Goal: Task Accomplishment & Management: Manage account settings

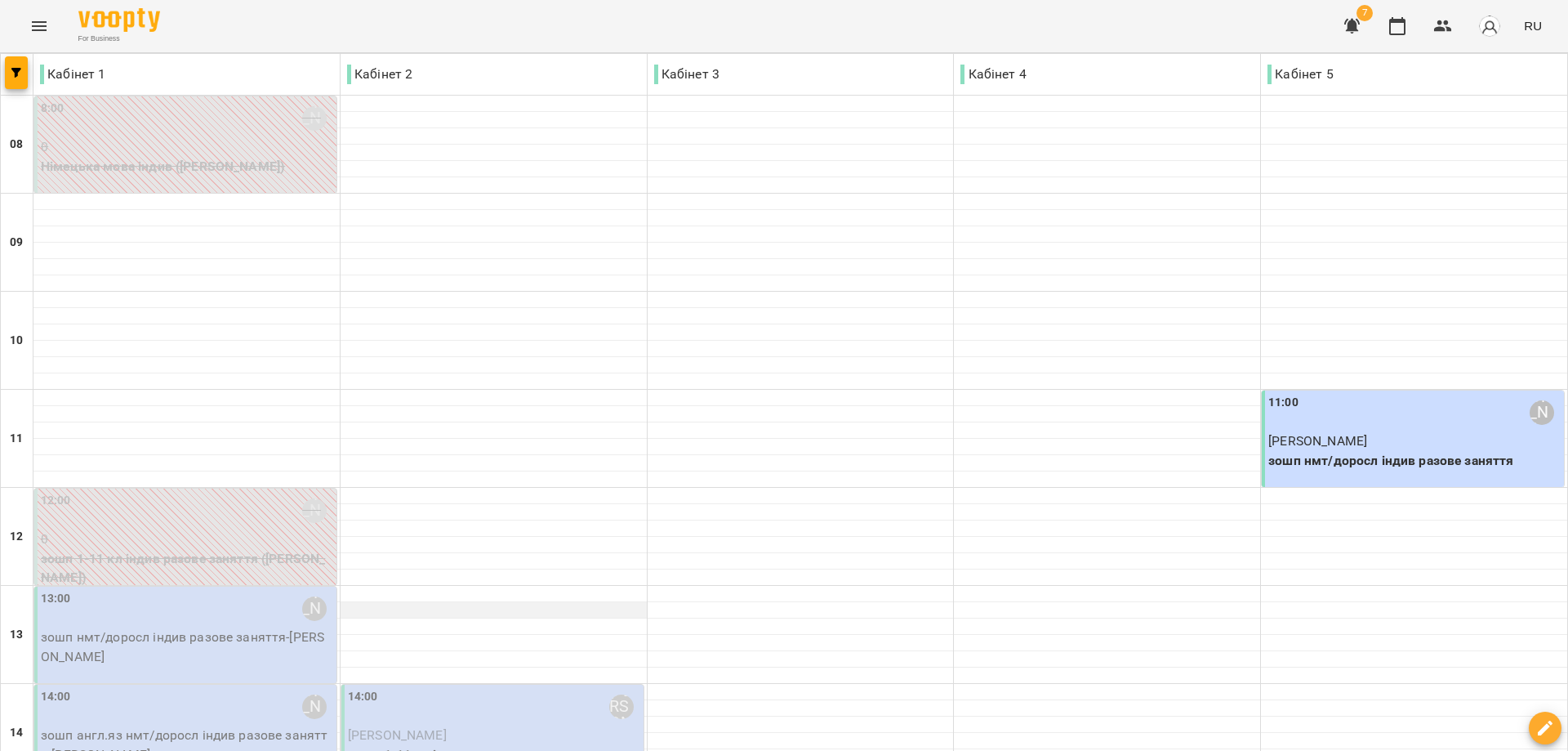
scroll to position [164, 0]
click at [196, 590] on div "13:00 [PERSON_NAME]" at bounding box center [186, 608] width 293 height 38
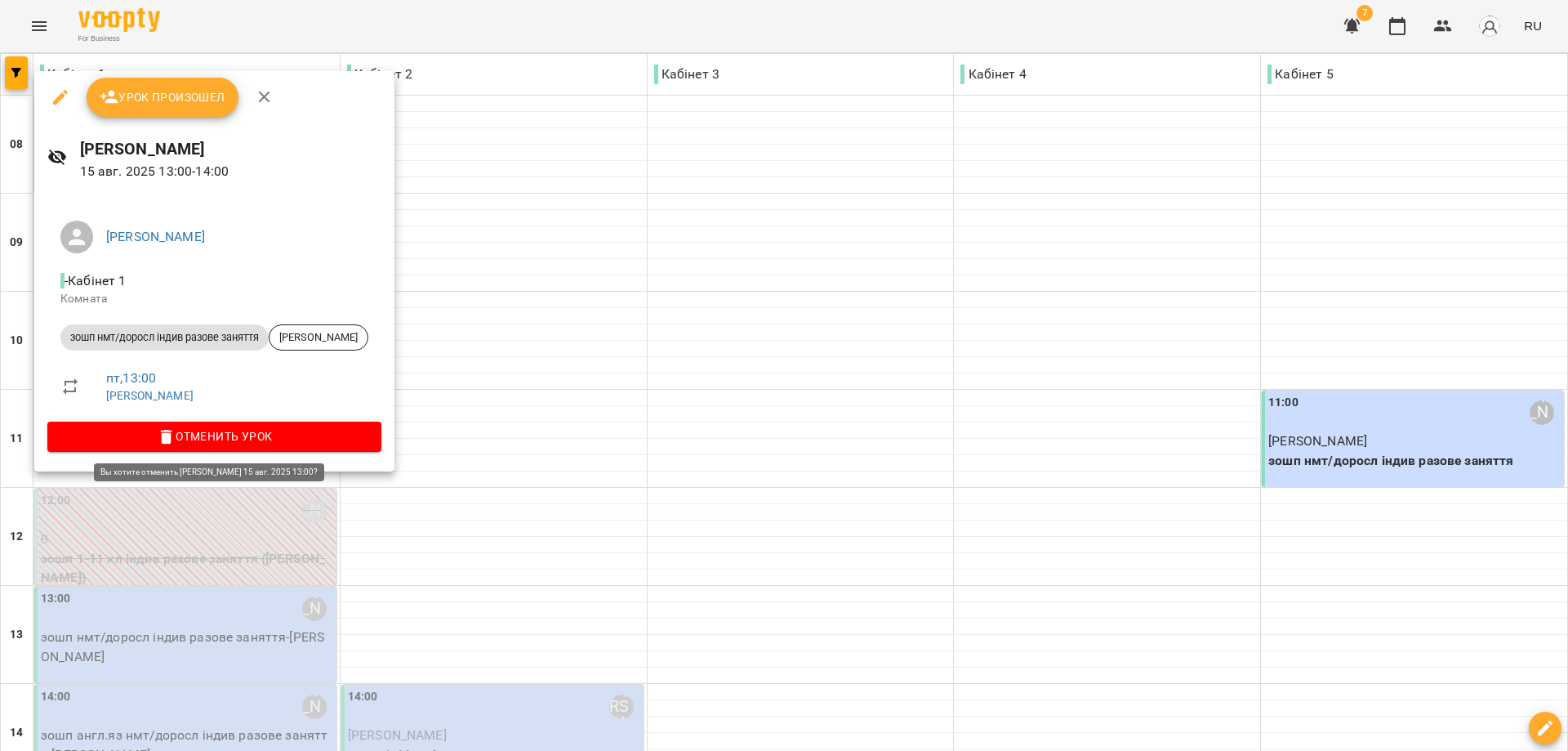
click at [203, 428] on span "Отменить Урок" at bounding box center [214, 436] width 308 height 19
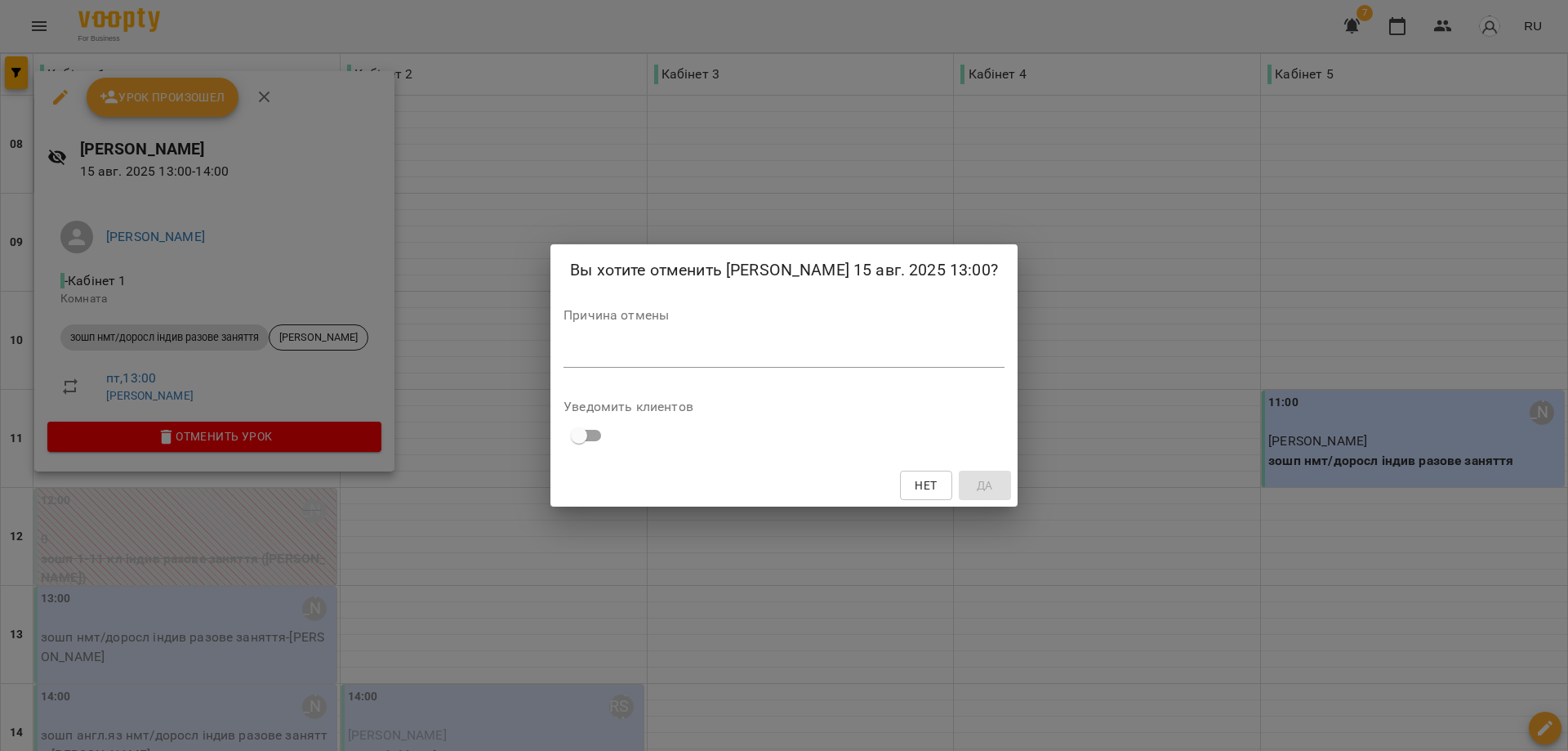
click at [579, 362] on textarea at bounding box center [784, 354] width 441 height 15
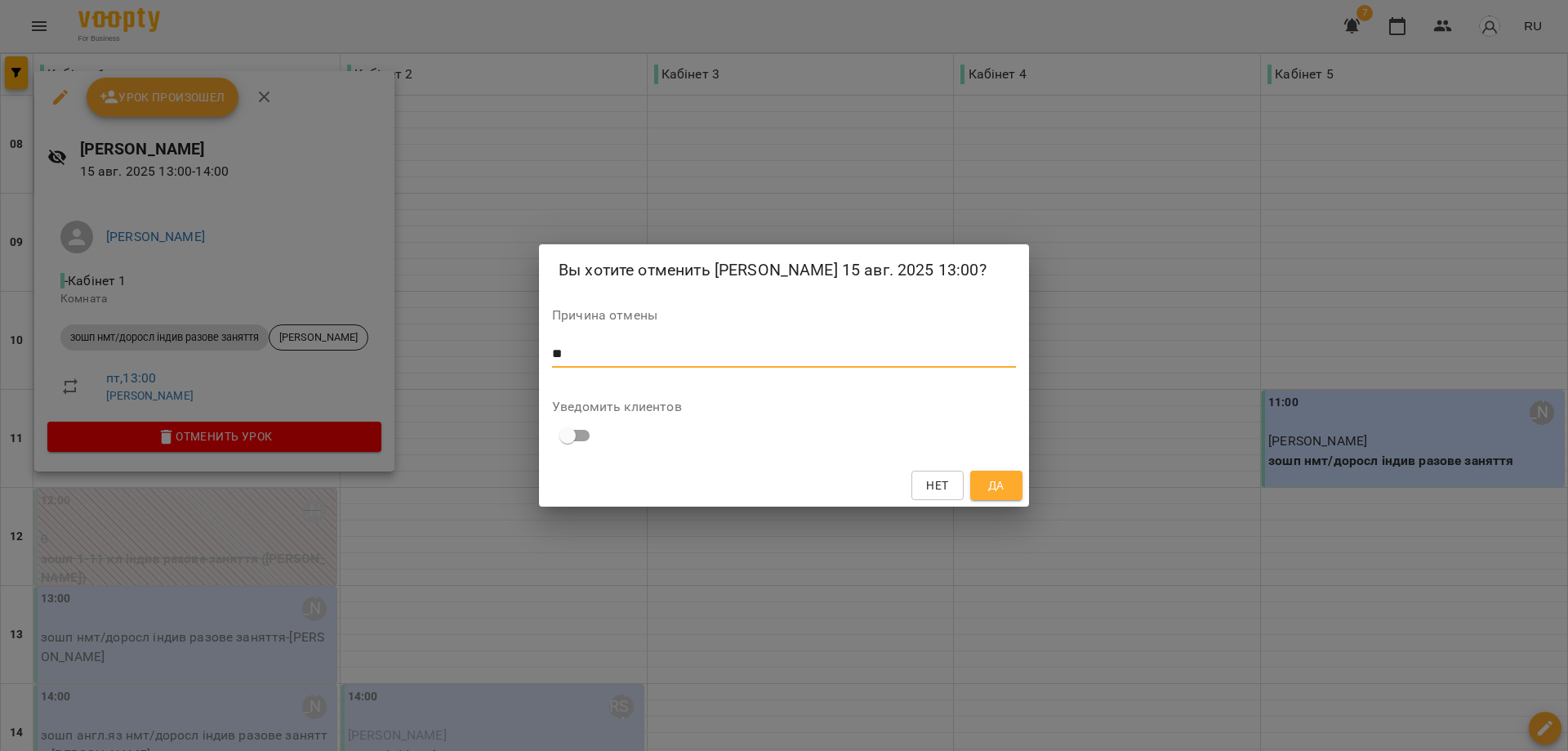
type textarea "*"
type textarea "**********"
click at [999, 494] on span "Да" at bounding box center [996, 485] width 16 height 19
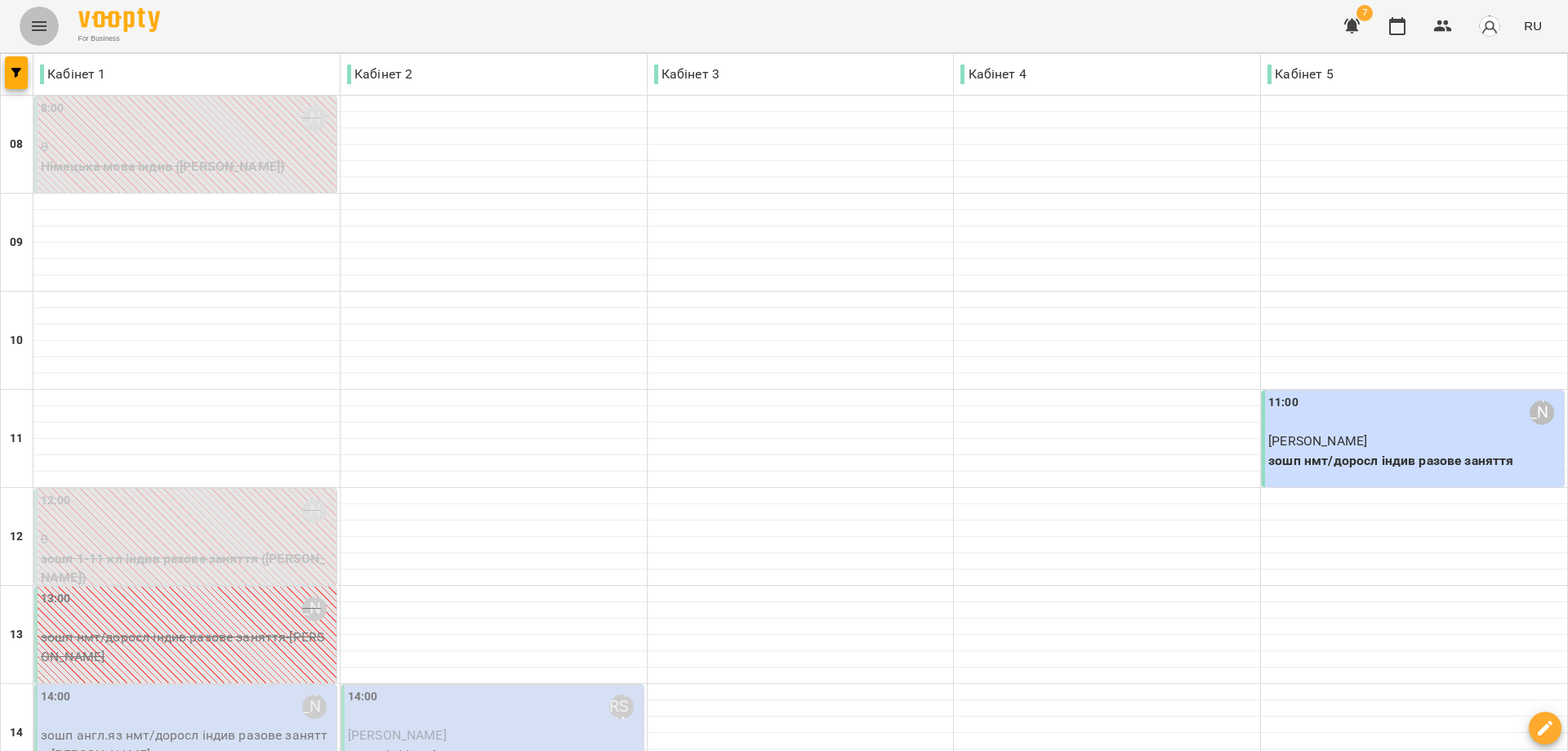
click at [36, 25] on icon "Menu" at bounding box center [39, 25] width 19 height 19
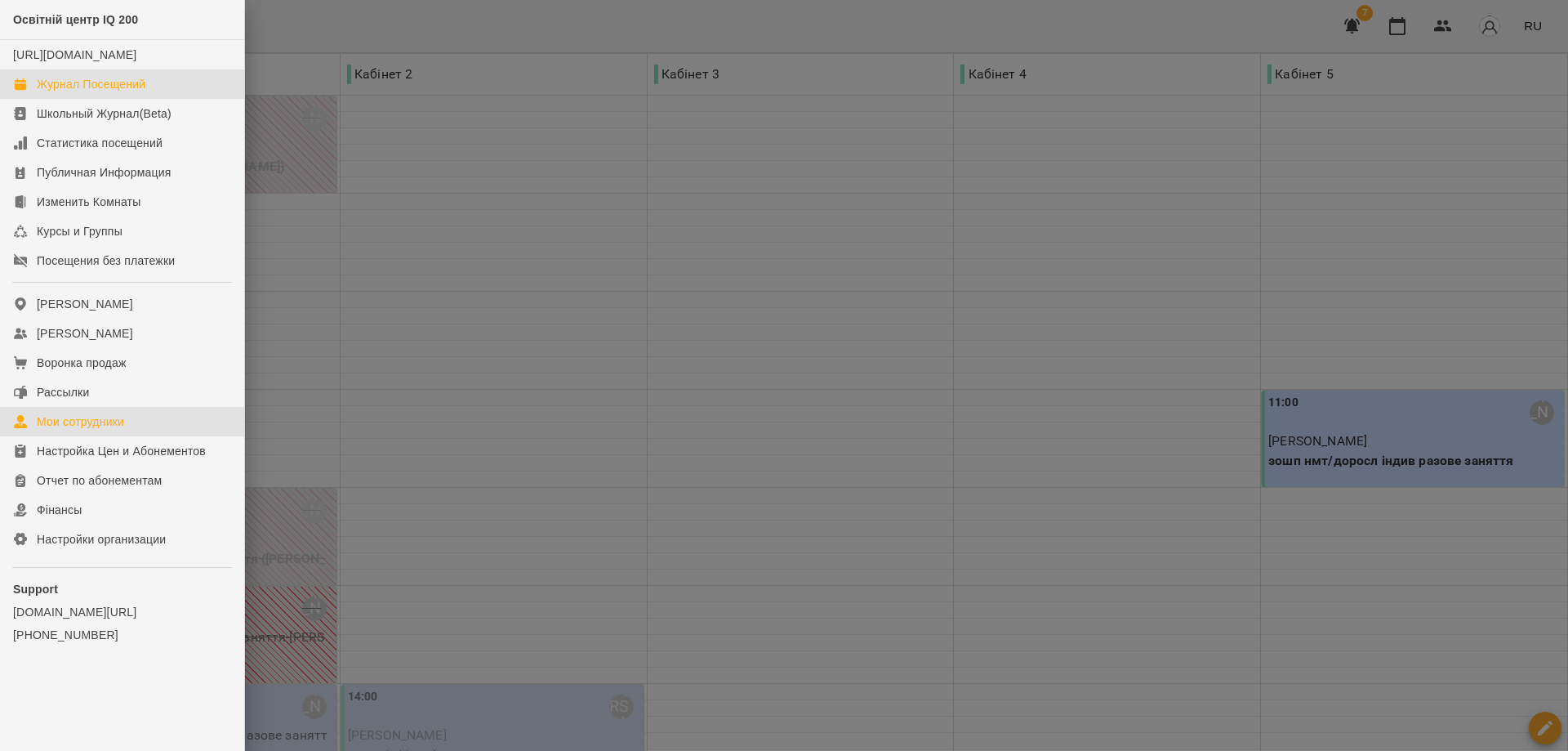
drag, startPoint x: 92, startPoint y: 433, endPoint x: 107, endPoint y: 432, distance: 15.0
click at [93, 430] on div "Мои сотрудники" at bounding box center [81, 421] width 88 height 16
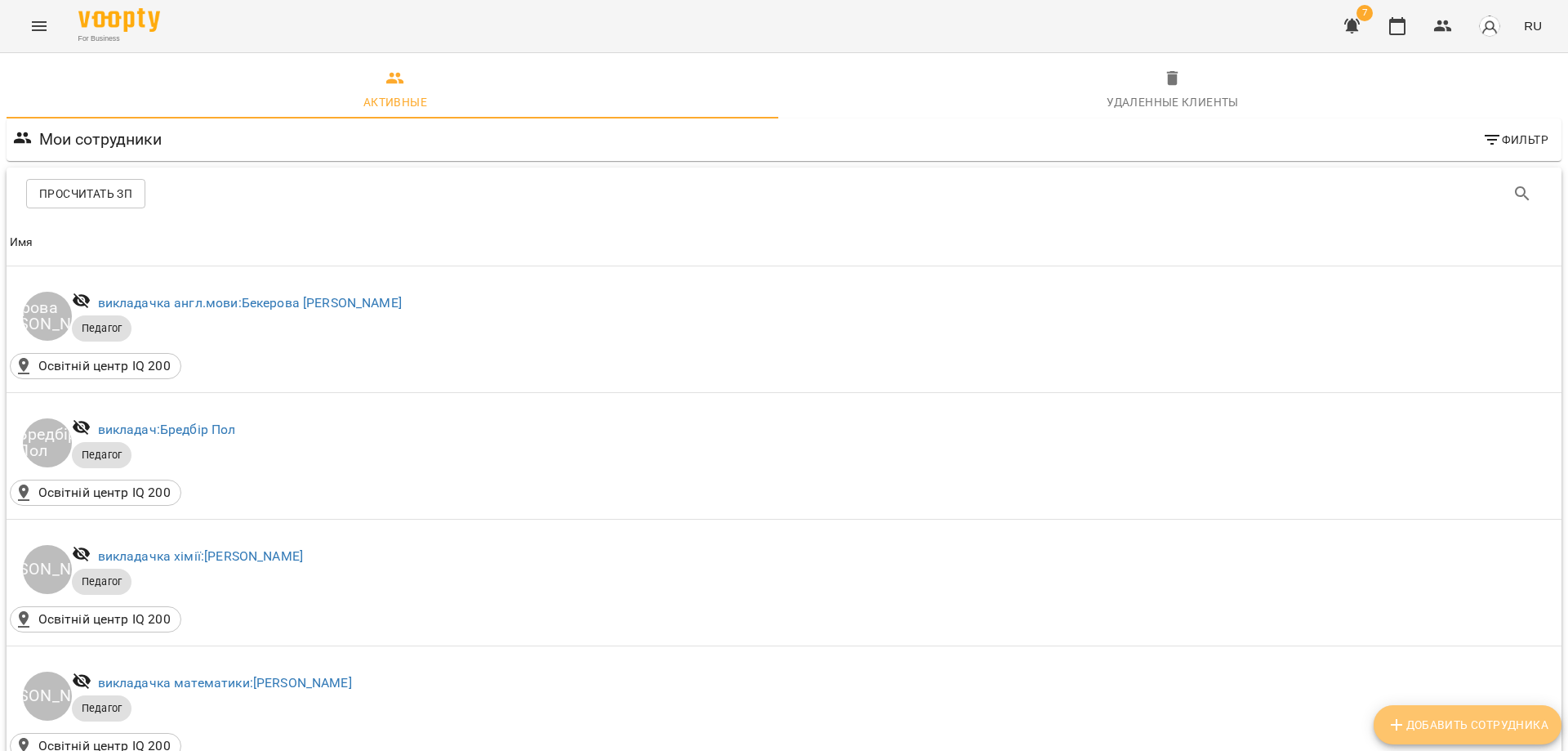
click at [1455, 731] on span "Добавить сотрудника" at bounding box center [1468, 724] width 162 height 19
select select "**"
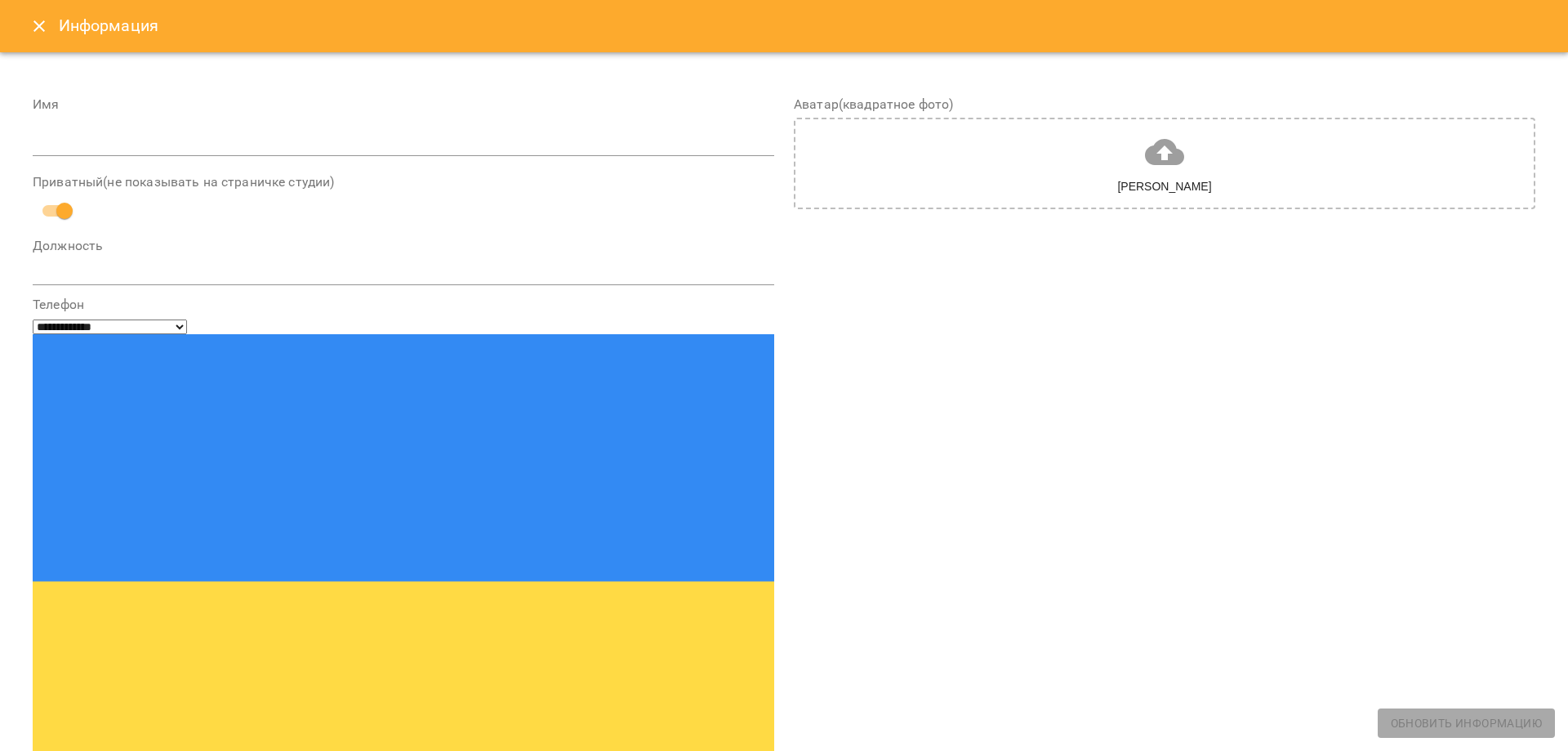
click at [44, 21] on icon "Close" at bounding box center [39, 25] width 19 height 19
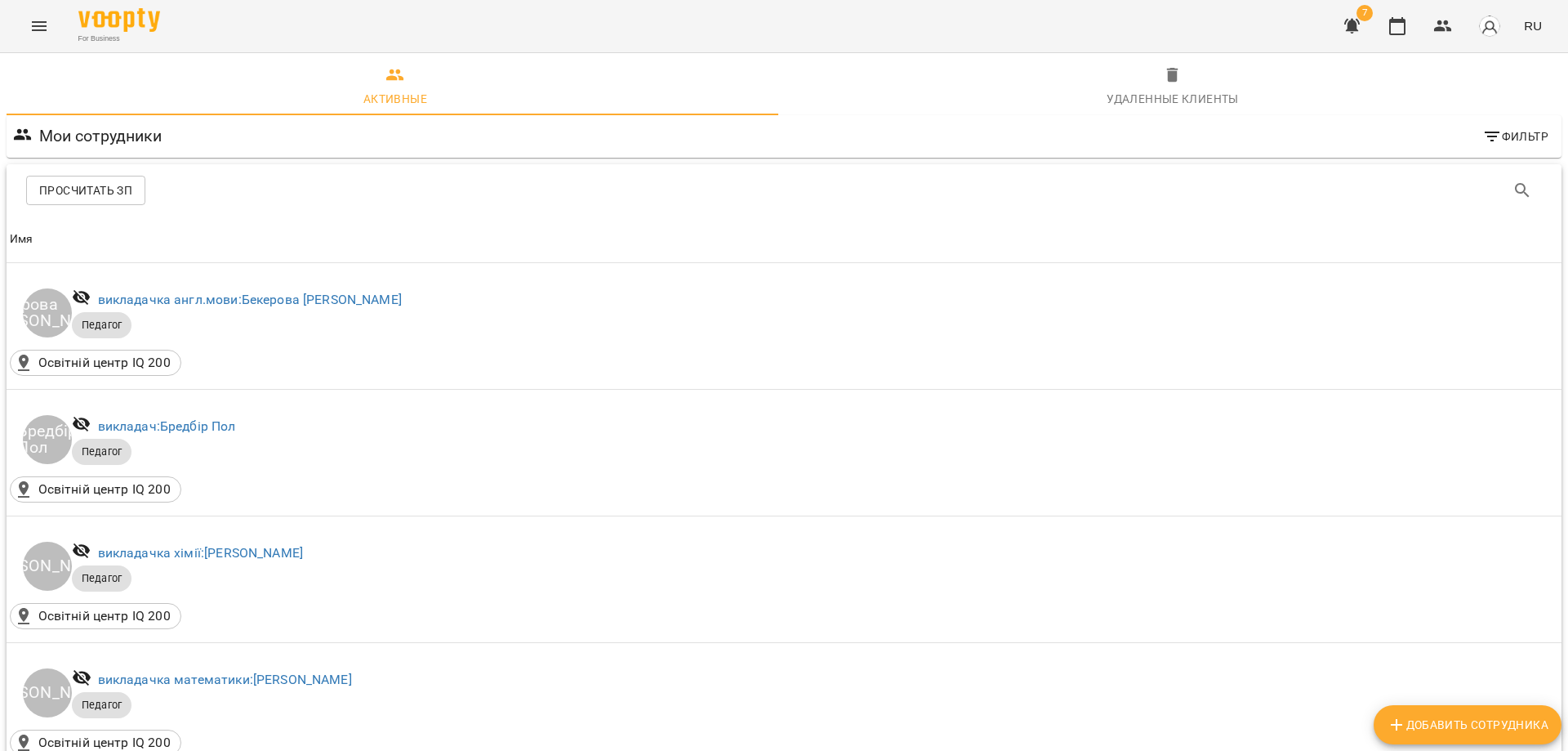
scroll to position [62, 0]
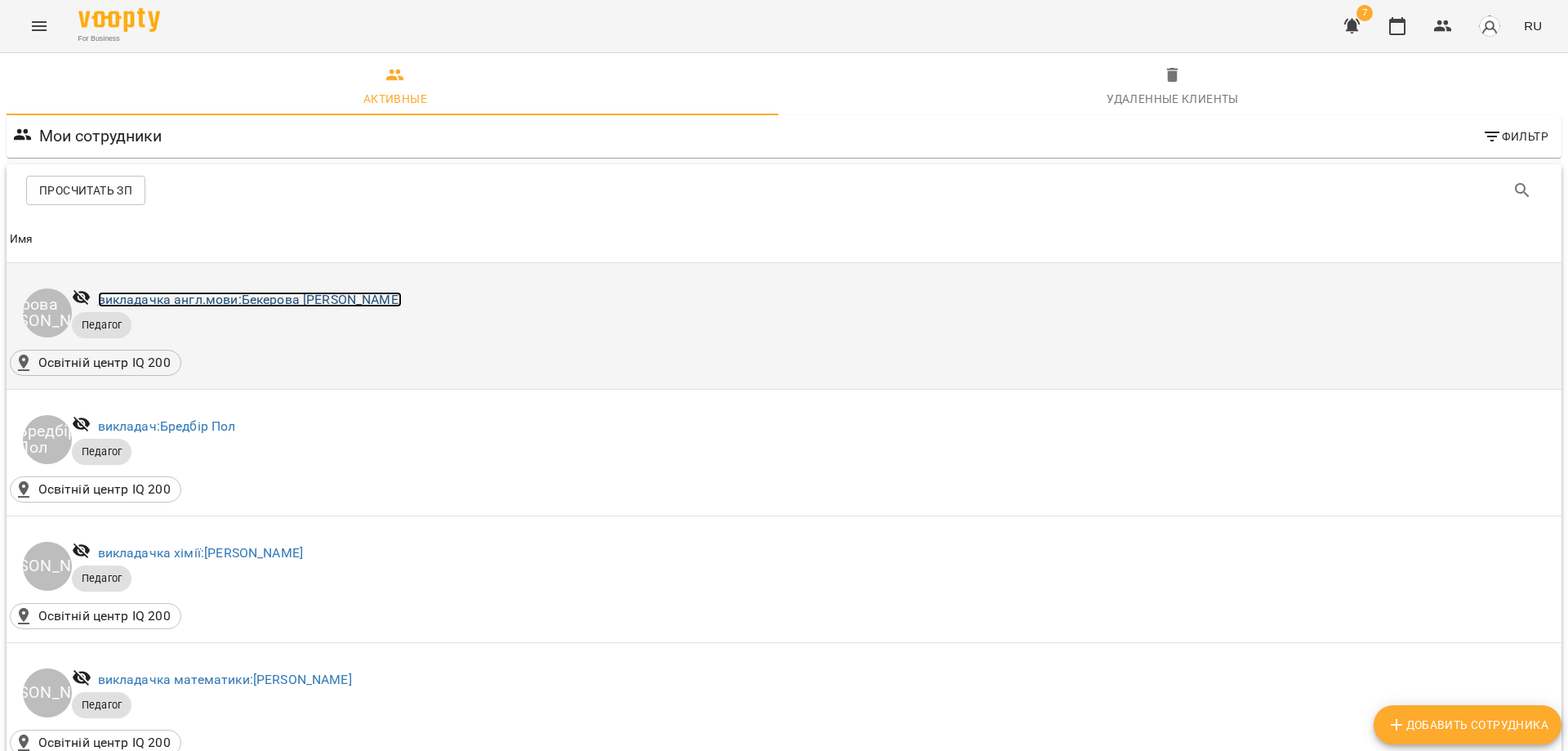
click at [243, 292] on link "викладачка англ.мови: [PERSON_NAME]" at bounding box center [250, 300] width 304 height 15
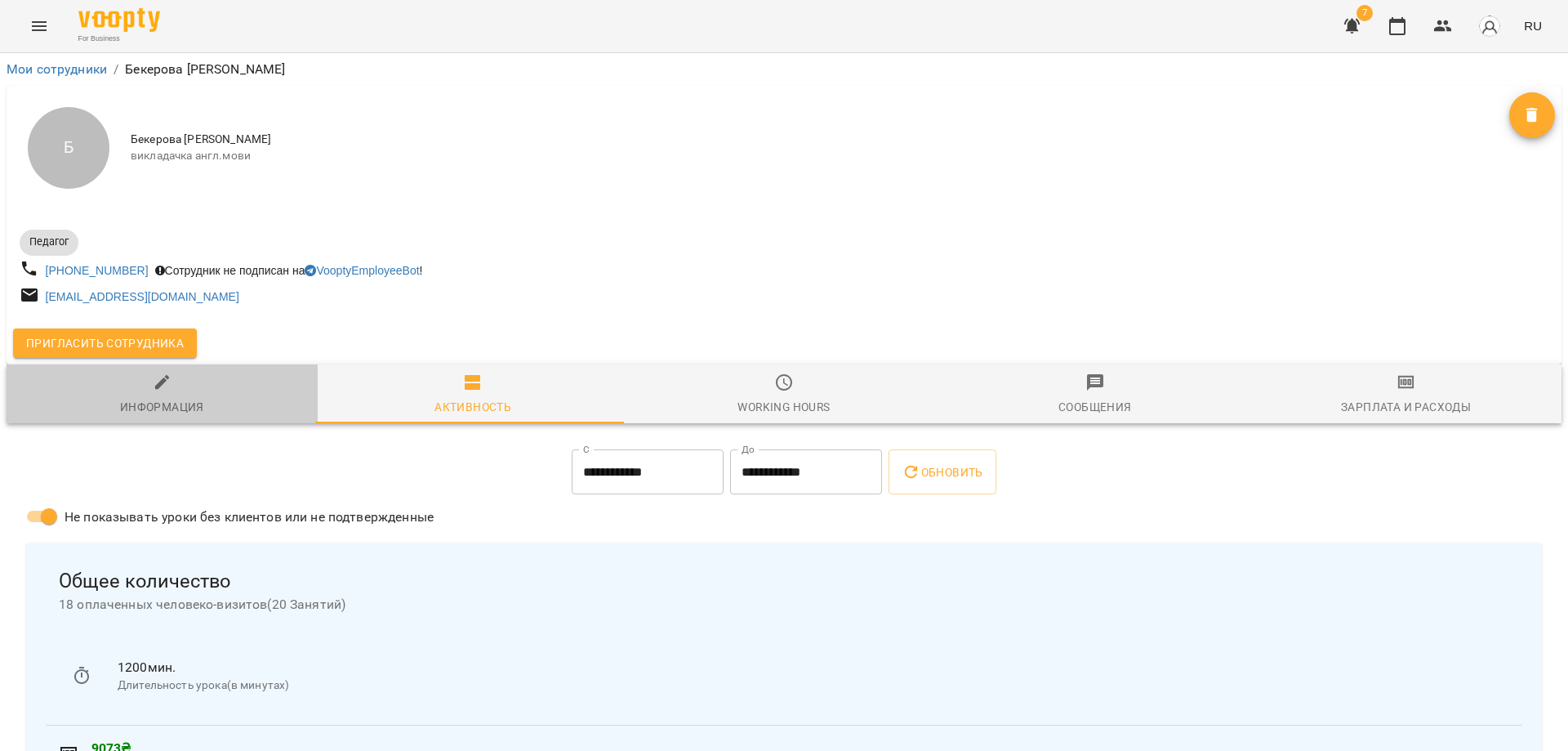
click at [175, 392] on span "Информация" at bounding box center [162, 395] width 292 height 44
select select "**"
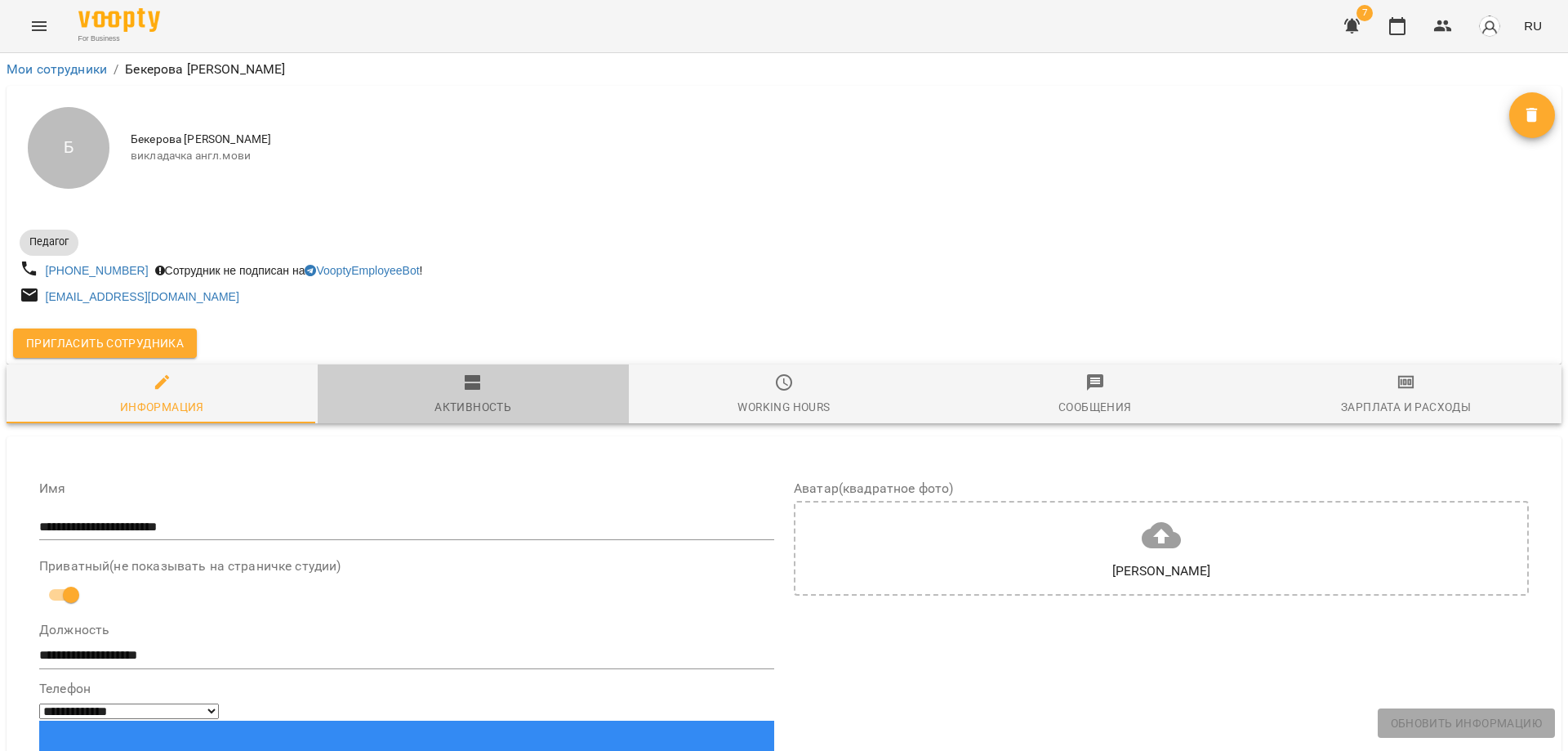
click at [489, 396] on span "Активность" at bounding box center [473, 395] width 292 height 44
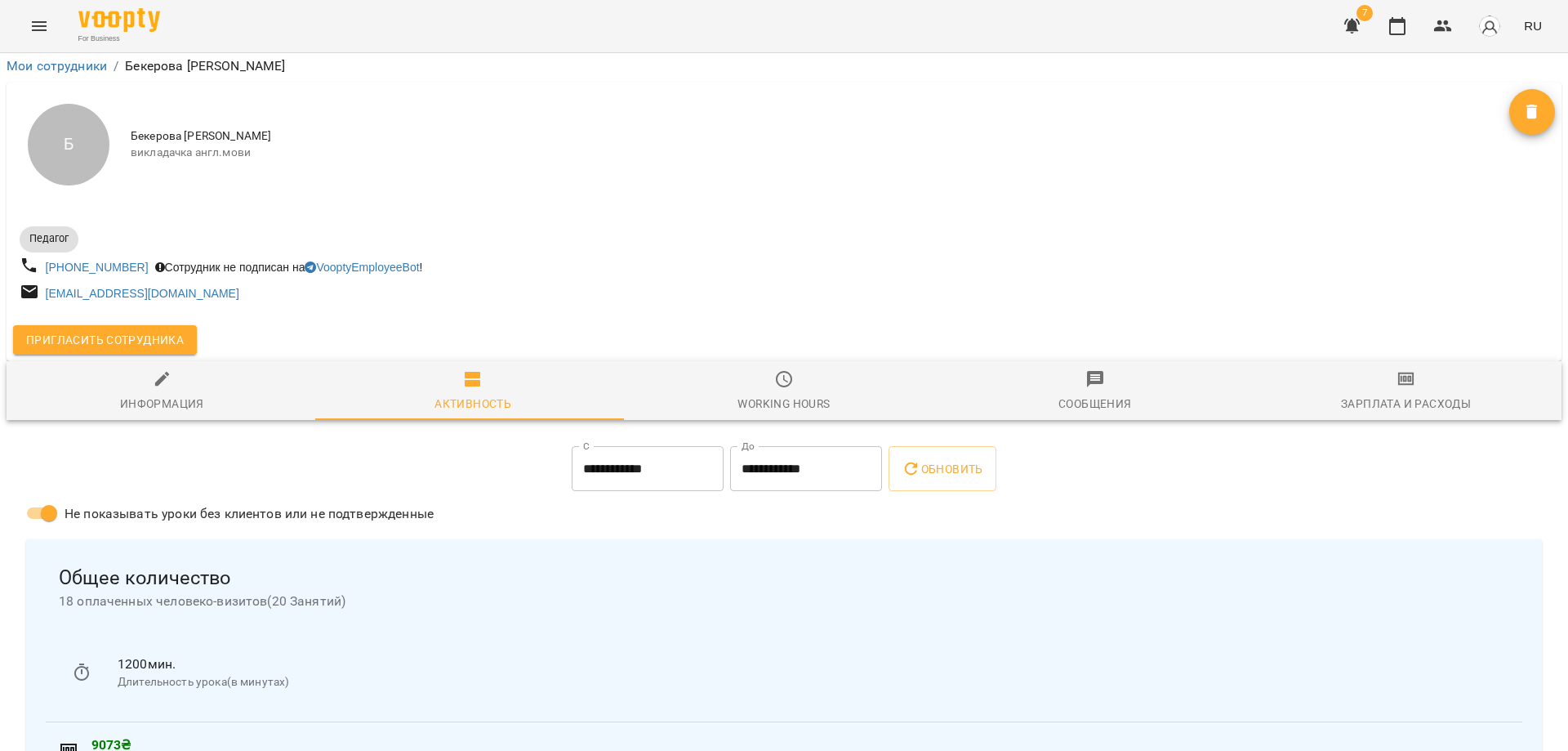
scroll to position [82, 0]
click at [795, 370] on span "Working hours" at bounding box center [784, 392] width 292 height 44
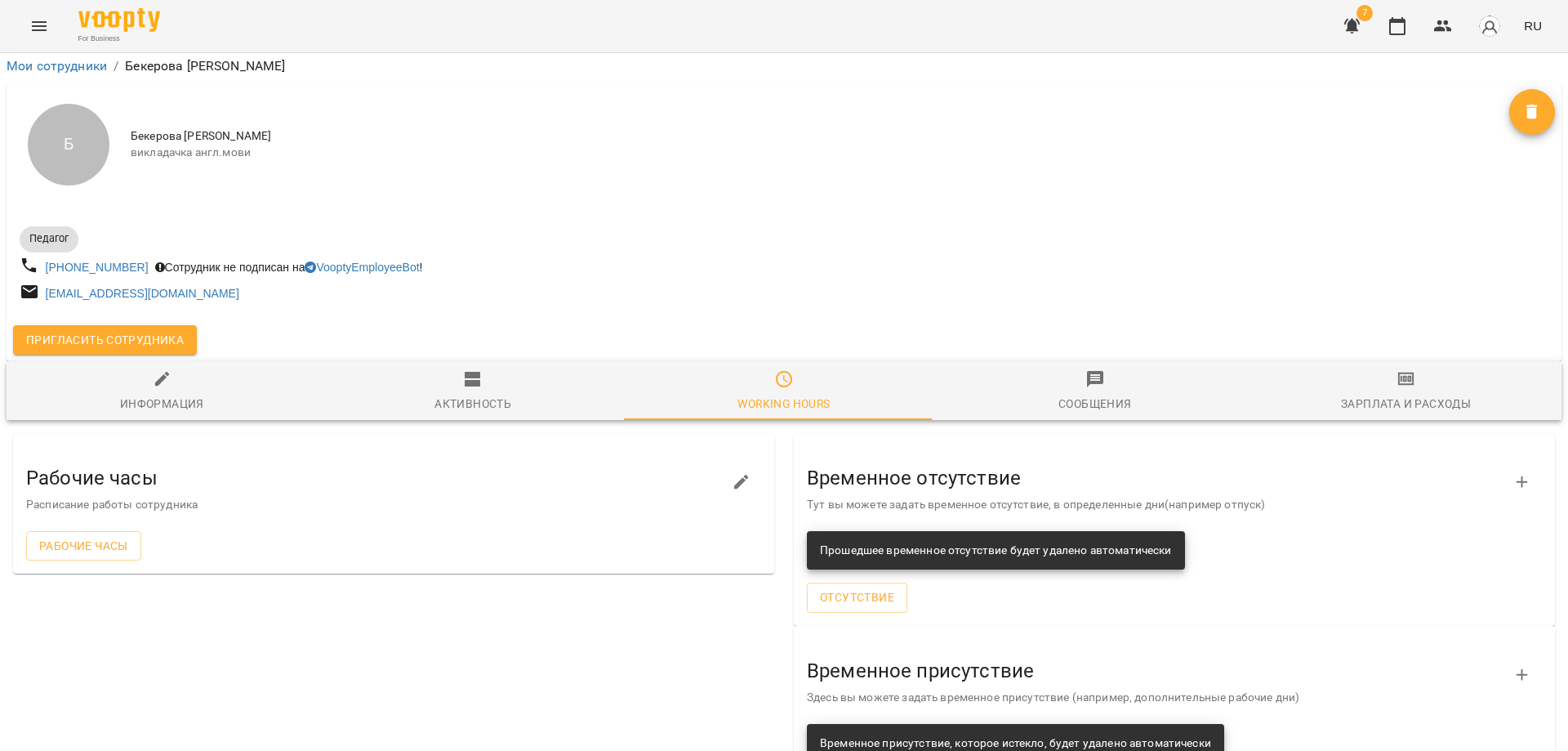
scroll to position [90, 0]
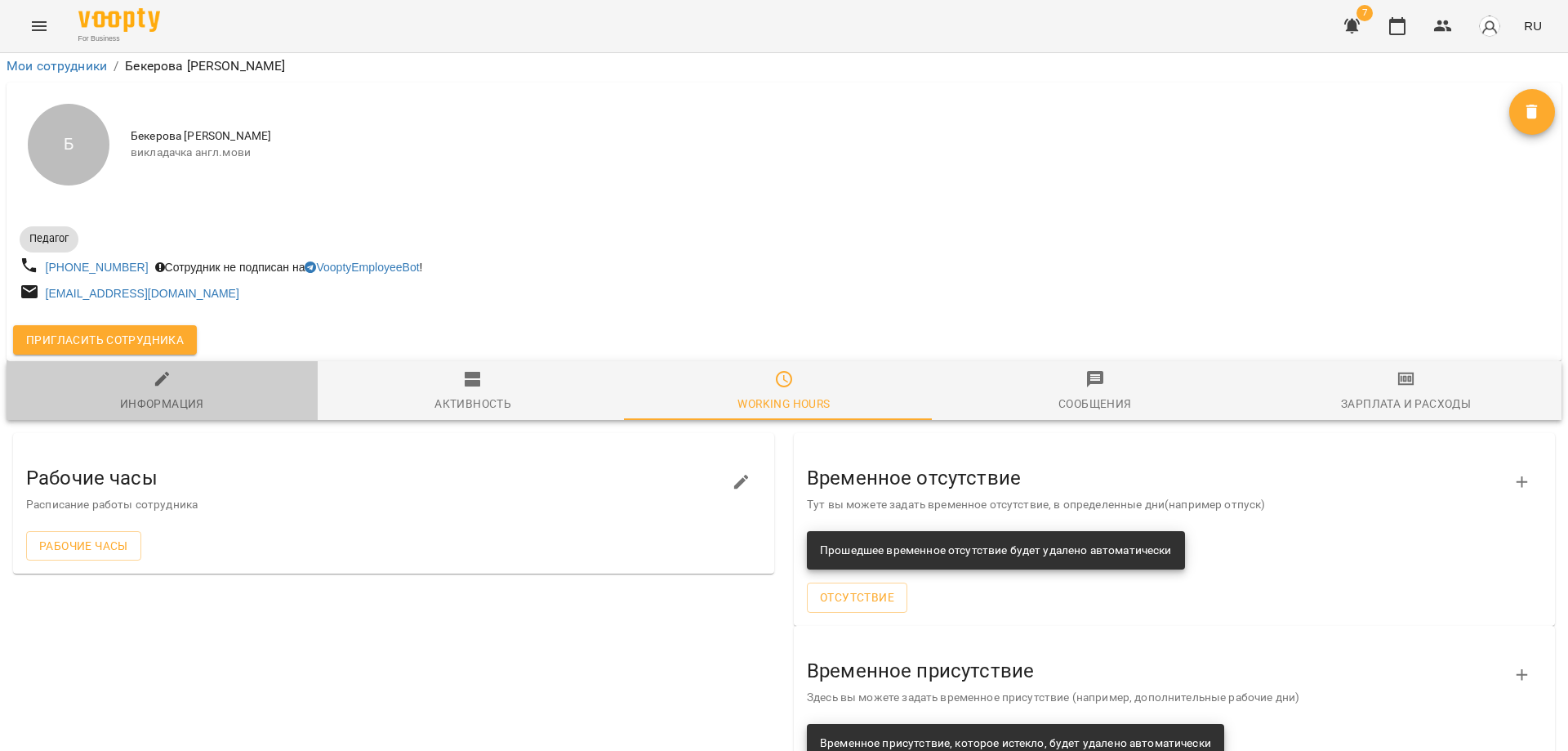
click at [164, 370] on span "Информация" at bounding box center [162, 392] width 292 height 44
select select "**"
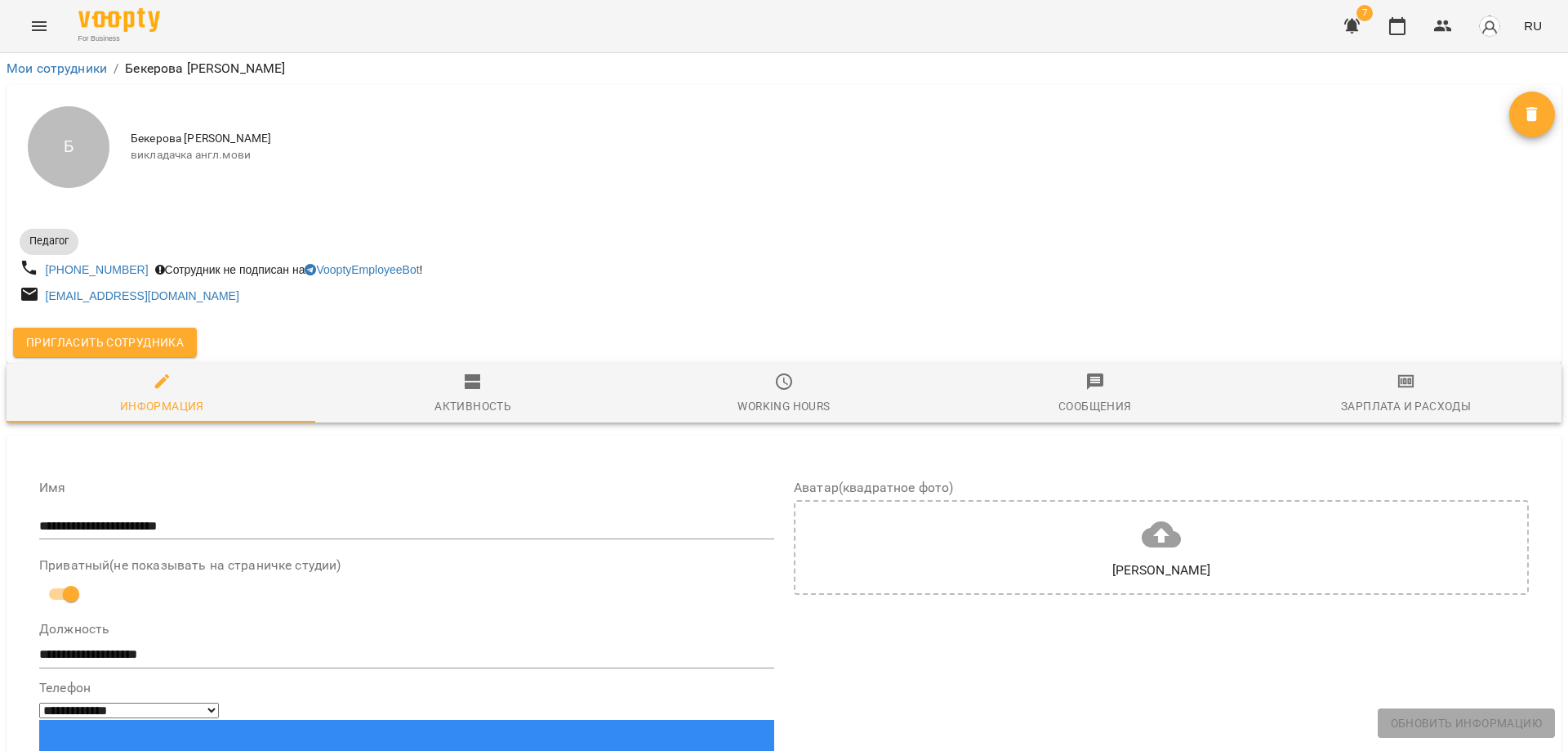
scroll to position [0, 0]
click at [45, 60] on li "Мои сотрудники" at bounding box center [57, 69] width 100 height 19
click at [43, 72] on link "Мои сотрудники" at bounding box center [57, 69] width 100 height 15
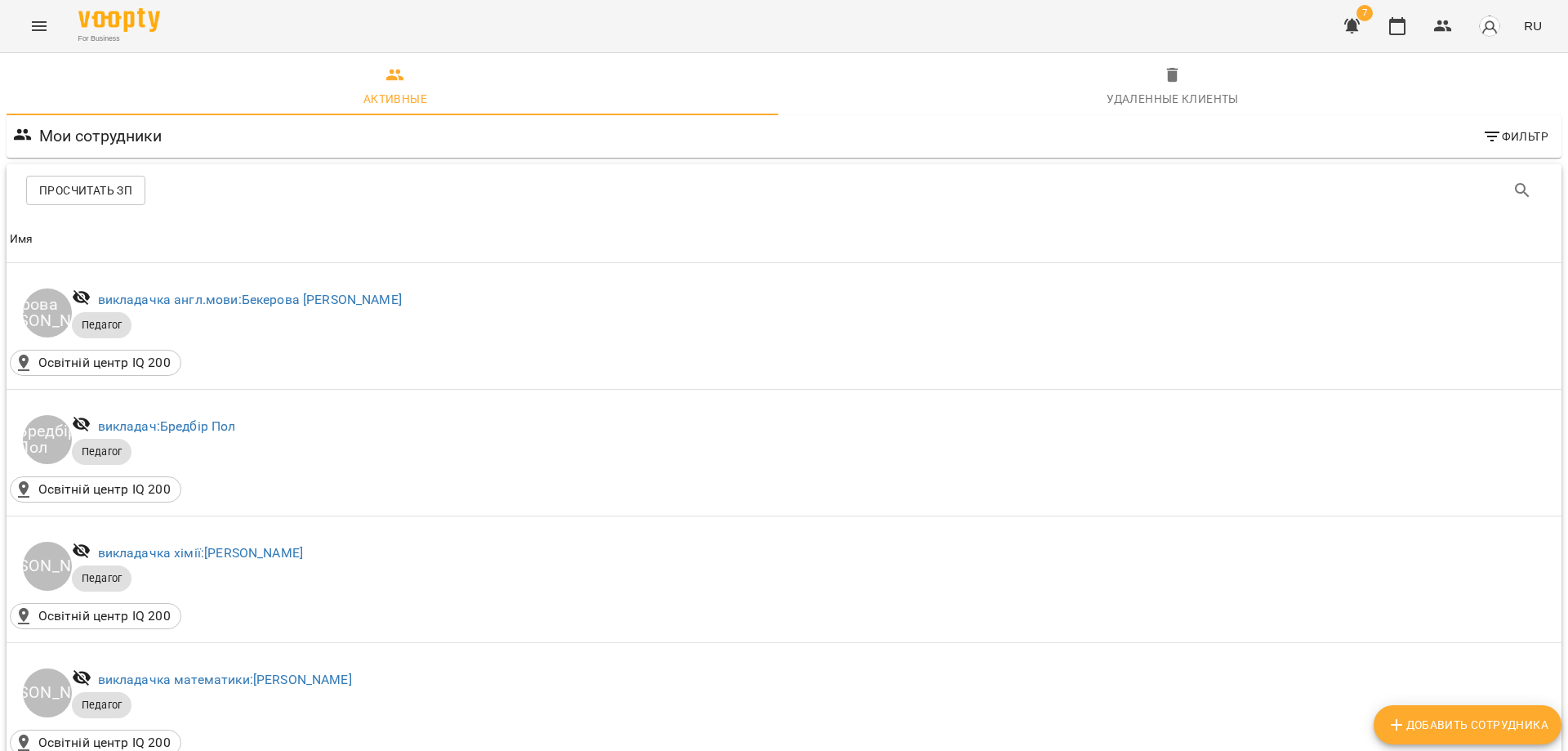
scroll to position [143, 0]
click at [42, 19] on icon "Menu" at bounding box center [39, 25] width 19 height 19
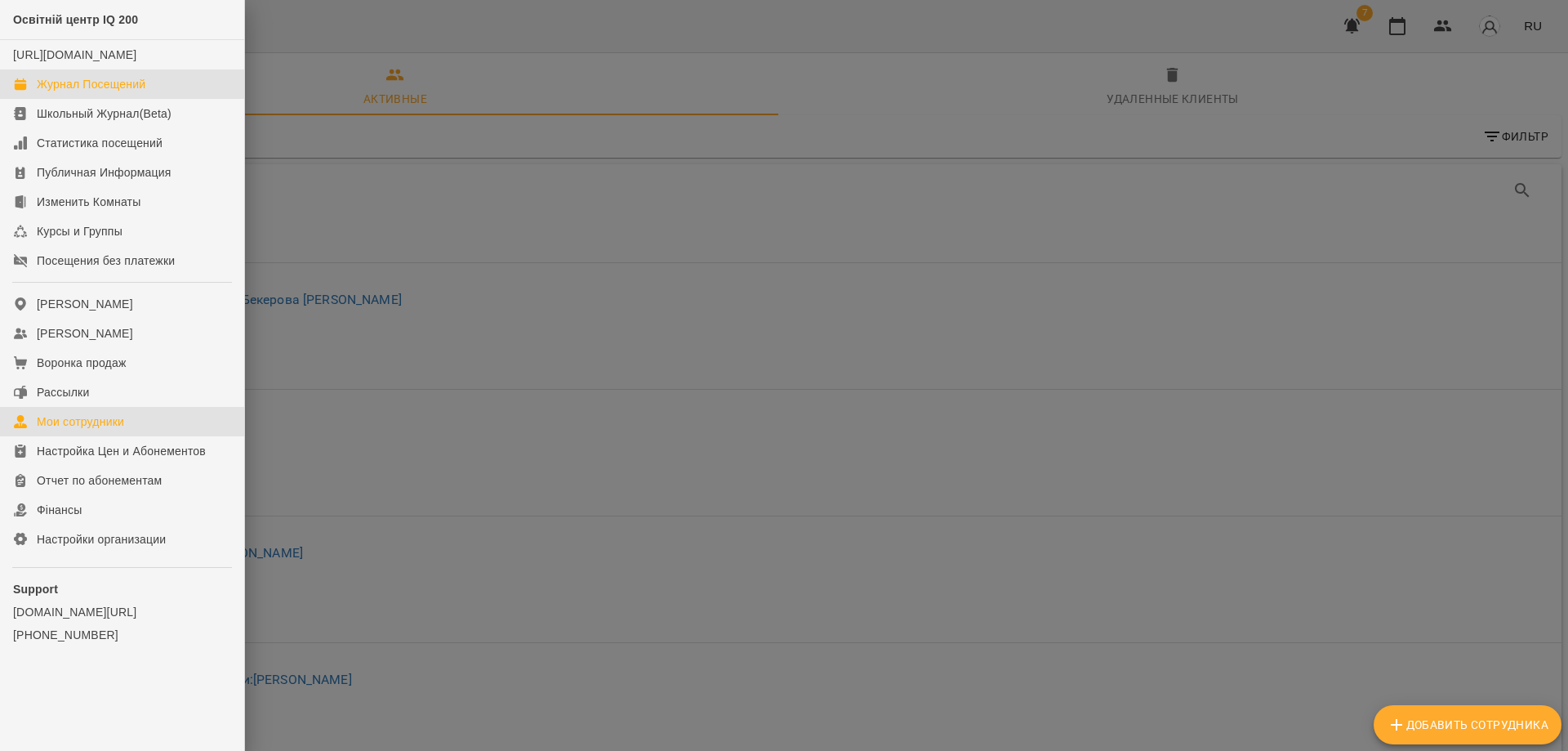
click at [95, 88] on link "Журнал Посещений" at bounding box center [122, 84] width 245 height 30
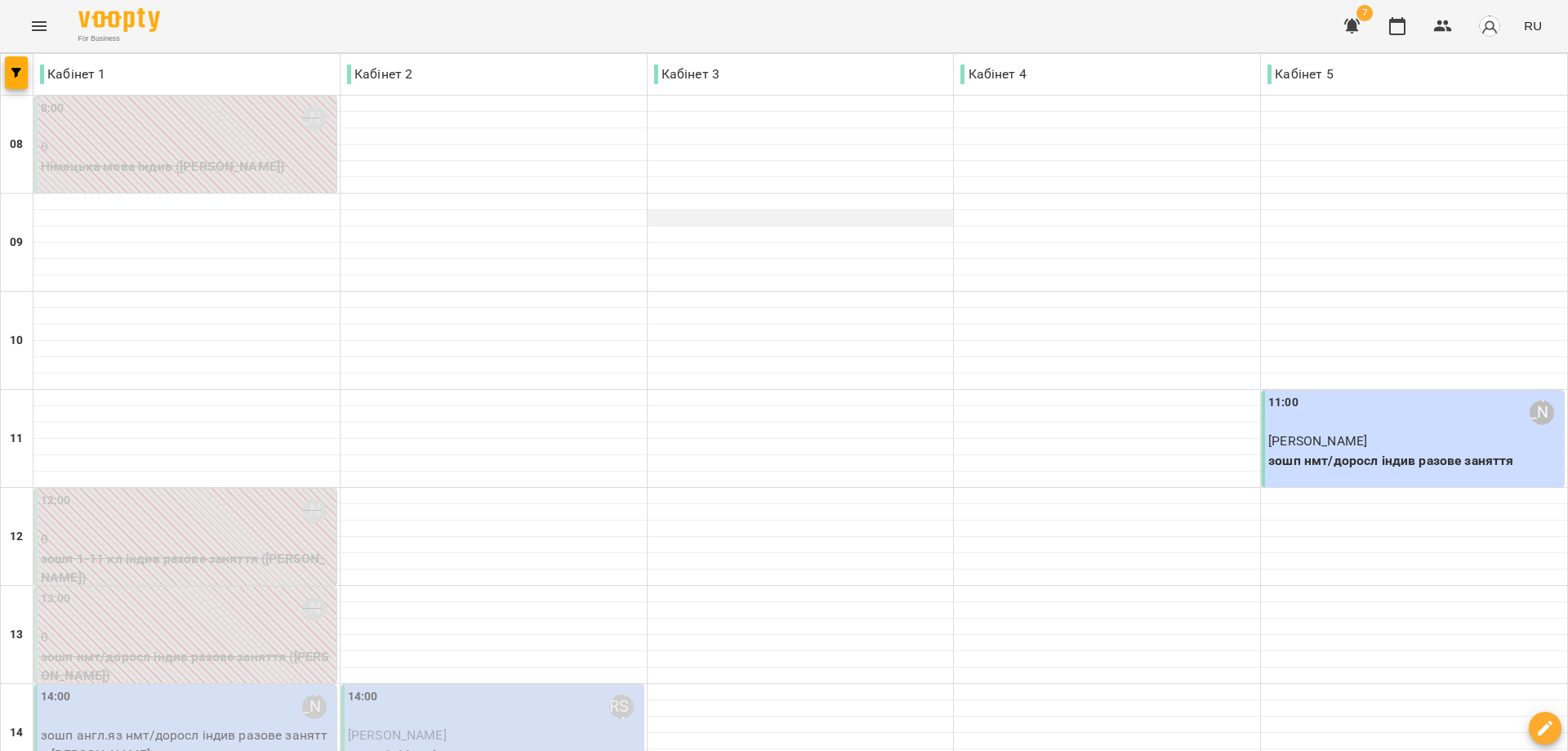
click at [19, 7] on button "Menu" at bounding box center [39, 26] width 39 height 39
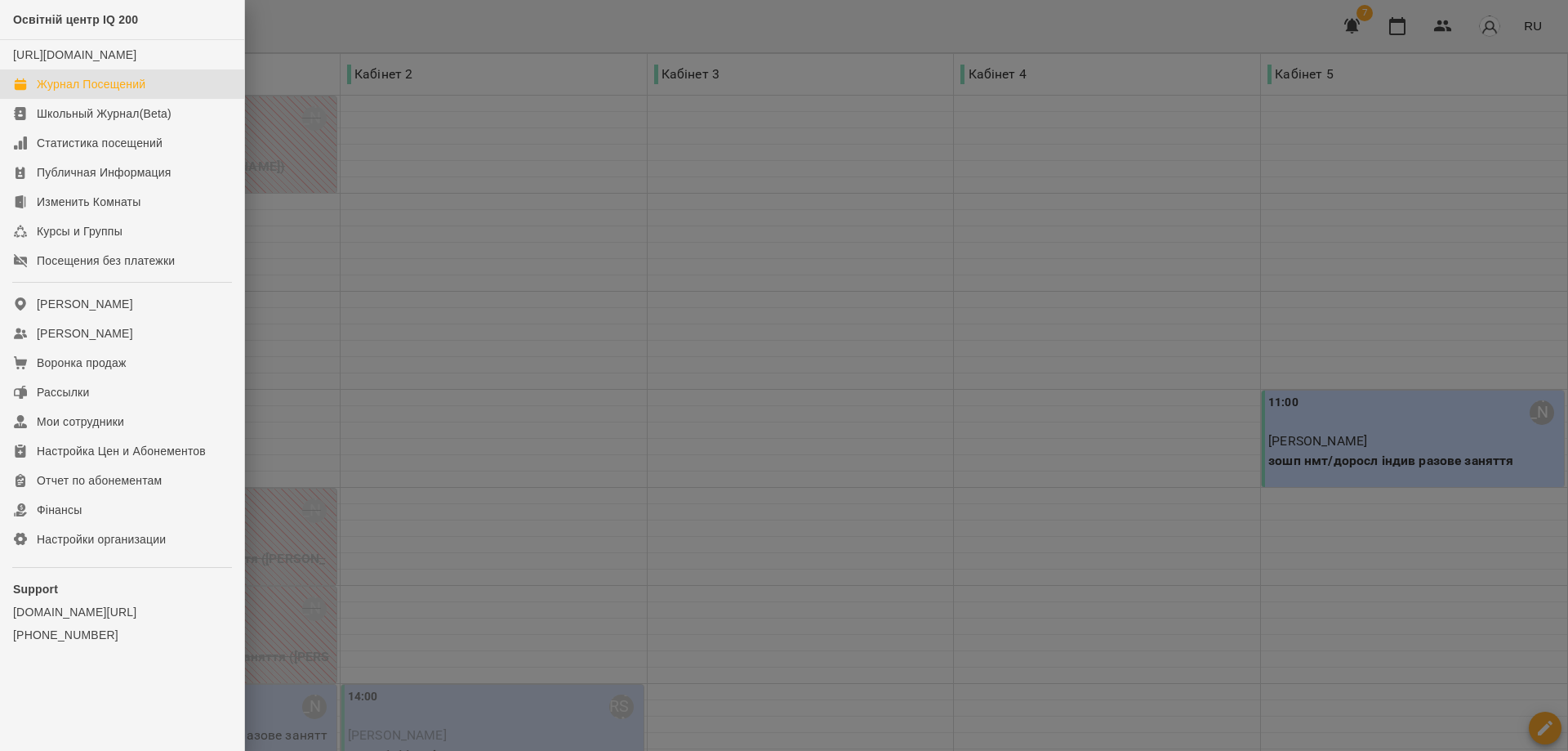
click at [482, 255] on div at bounding box center [784, 376] width 1568 height 751
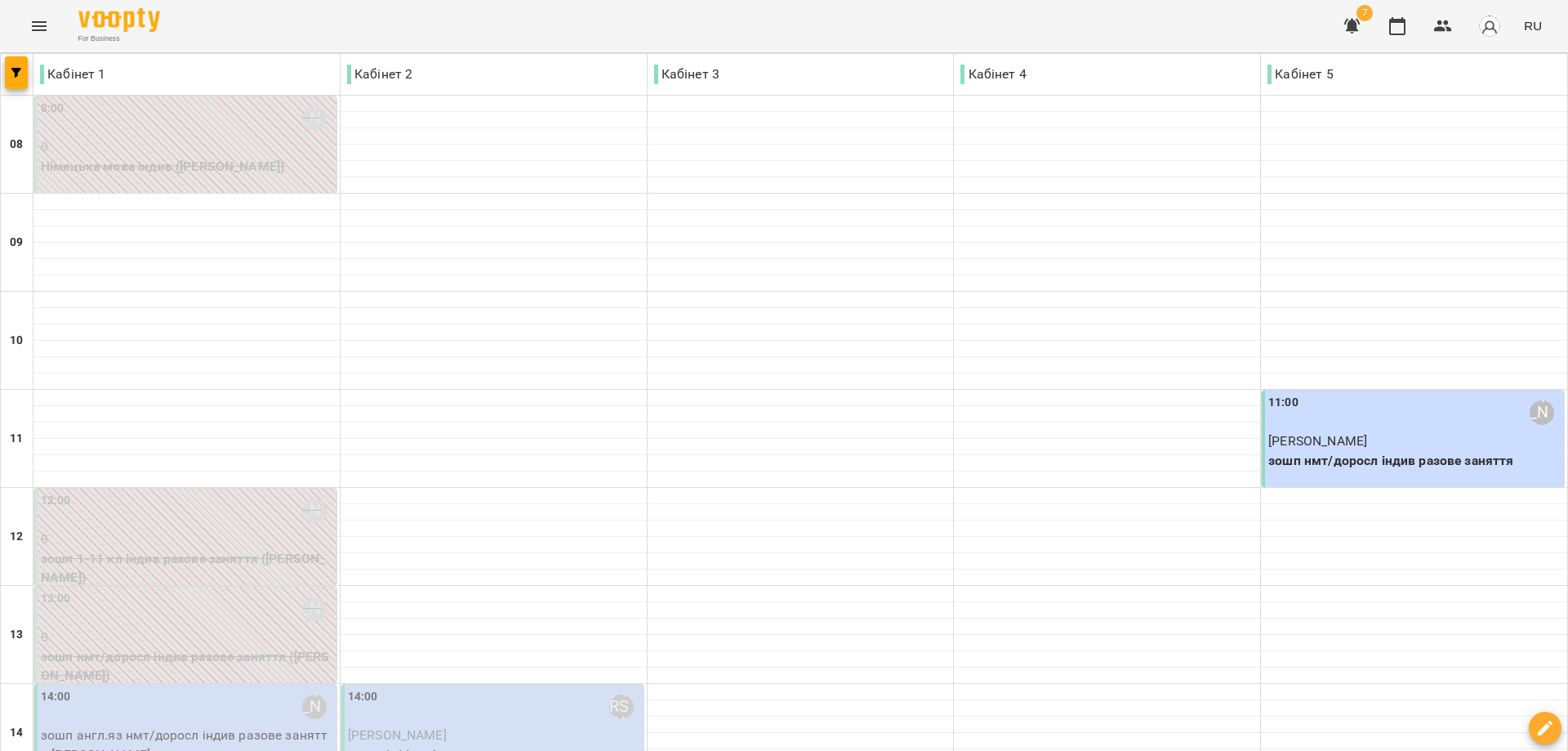
click at [42, 20] on icon "Menu" at bounding box center [39, 25] width 19 height 19
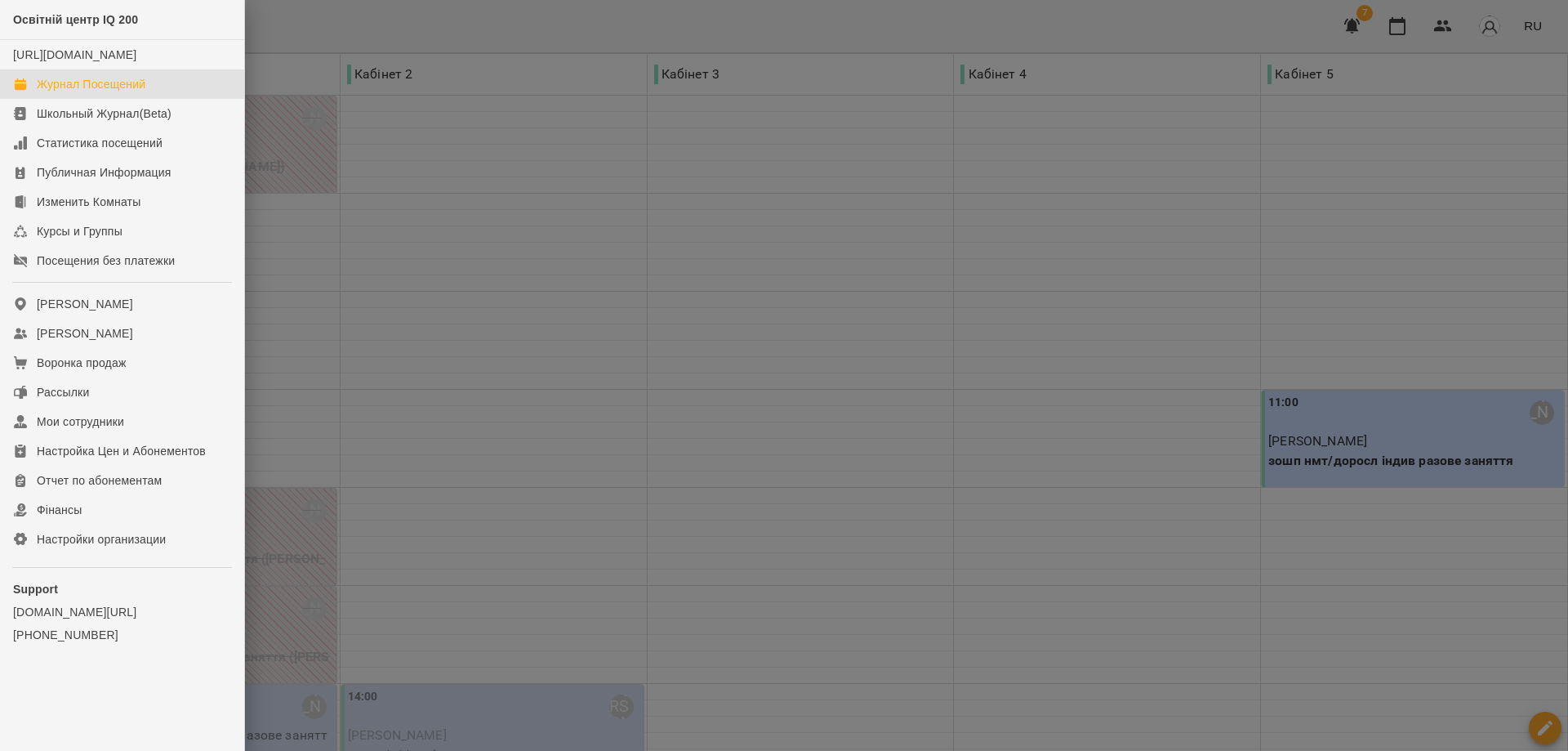
click at [97, 92] on div "Журнал Посещений" at bounding box center [91, 84] width 109 height 16
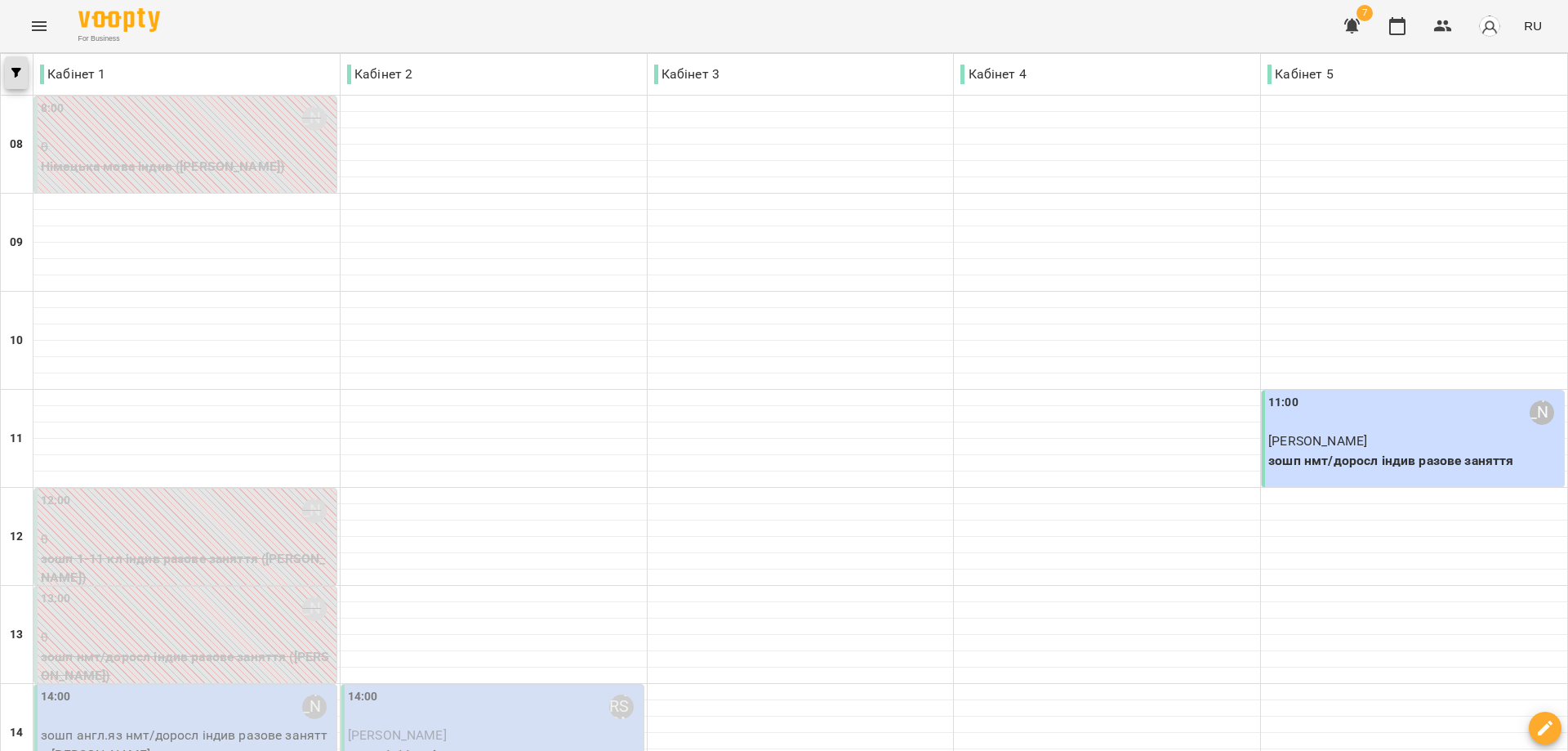
click at [20, 76] on icon "button" at bounding box center [17, 73] width 10 height 10
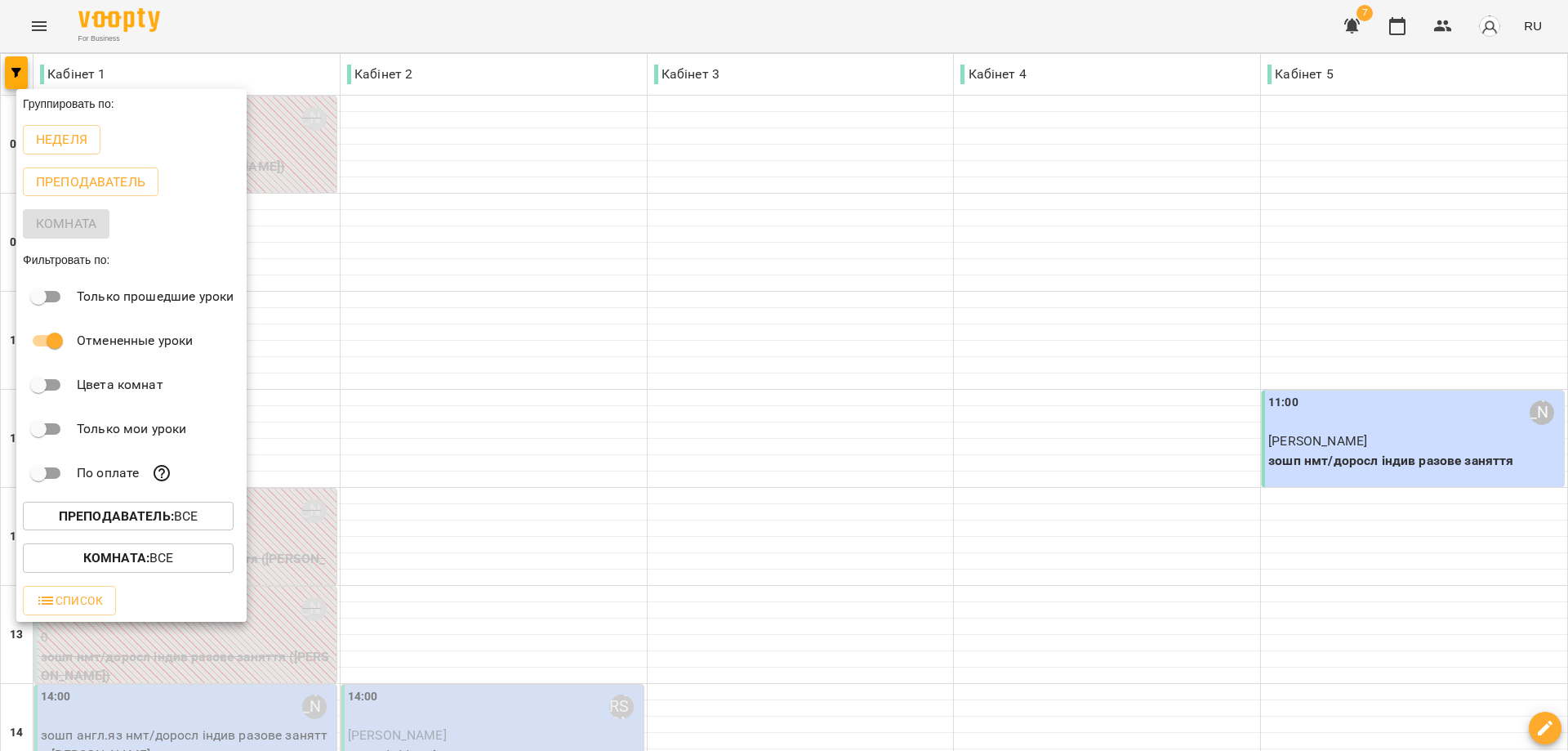
click at [32, 26] on div at bounding box center [784, 376] width 1568 height 751
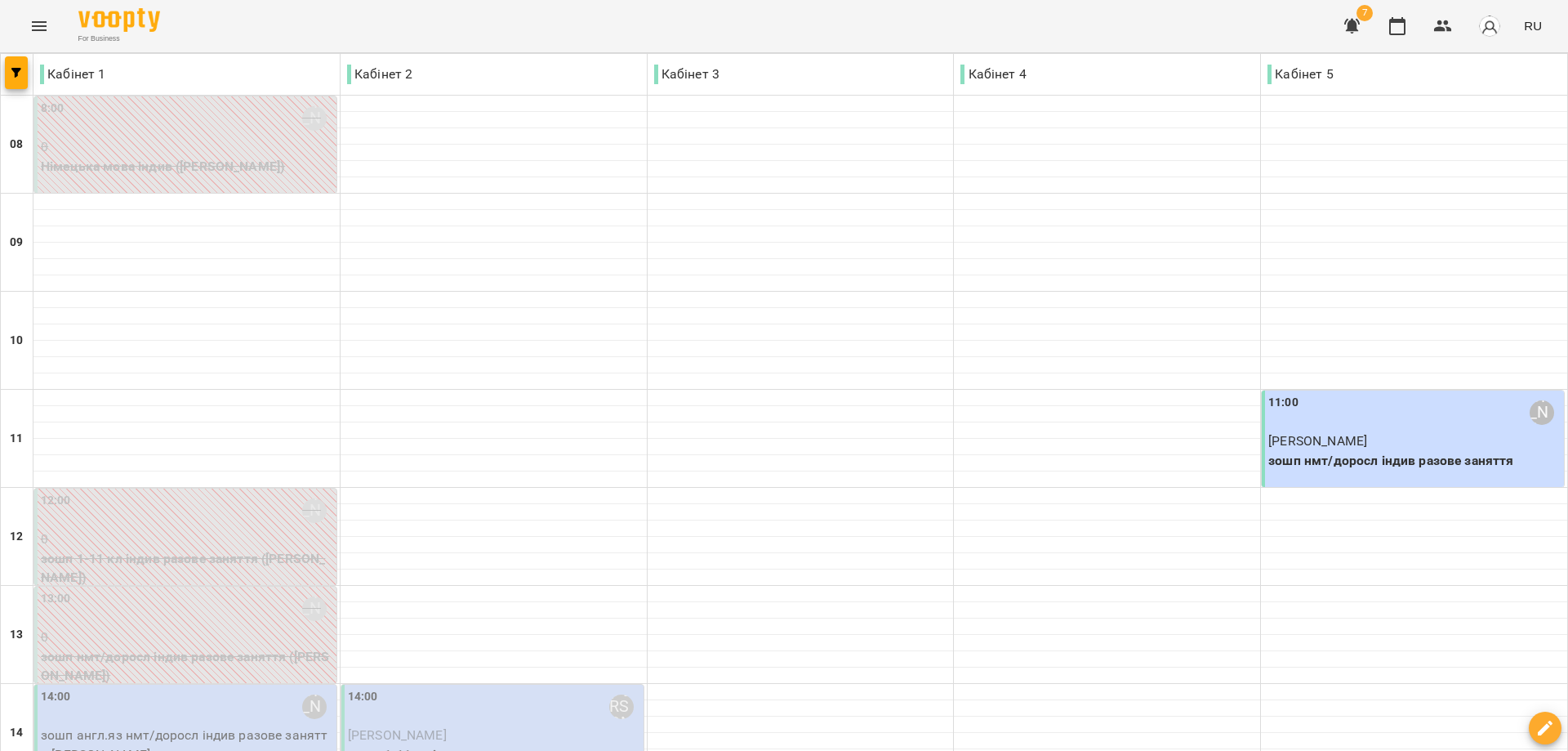
click at [40, 35] on icon "Menu" at bounding box center [39, 25] width 19 height 19
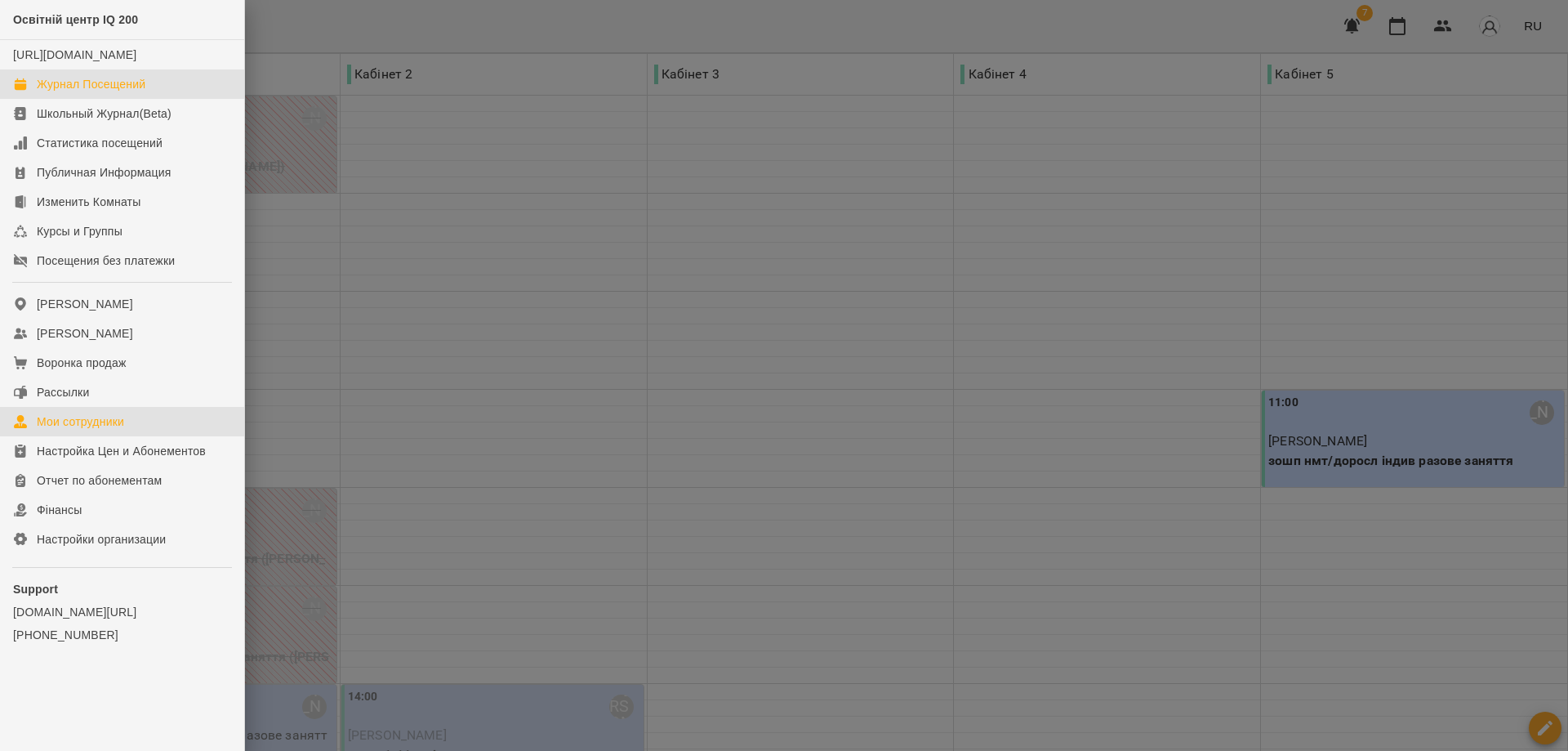
click at [83, 430] on div "Мои сотрудники" at bounding box center [81, 421] width 88 height 16
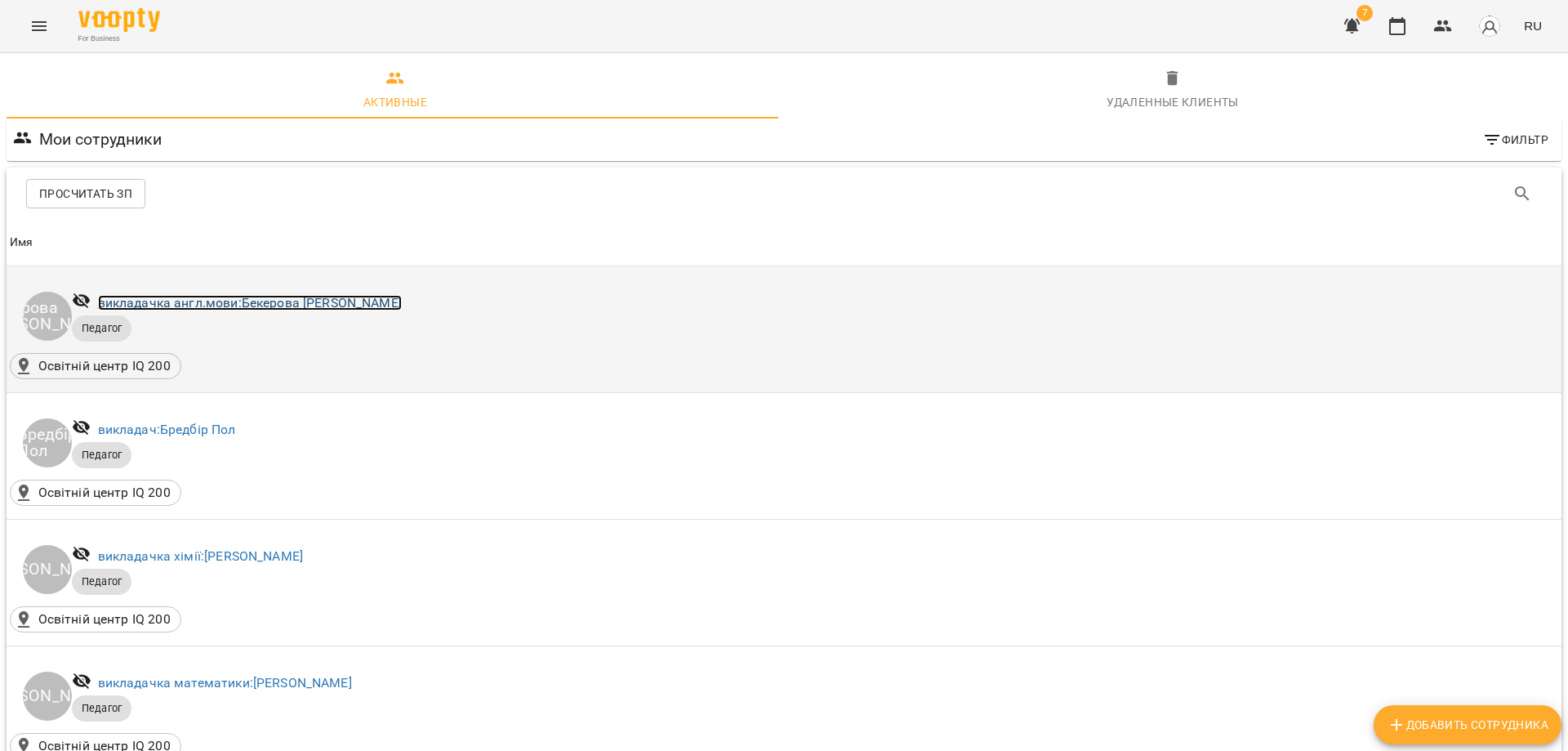
click at [312, 300] on link "викладачка англ.мови: [PERSON_NAME]" at bounding box center [250, 303] width 304 height 15
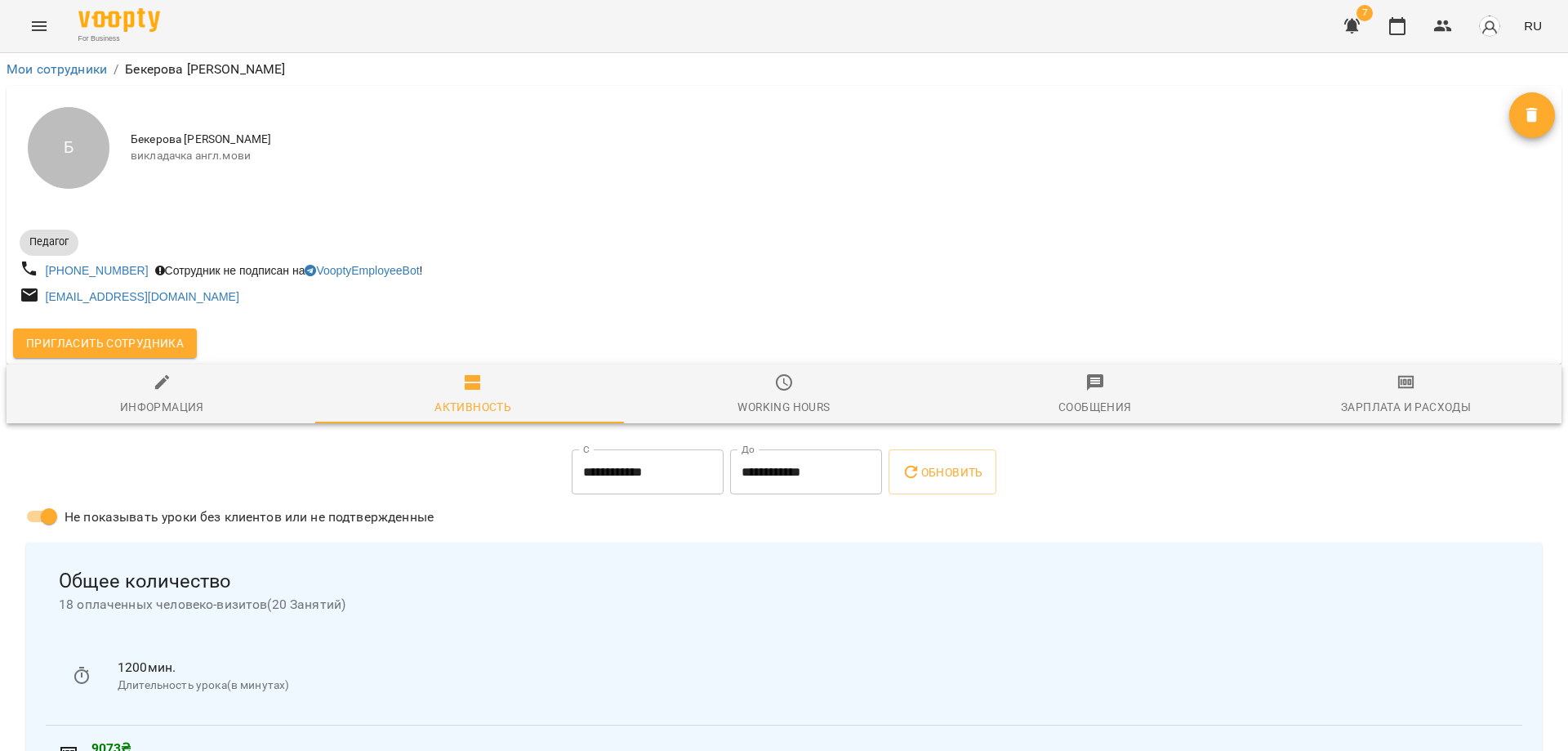
click at [108, 343] on span "Пригласить сотрудника" at bounding box center [105, 343] width 158 height 19
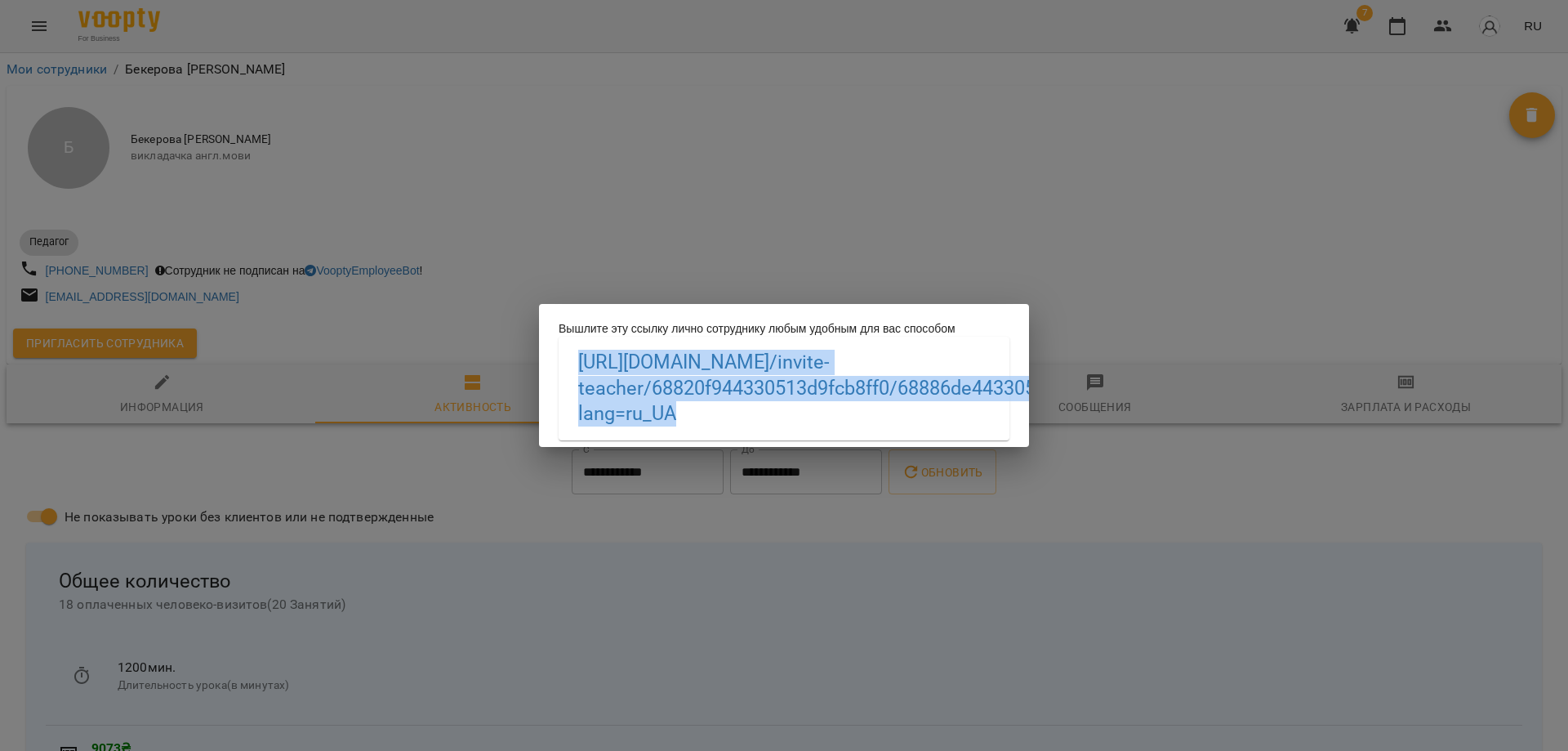
drag, startPoint x: 869, startPoint y: 426, endPoint x: 568, endPoint y: 367, distance: 306.7
click at [568, 367] on div "[URL][DOMAIN_NAME] /invite-teacher/68820f944330513d9fcb8ff0/68886de44330513d9f4…" at bounding box center [784, 388] width 451 height 103
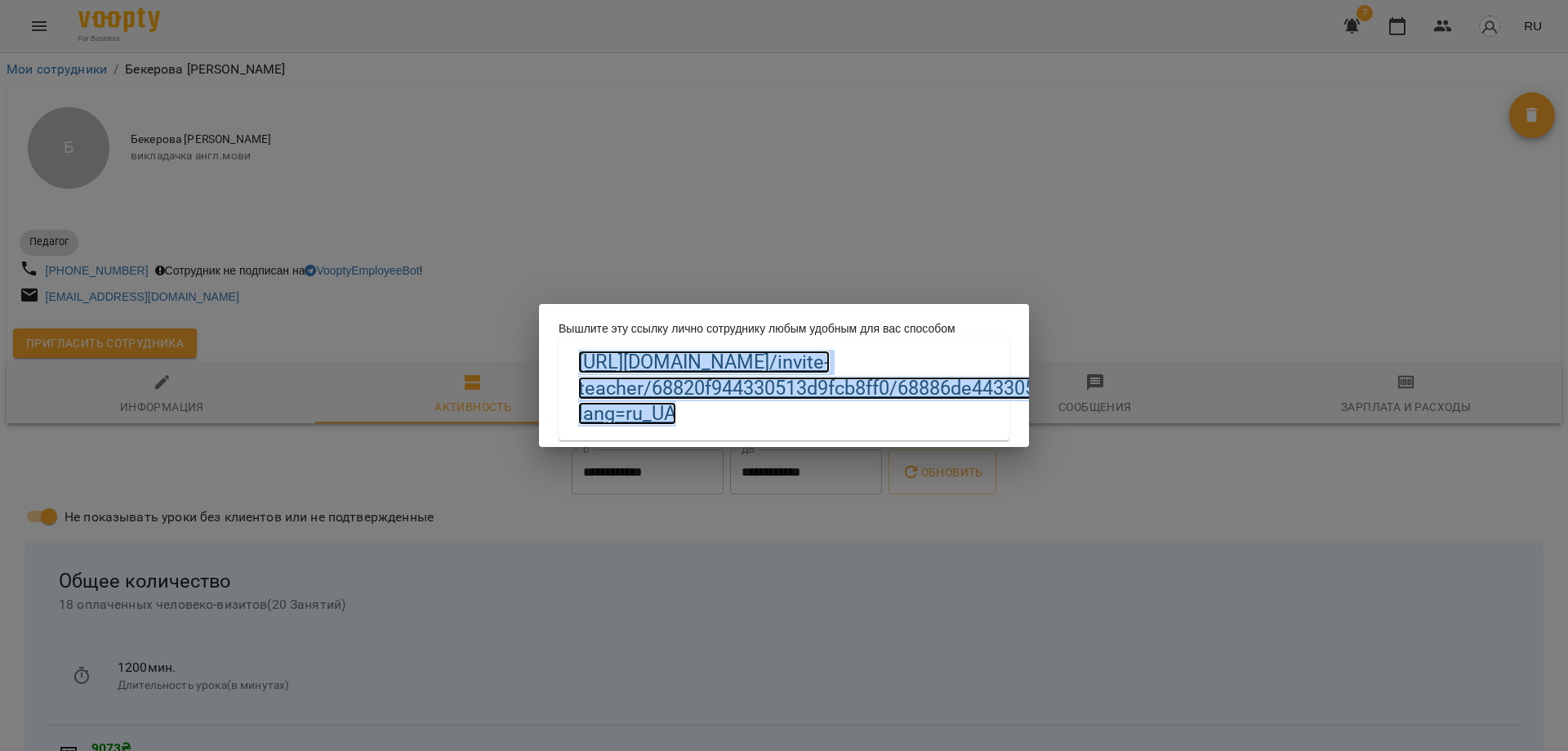
copy link "[URL][DOMAIN_NAME] /invite-teacher/68820f944330513d9fcb8ff0/68886de44330513d9f4…"
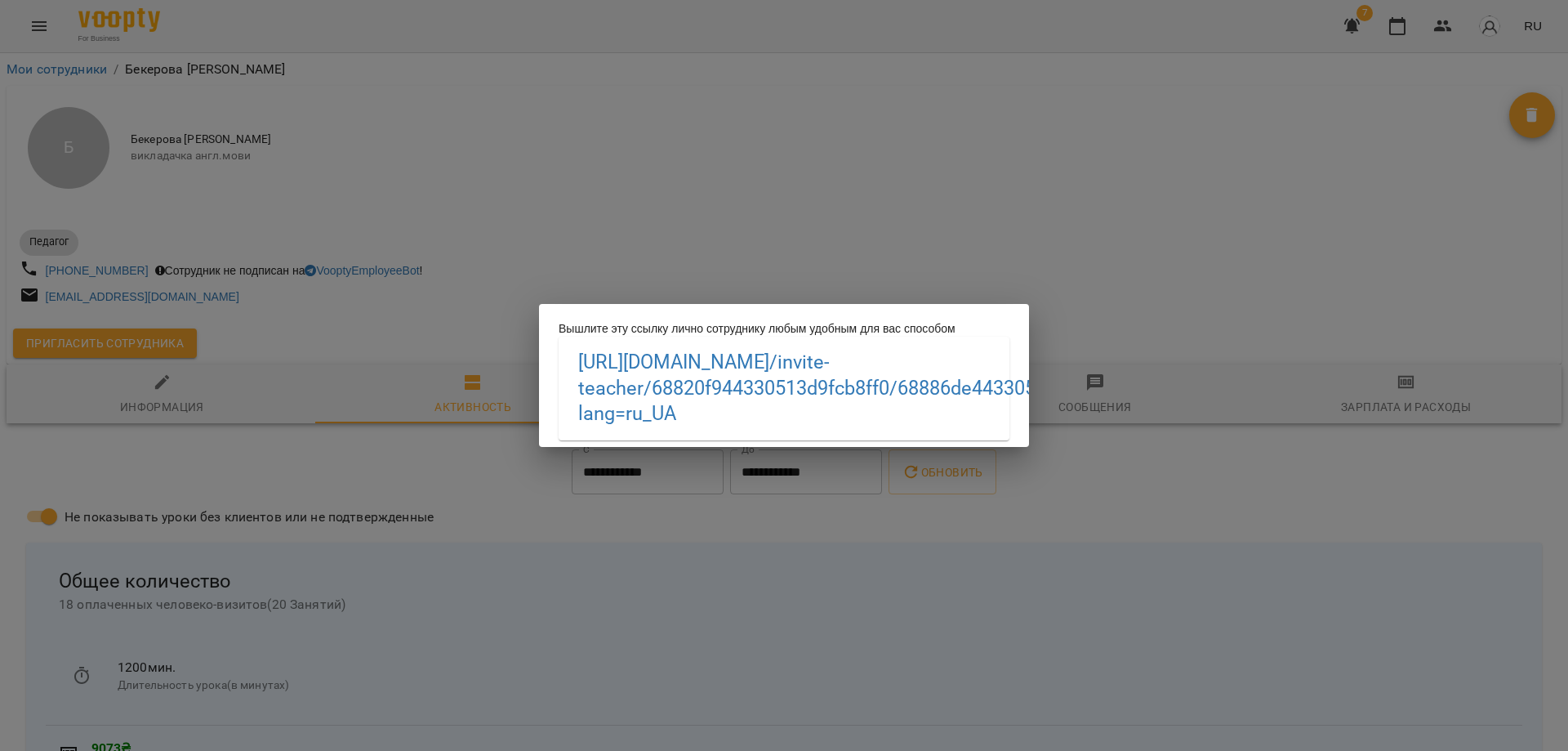
click at [1121, 337] on div "Вышлите эту ссылку лично сотруднику любым удобным для вас способом [URL][DOMAIN…" at bounding box center [784, 376] width 1568 height 751
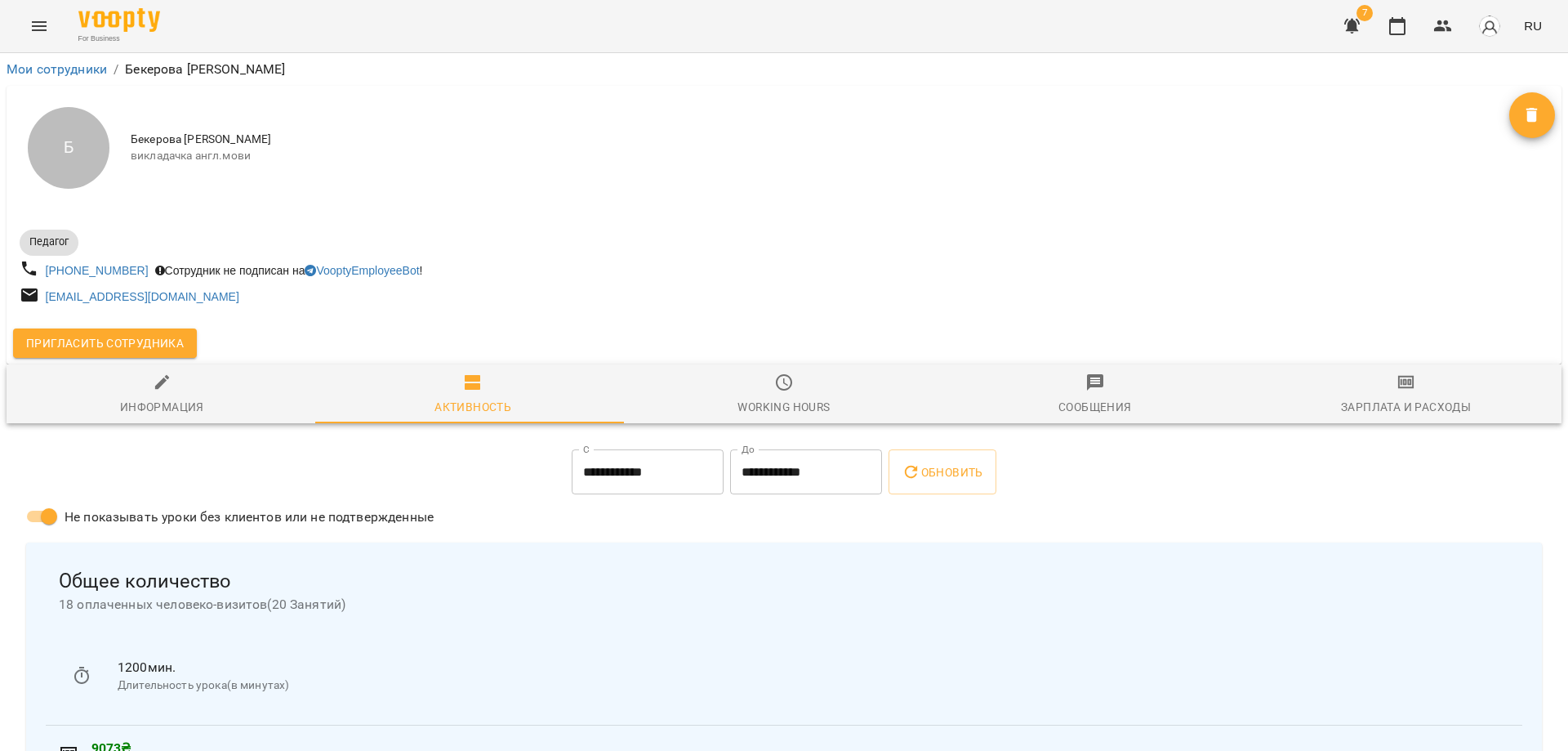
click at [169, 403] on div "Информация" at bounding box center [162, 407] width 84 height 19
select select "**"
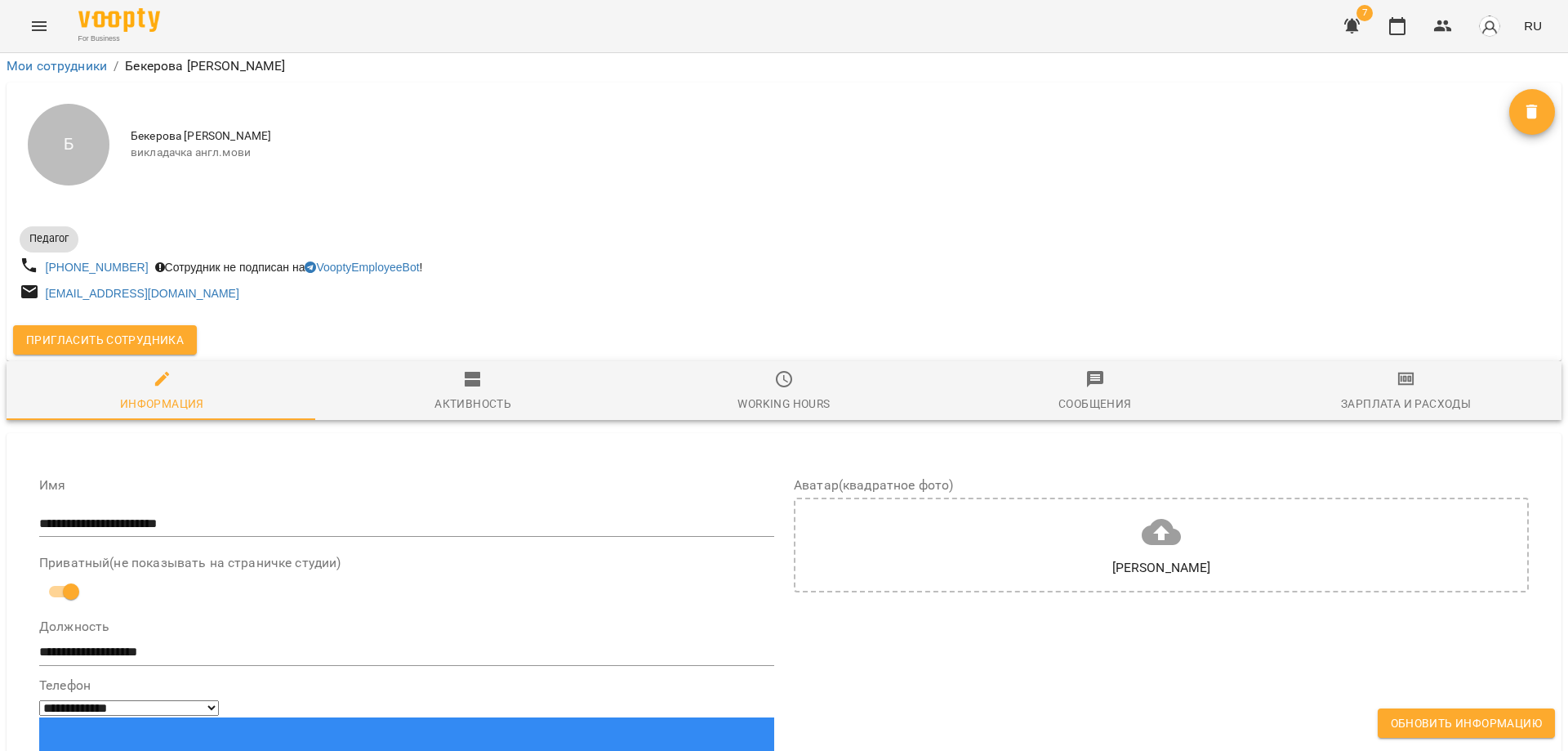
scroll to position [1062, 0]
click at [1458, 716] on span "Обновить информацию" at bounding box center [1466, 722] width 151 height 19
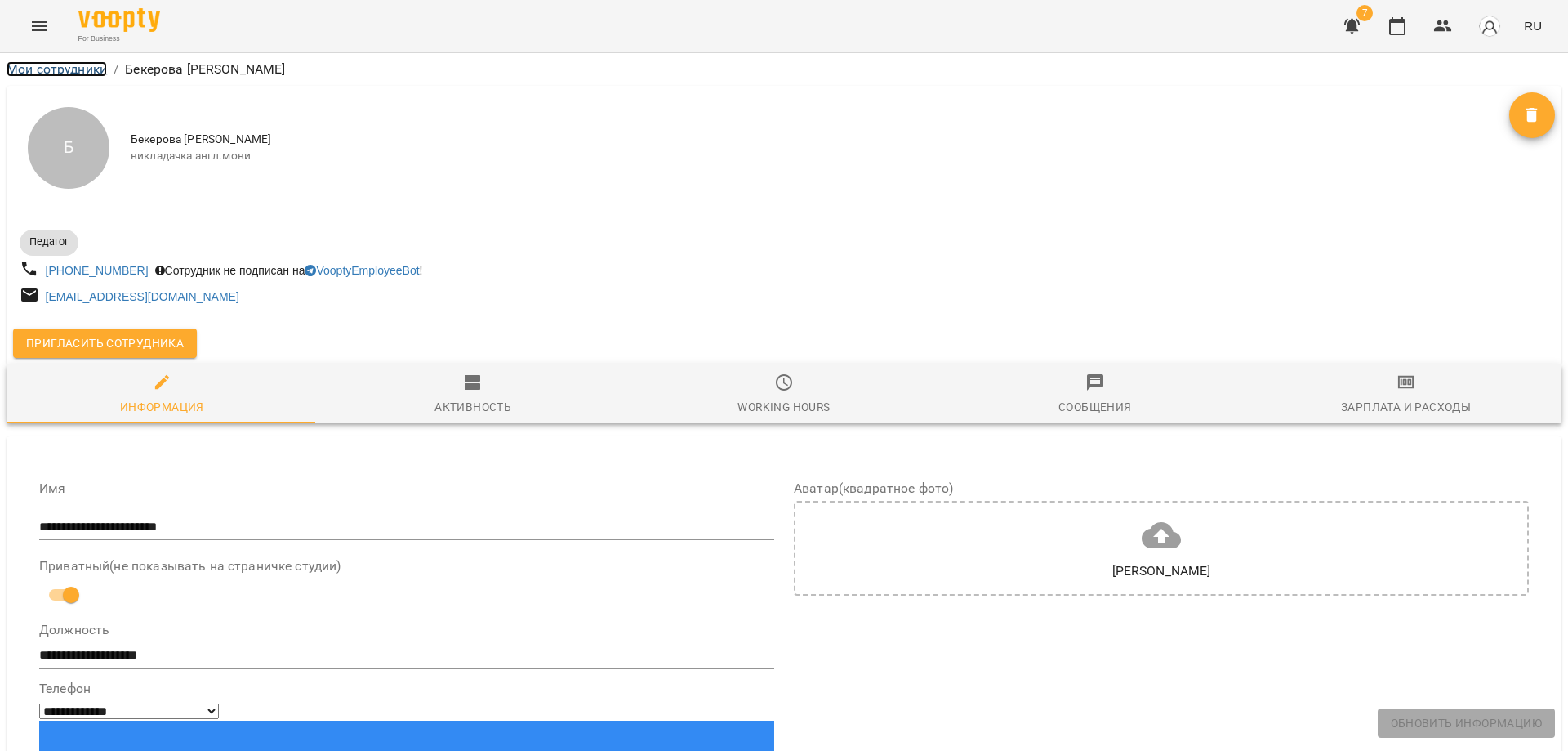
click at [67, 65] on link "Мои сотрудники" at bounding box center [57, 69] width 100 height 15
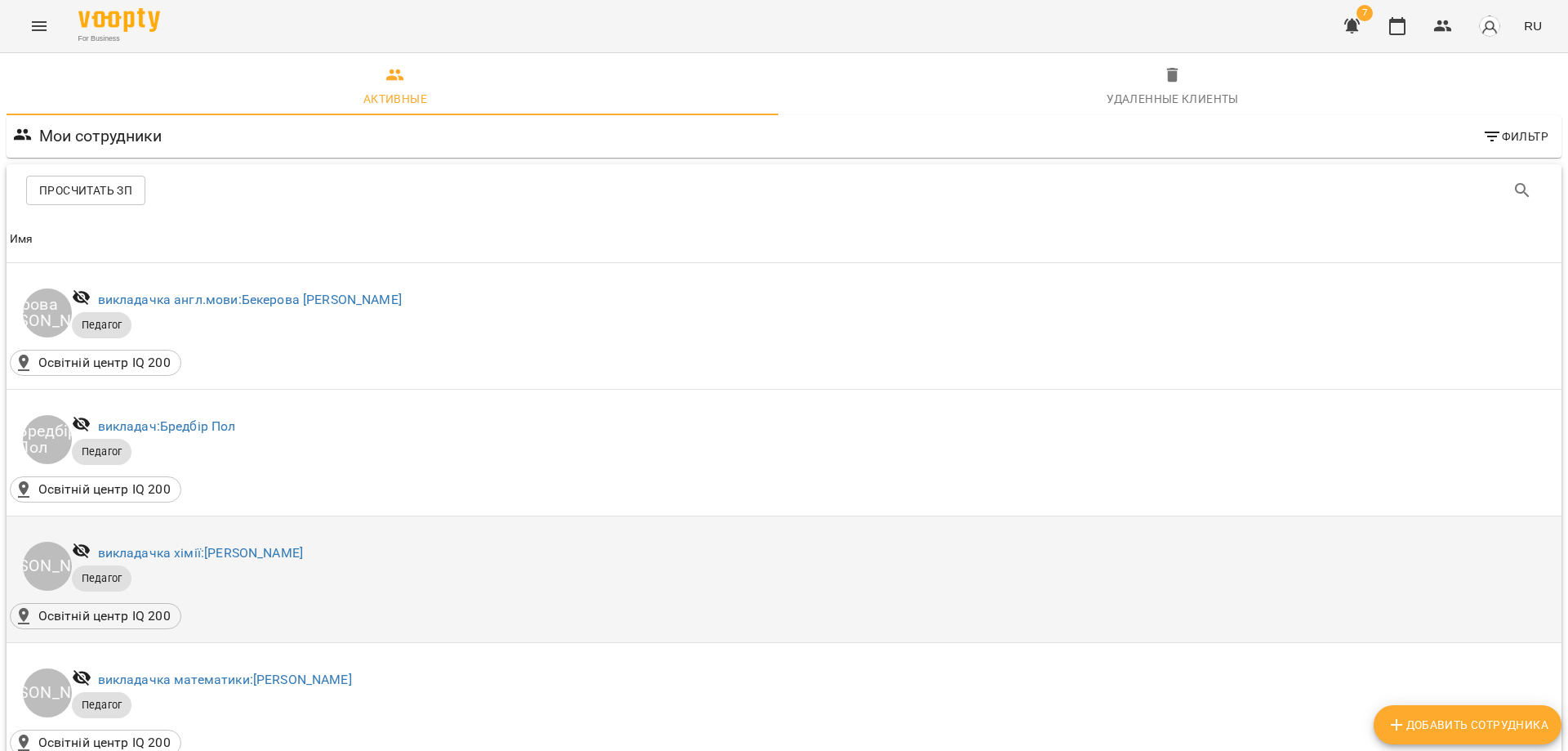
scroll to position [490, 0]
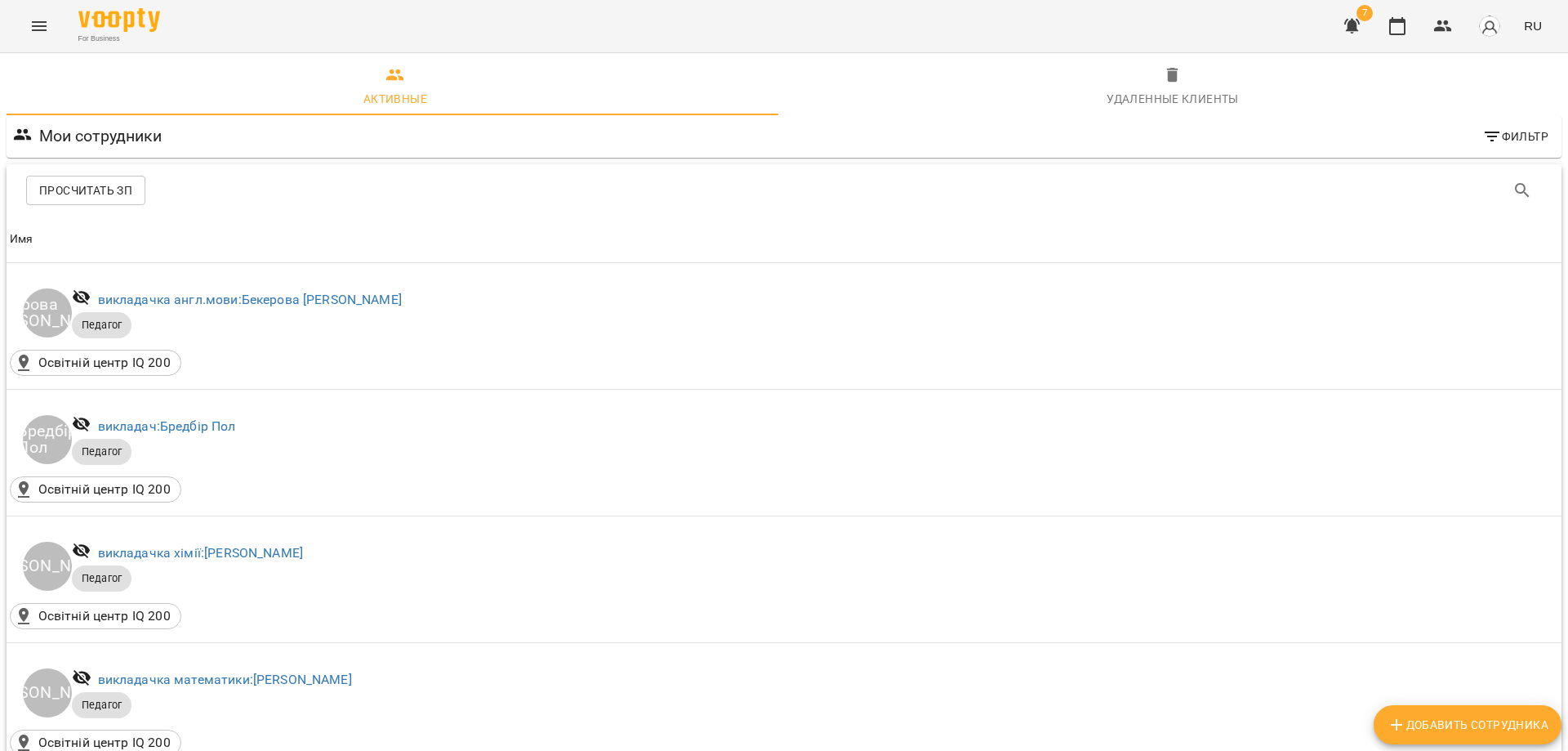
click at [38, 18] on icon "Menu" at bounding box center [39, 25] width 19 height 19
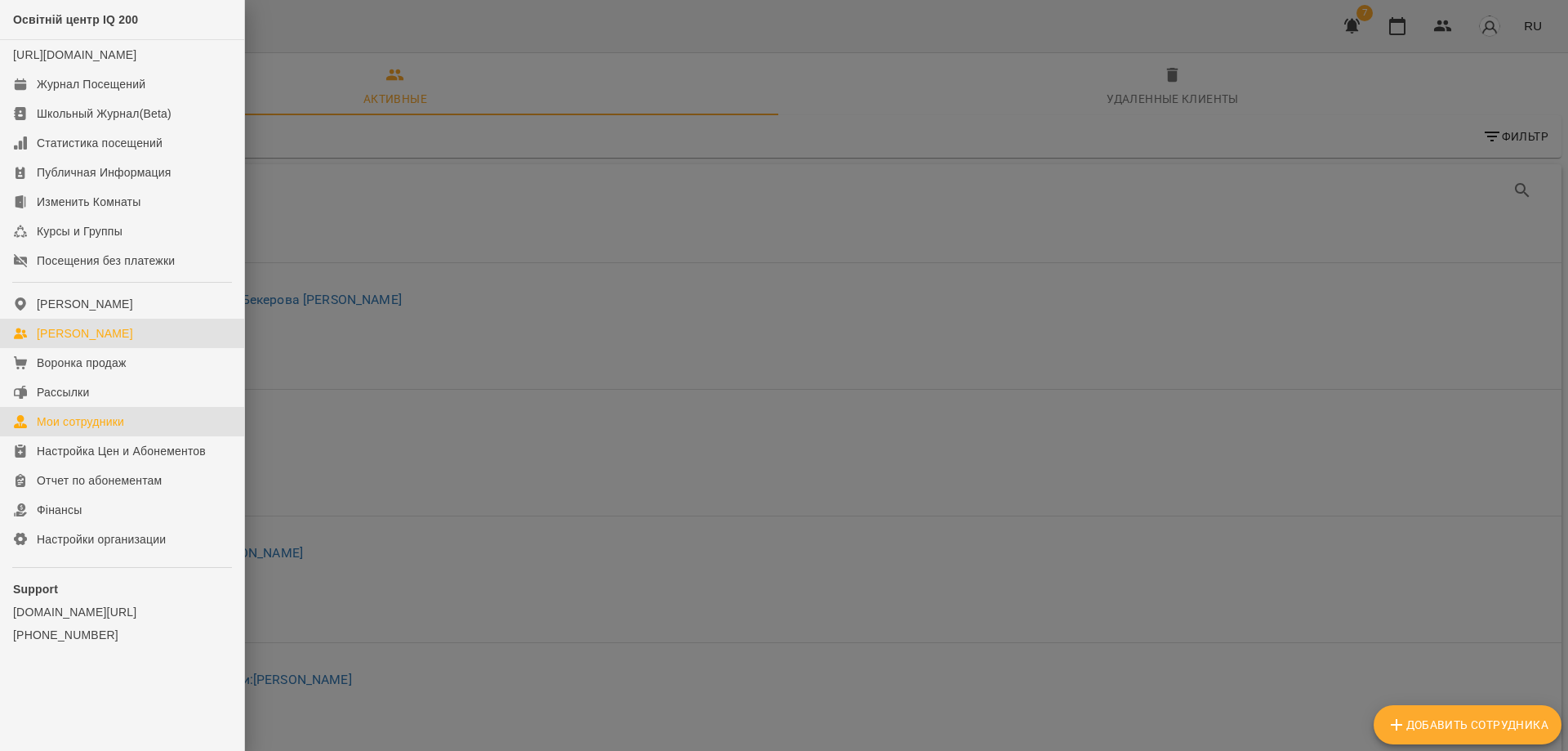
click at [85, 342] on div "[PERSON_NAME]" at bounding box center [85, 332] width 96 height 16
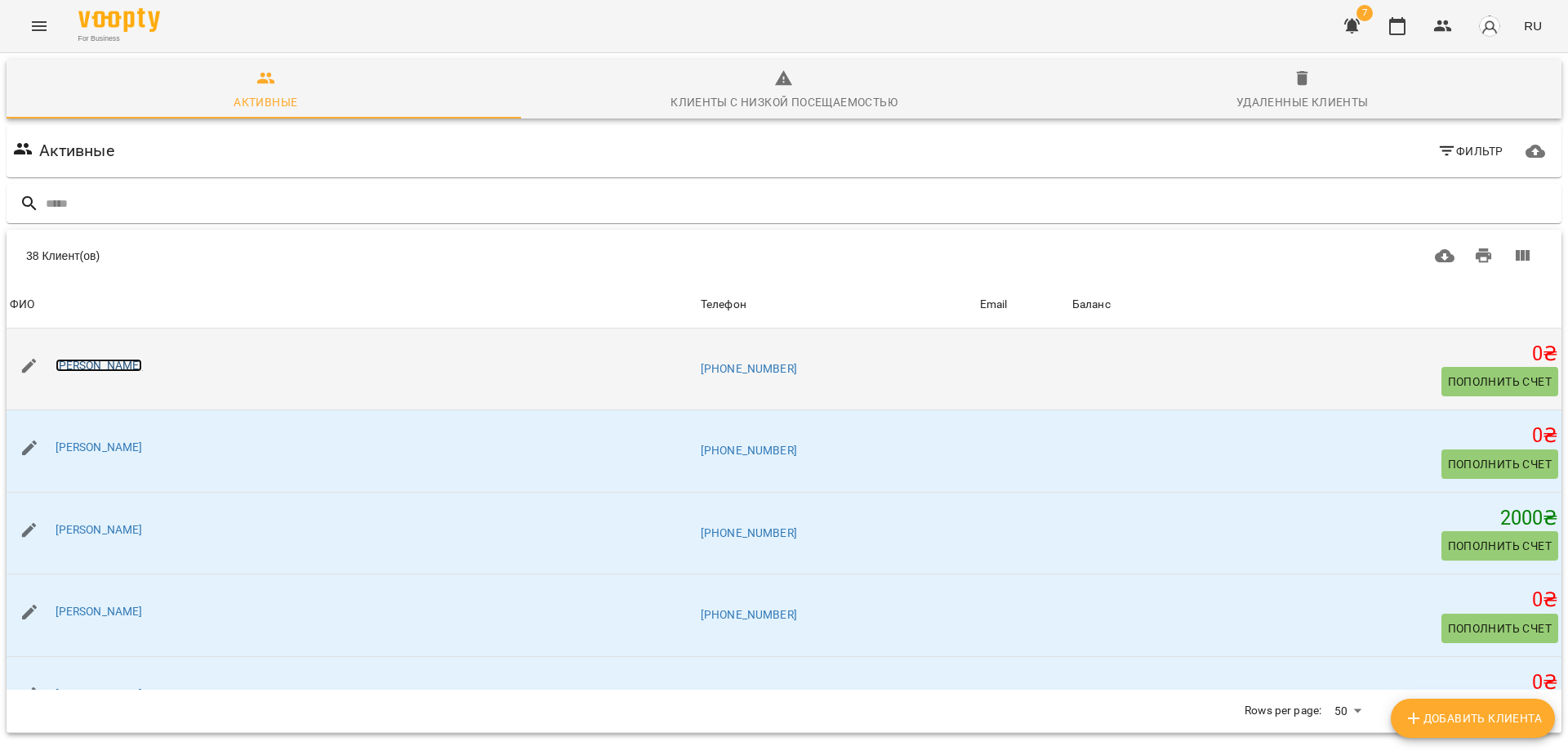
click at [116, 365] on link "[PERSON_NAME]" at bounding box center [100, 365] width 88 height 13
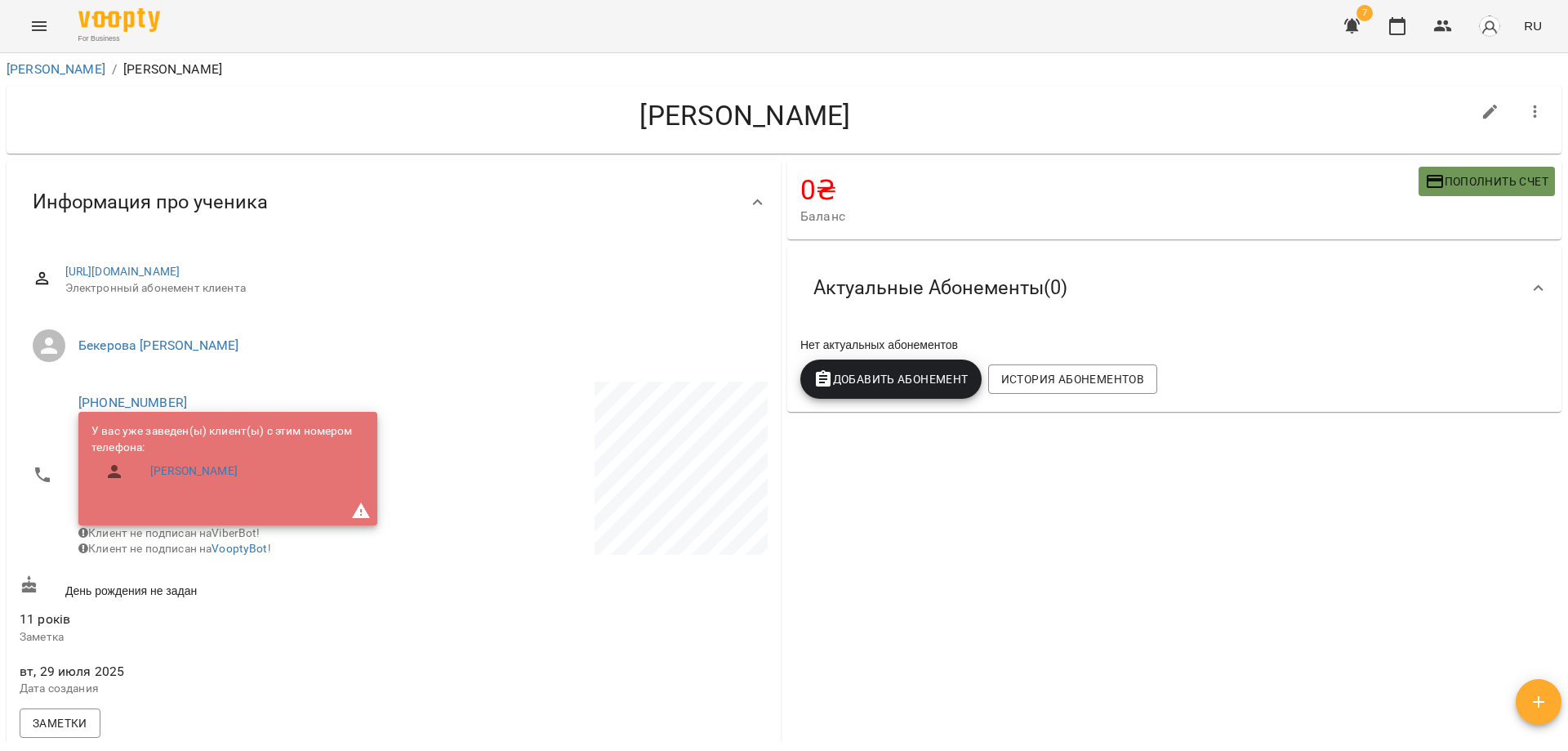
click at [1476, 179] on span "Пополнить счет" at bounding box center [1487, 181] width 123 height 19
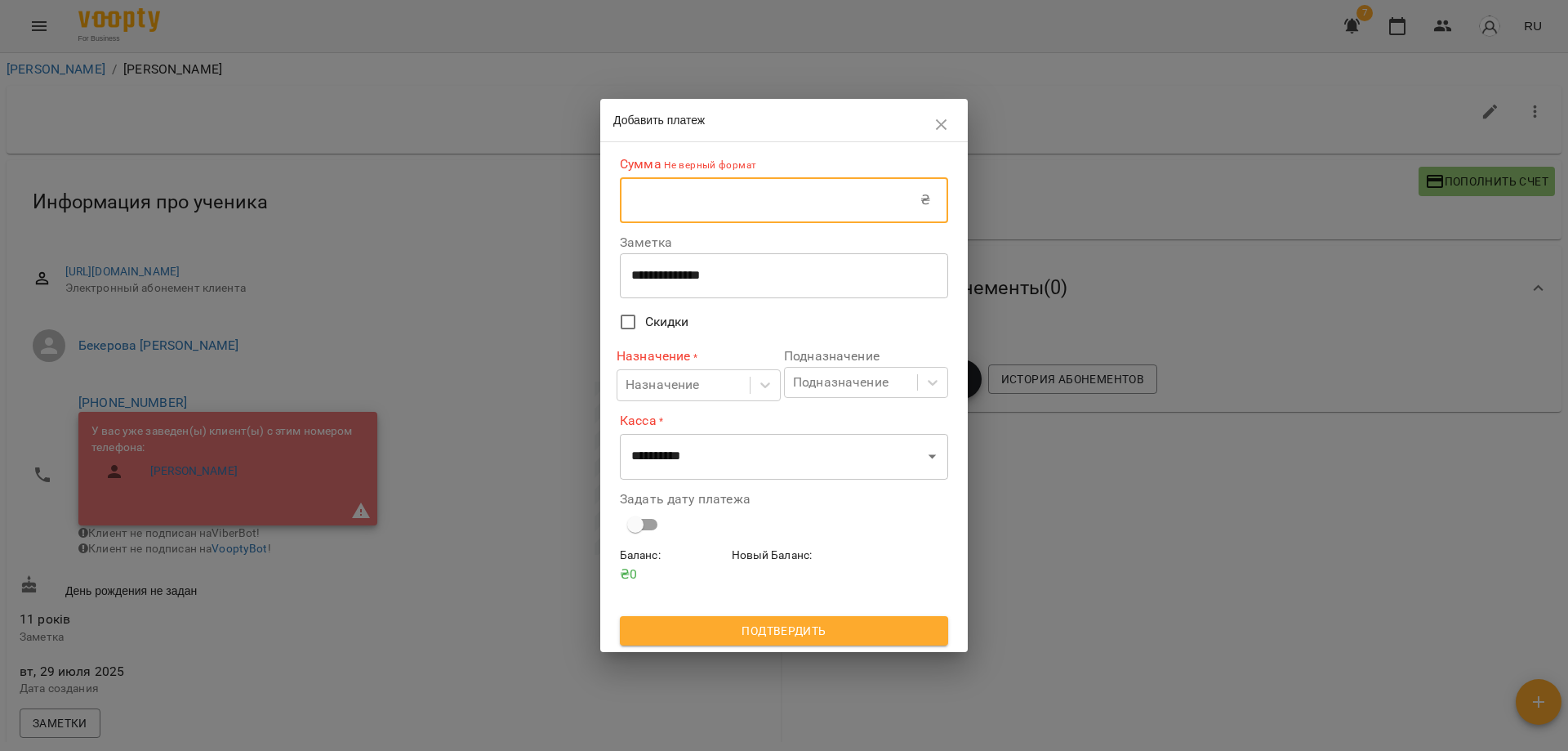
click at [676, 202] on input "text" at bounding box center [770, 200] width 300 height 46
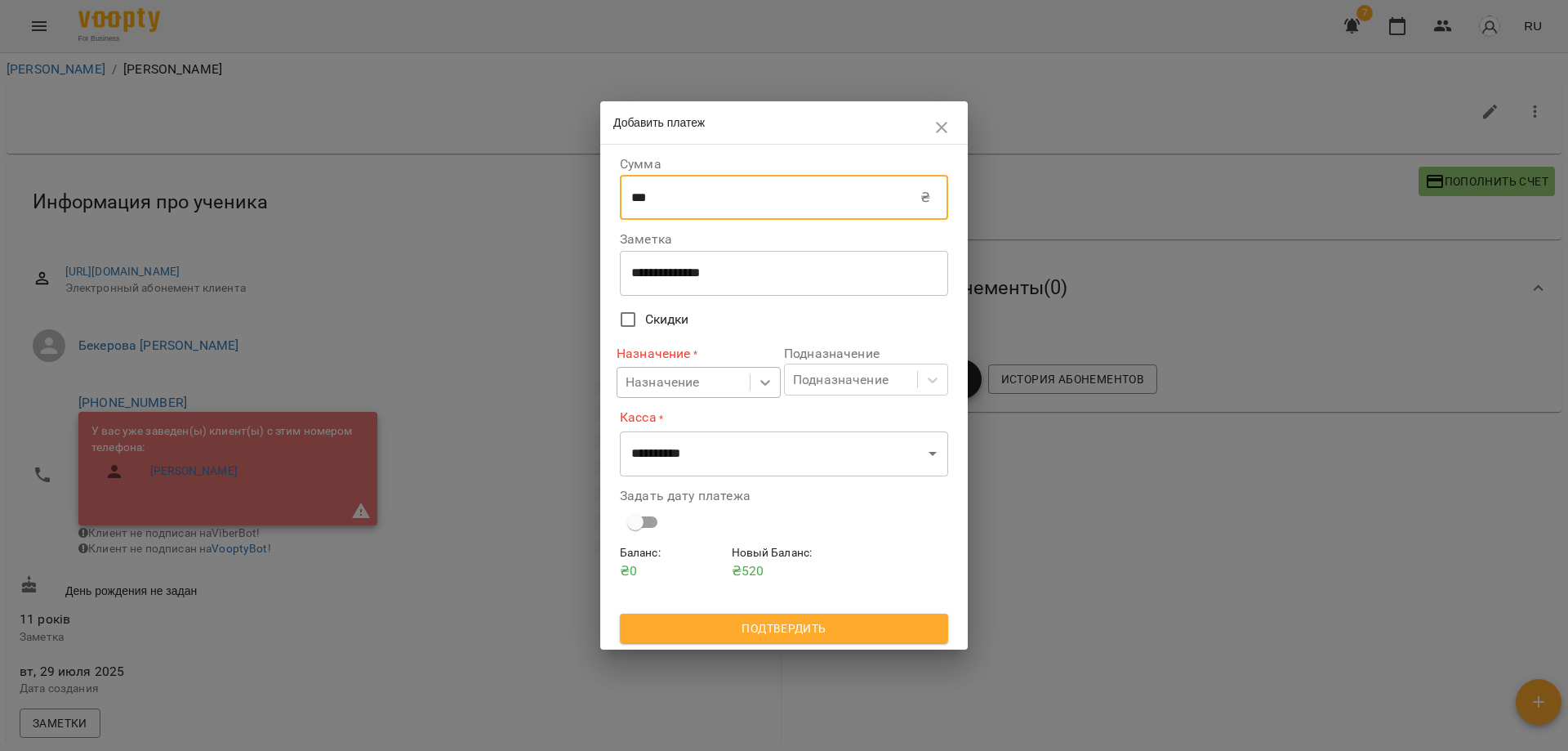
type input "***"
click at [764, 387] on icon at bounding box center [765, 382] width 16 height 16
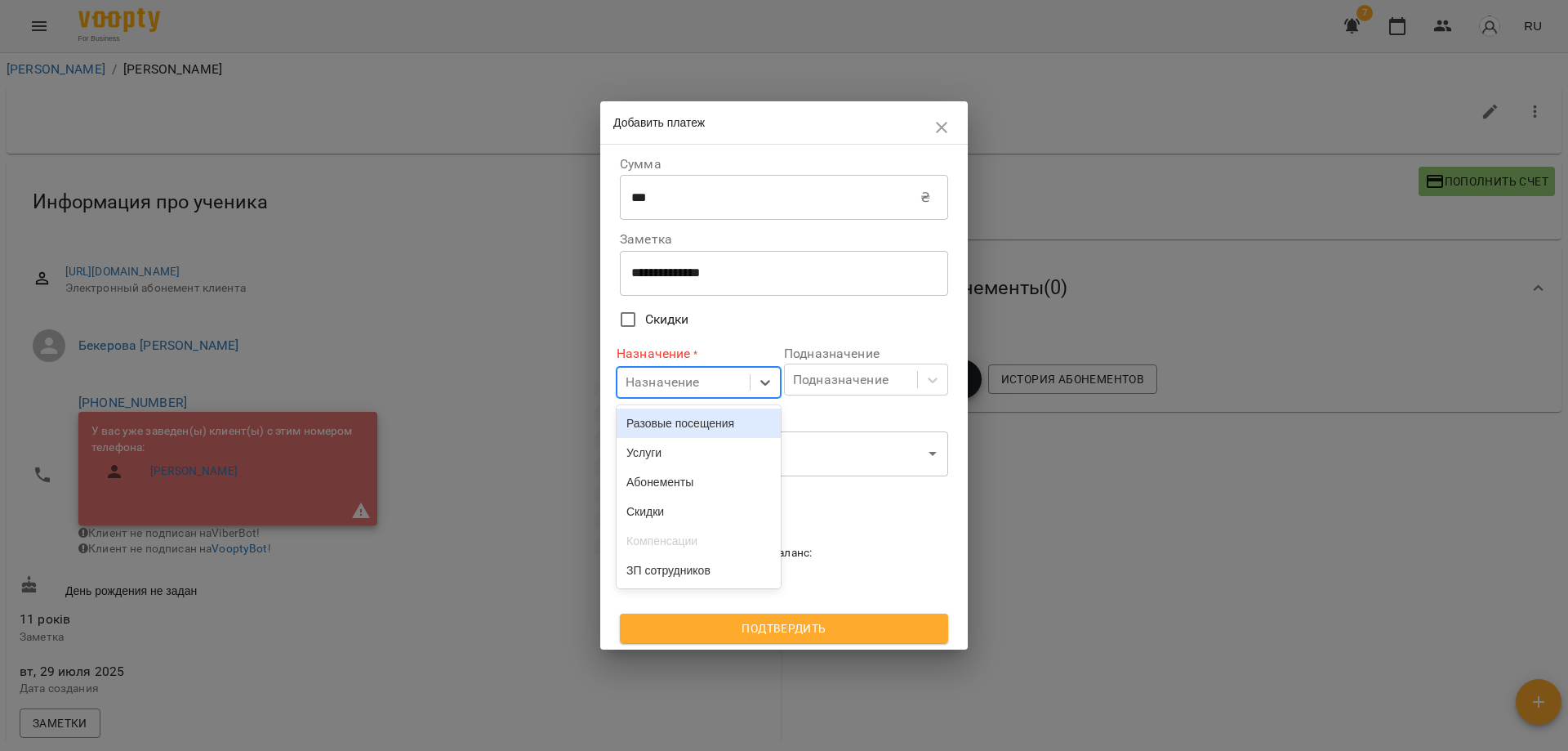
click at [752, 427] on div "Разовые посещения" at bounding box center [698, 423] width 164 height 30
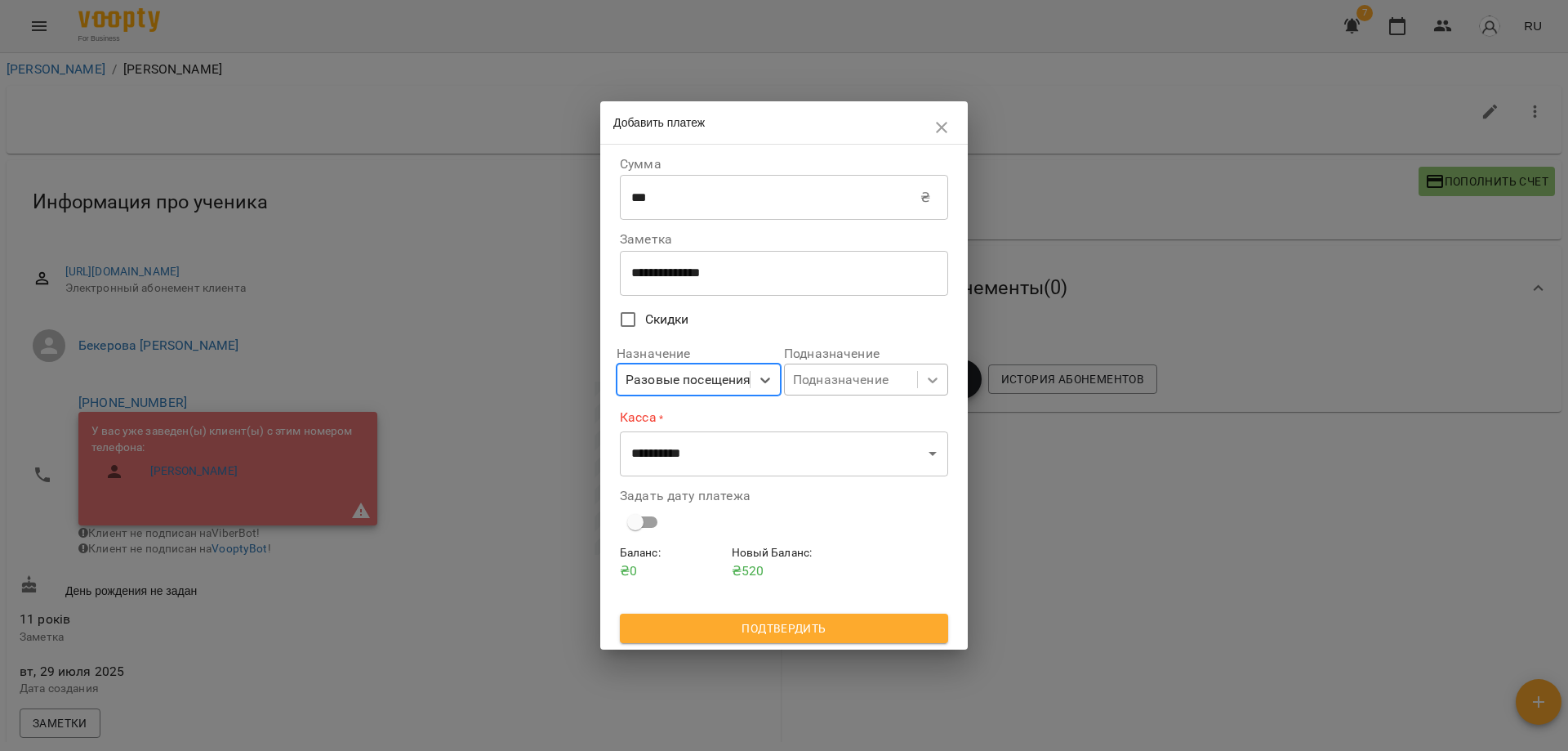
click at [934, 385] on icon at bounding box center [932, 380] width 16 height 16
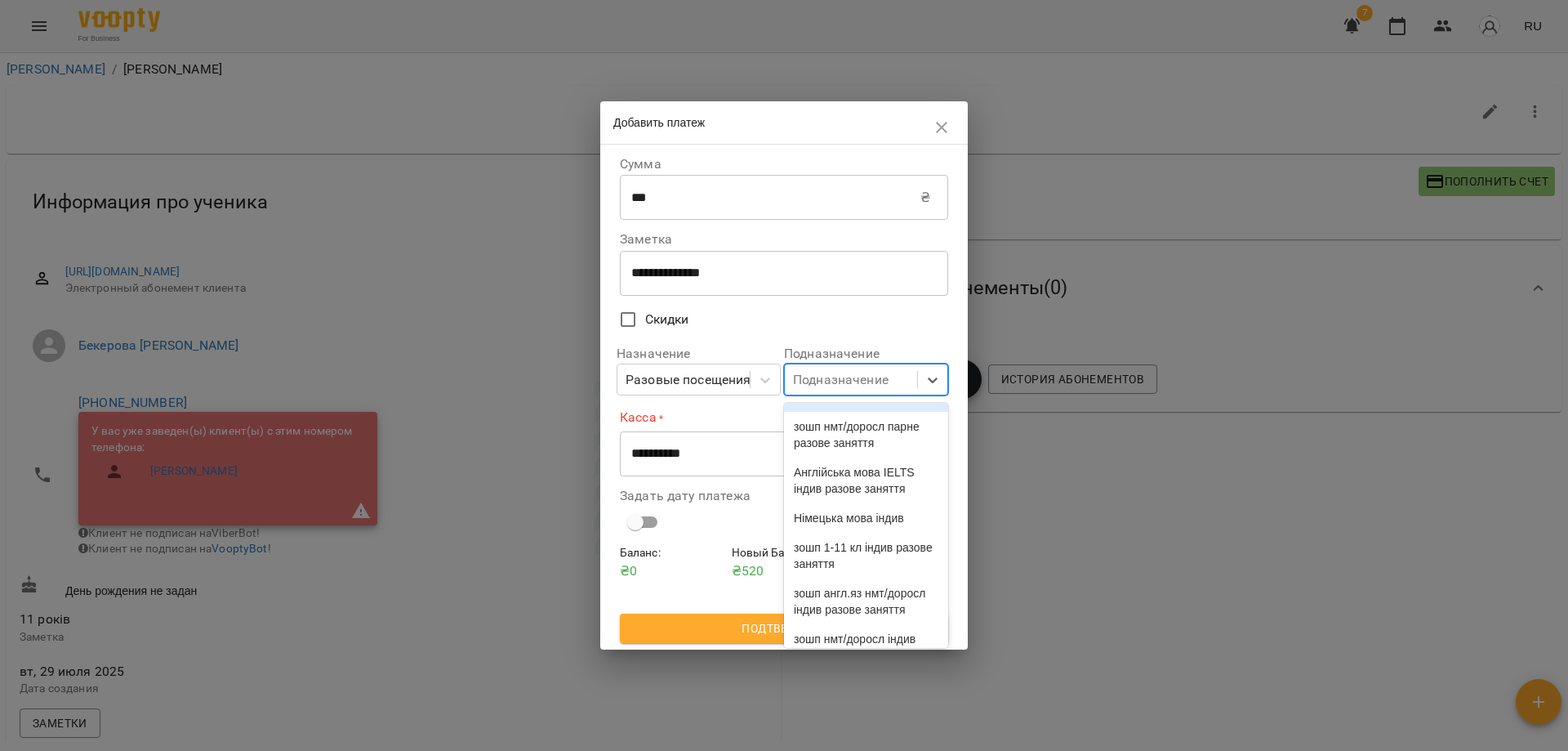
scroll to position [170, 0]
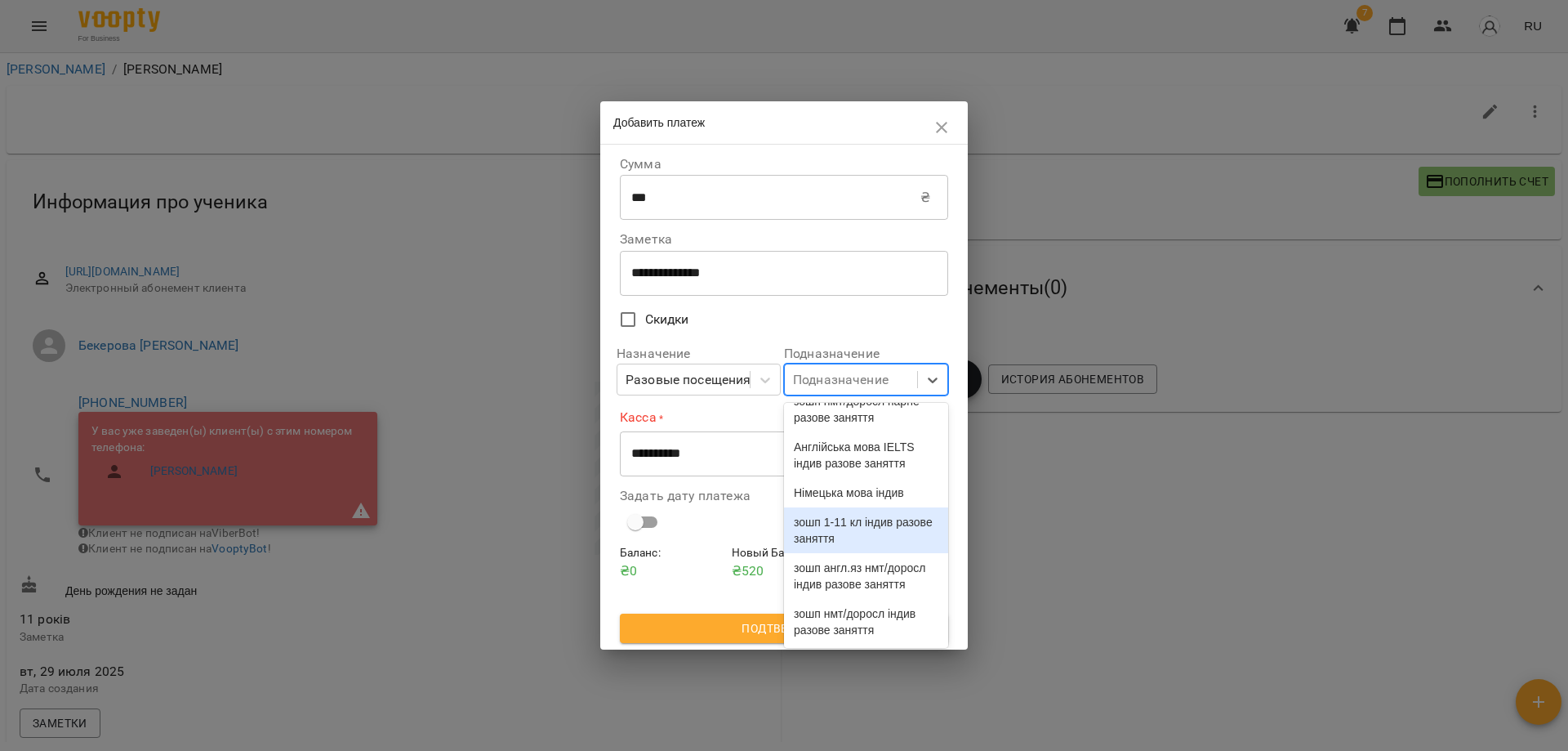
click at [837, 507] on div "зошп 1-11 кл індив разове заняття" at bounding box center [866, 530] width 164 height 46
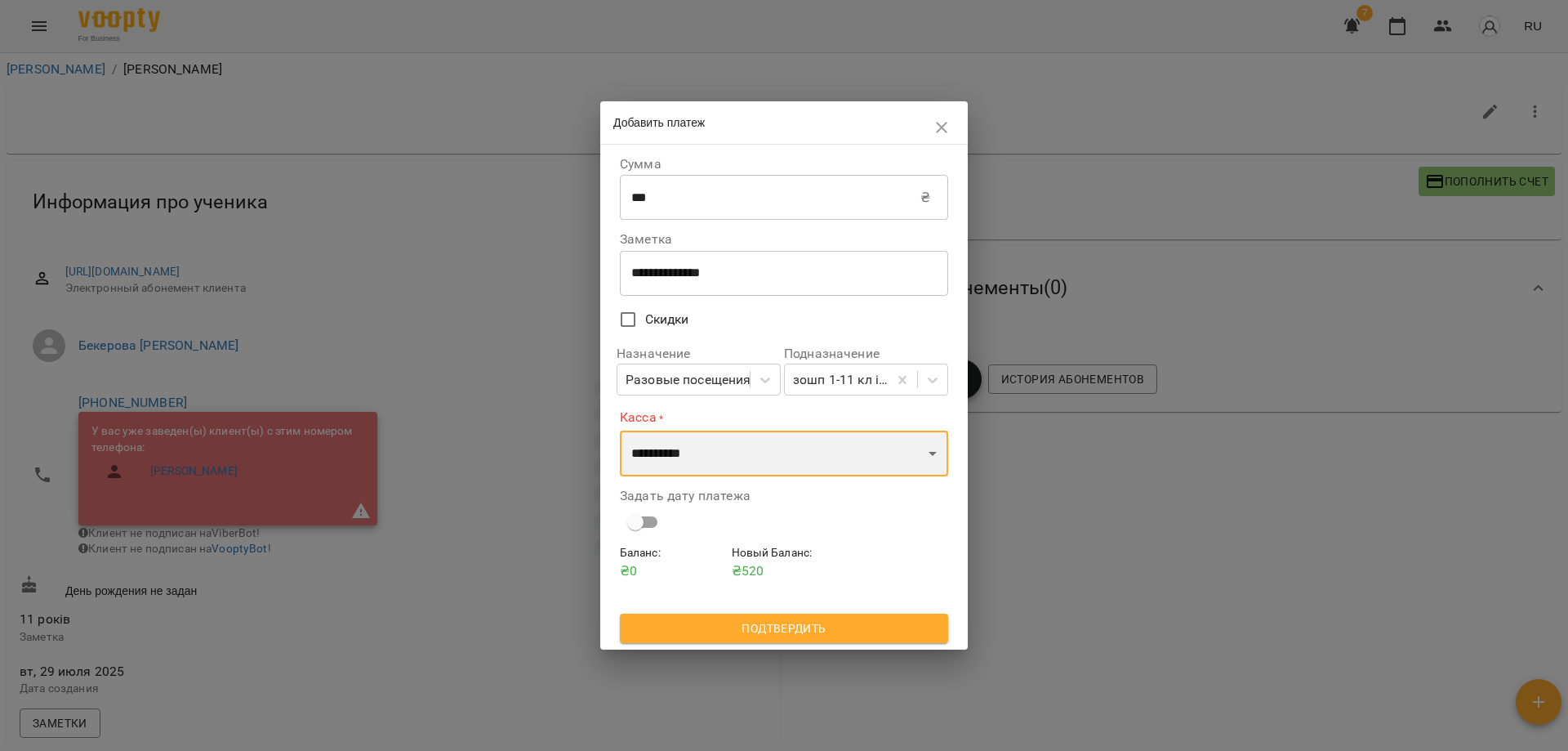
click at [932, 453] on select "**********" at bounding box center [784, 453] width 328 height 46
select select "****"
click at [620, 430] on select "**********" at bounding box center [784, 453] width 328 height 46
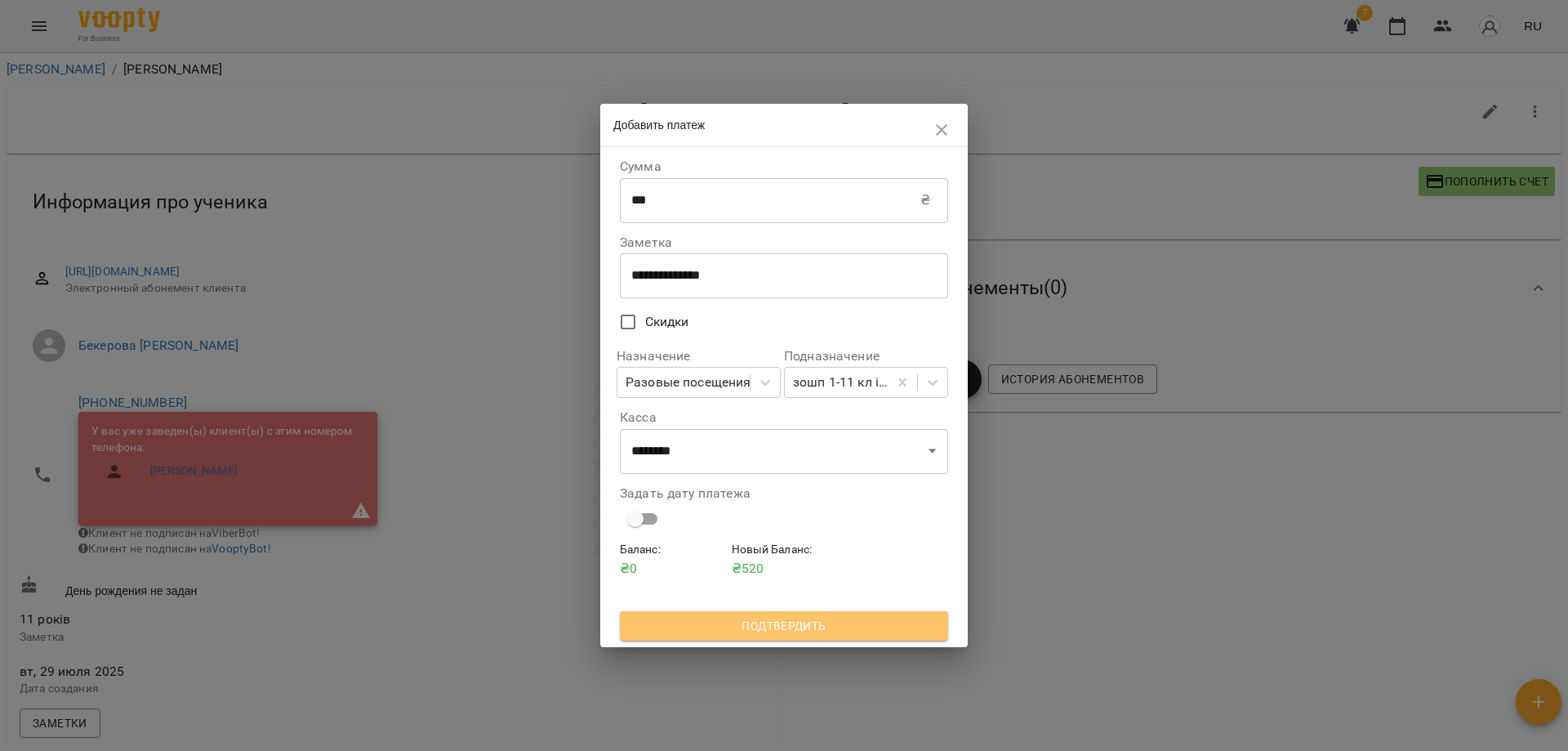
click at [801, 623] on span "Подтвердить" at bounding box center [784, 625] width 302 height 19
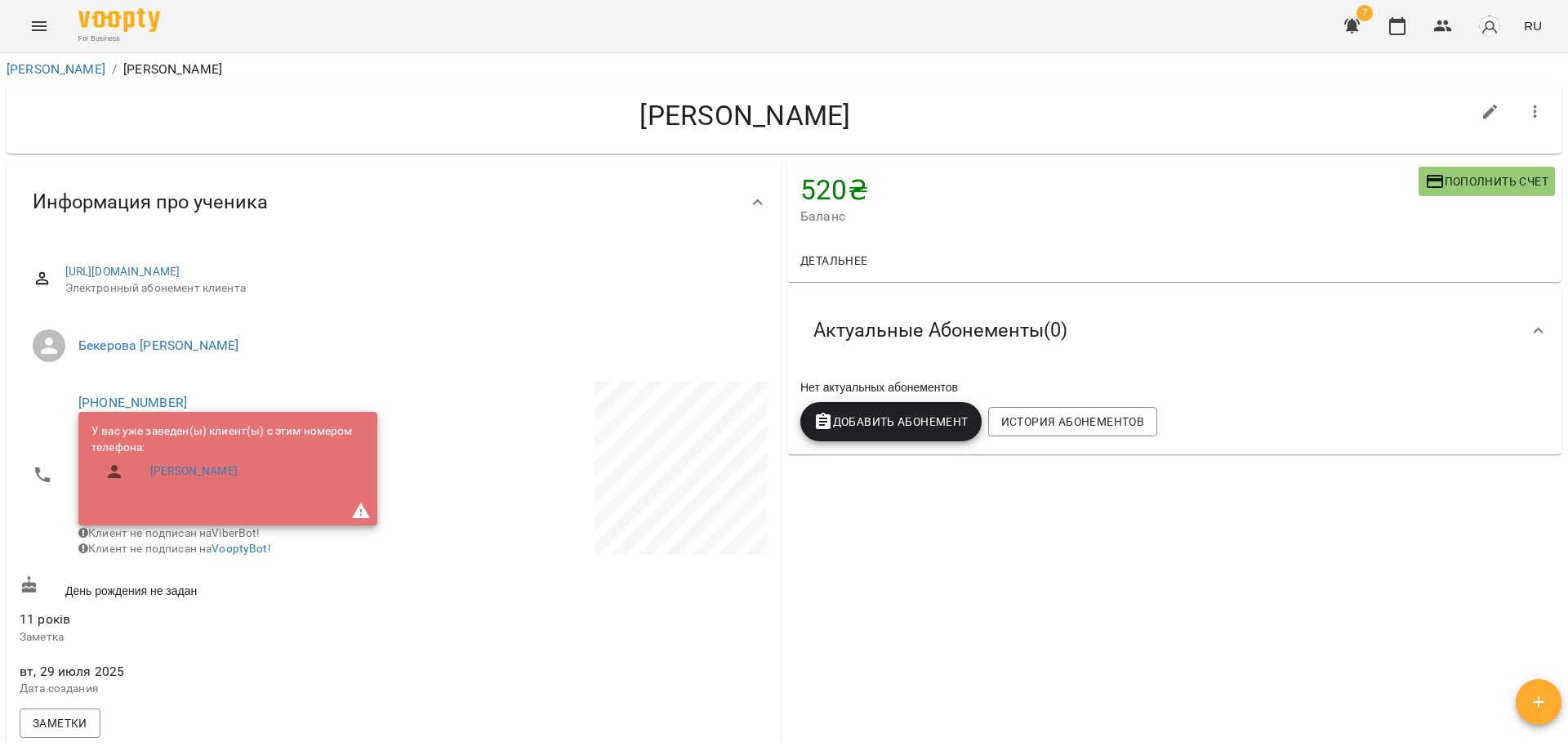
click at [34, 19] on icon "Menu" at bounding box center [39, 25] width 19 height 19
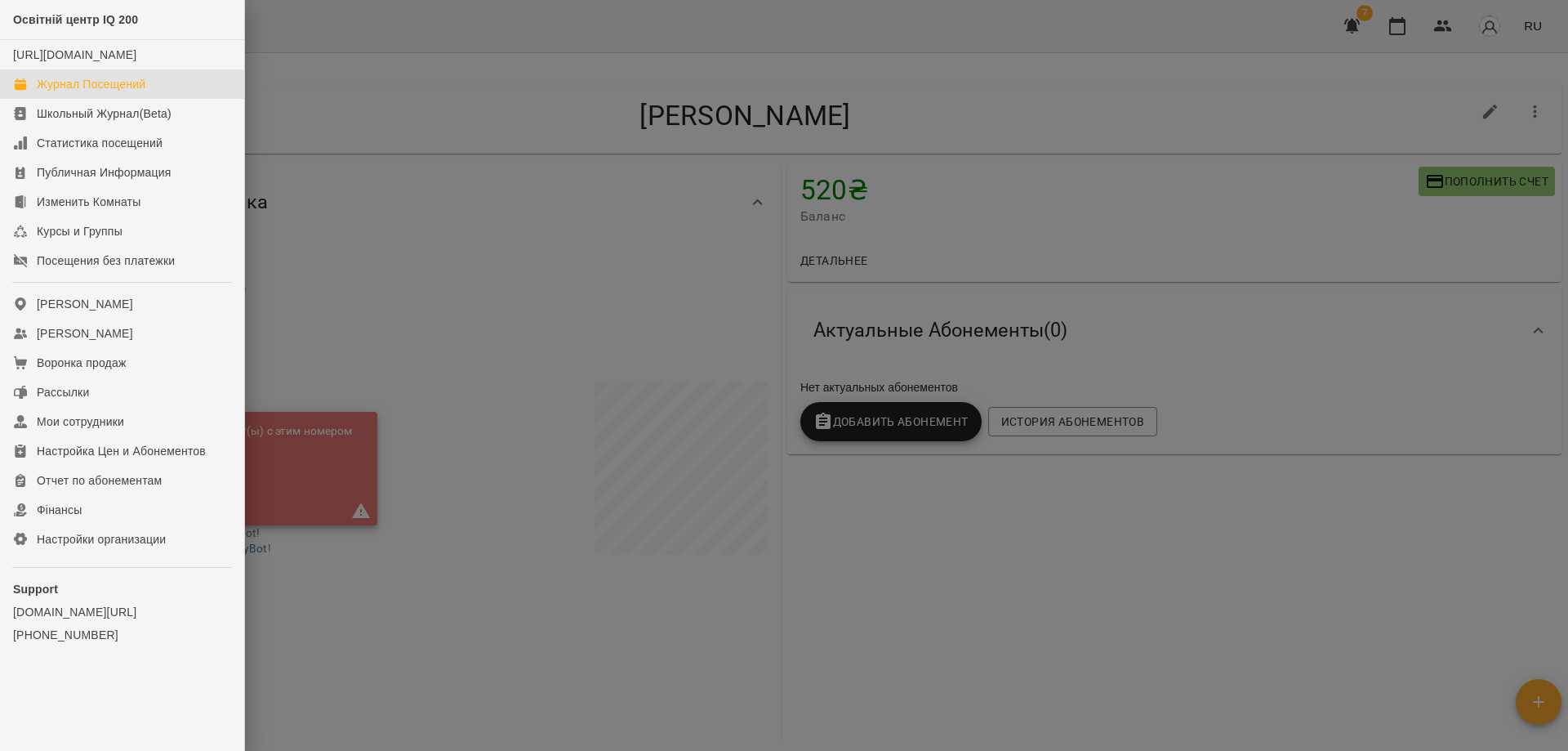
click at [100, 92] on div "Журнал Посещений" at bounding box center [91, 84] width 109 height 16
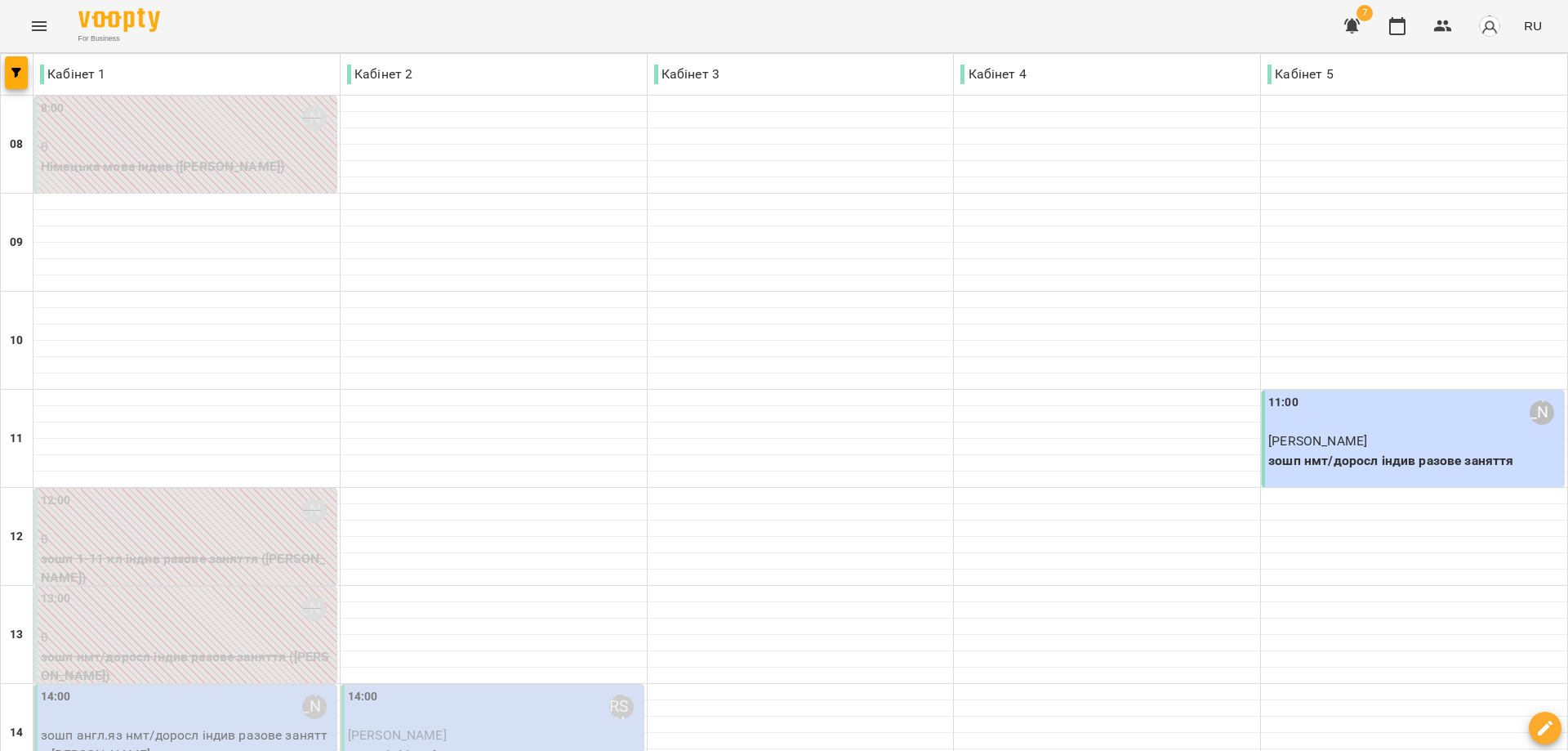
scroll to position [408, 0]
click at [454, 726] on p "[PERSON_NAME]" at bounding box center [494, 735] width 293 height 19
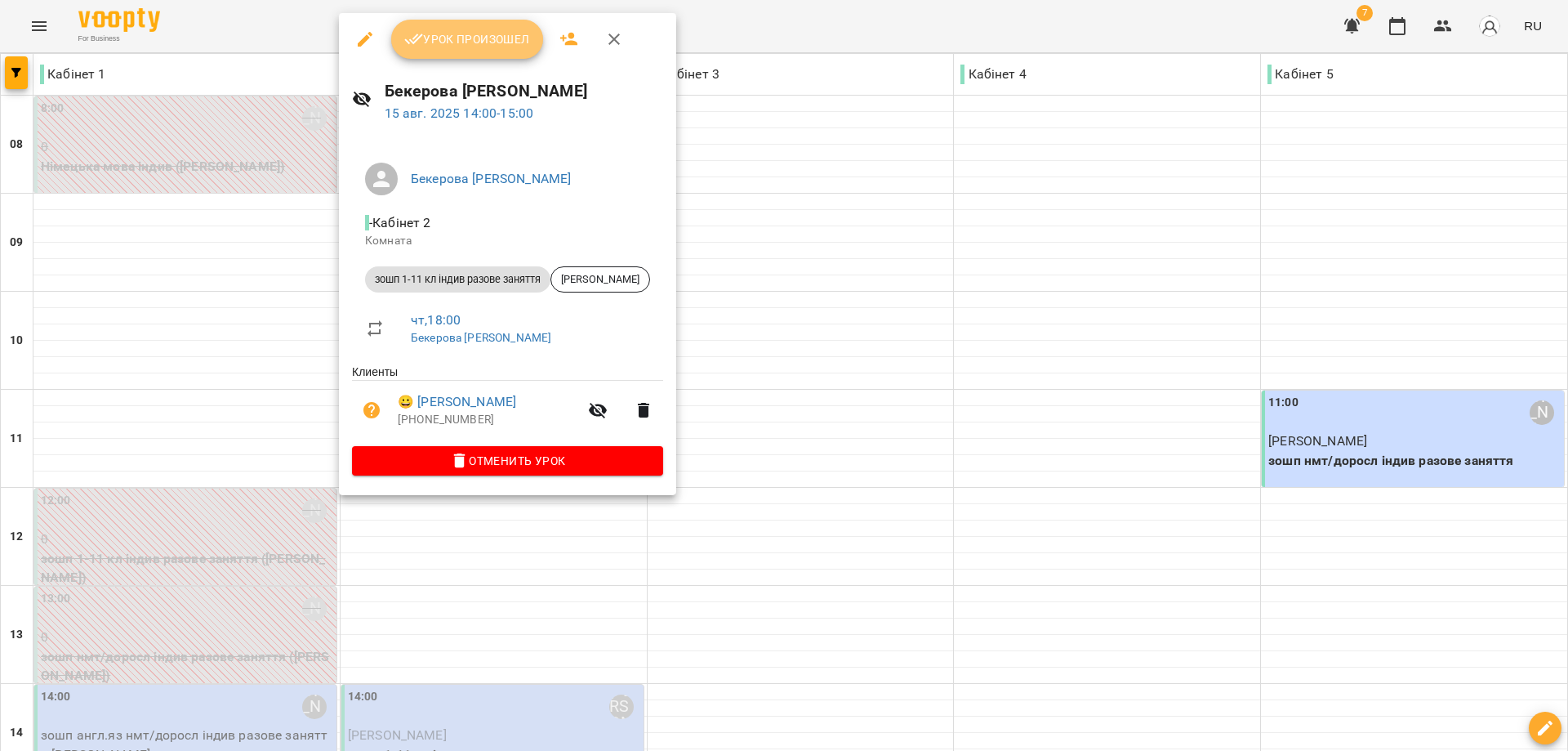
click at [465, 33] on span "Урок произошел" at bounding box center [466, 39] width 126 height 19
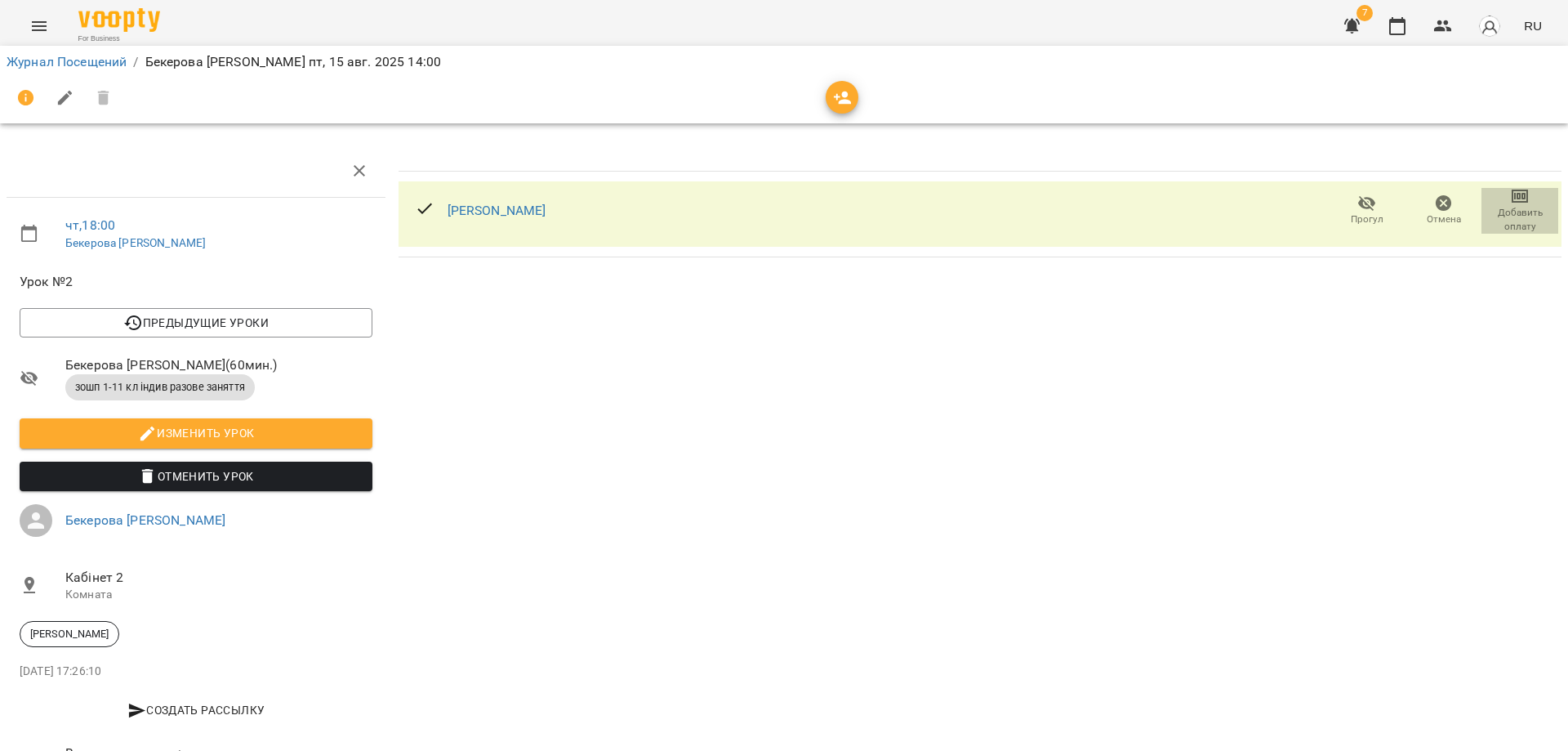
click at [1519, 209] on span "Добавить оплату" at bounding box center [1520, 219] width 57 height 28
click at [1479, 216] on li "Добавить оплату разового" at bounding box center [1461, 219] width 194 height 30
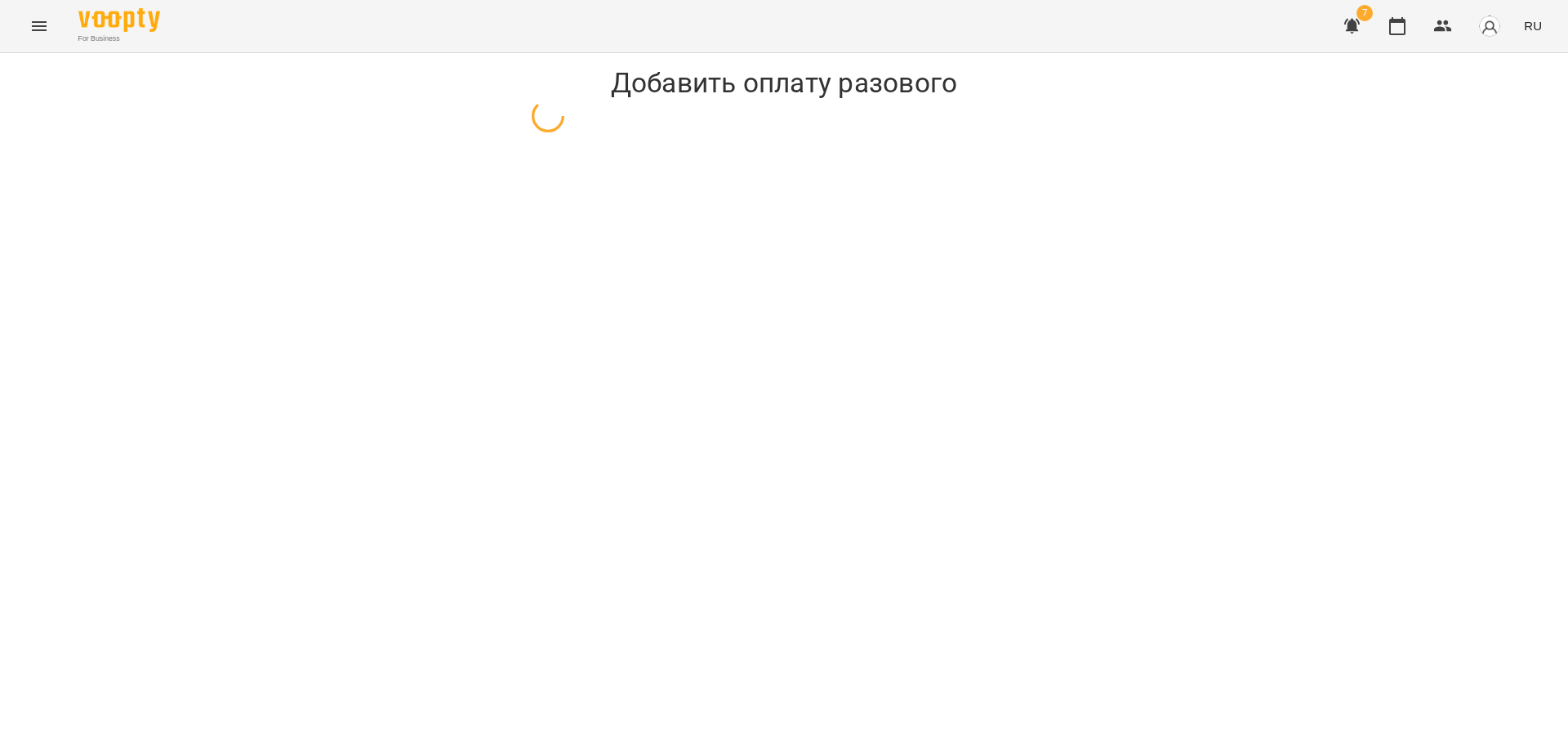
select select "**********"
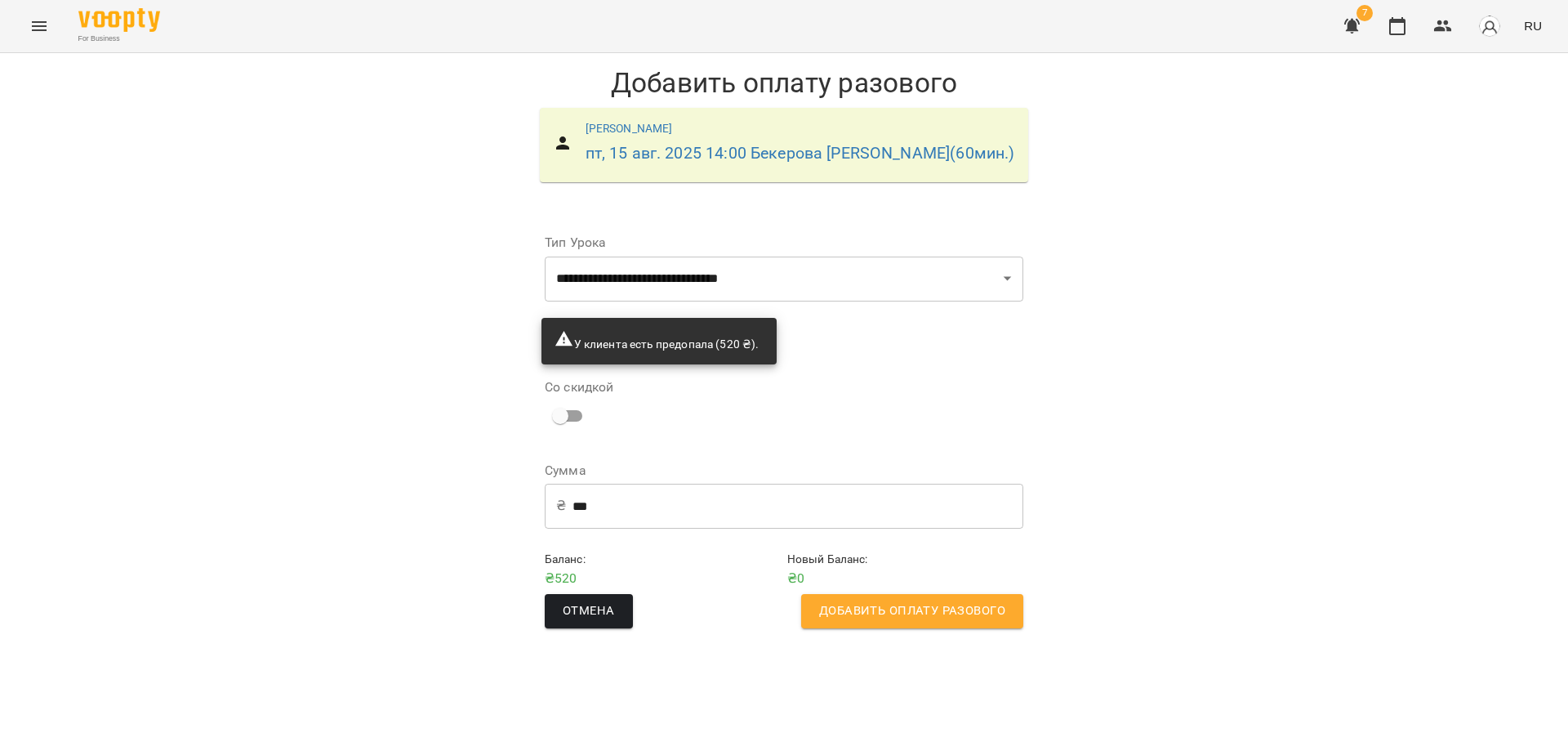
click at [886, 622] on span "Добавить оплату разового" at bounding box center [912, 611] width 186 height 21
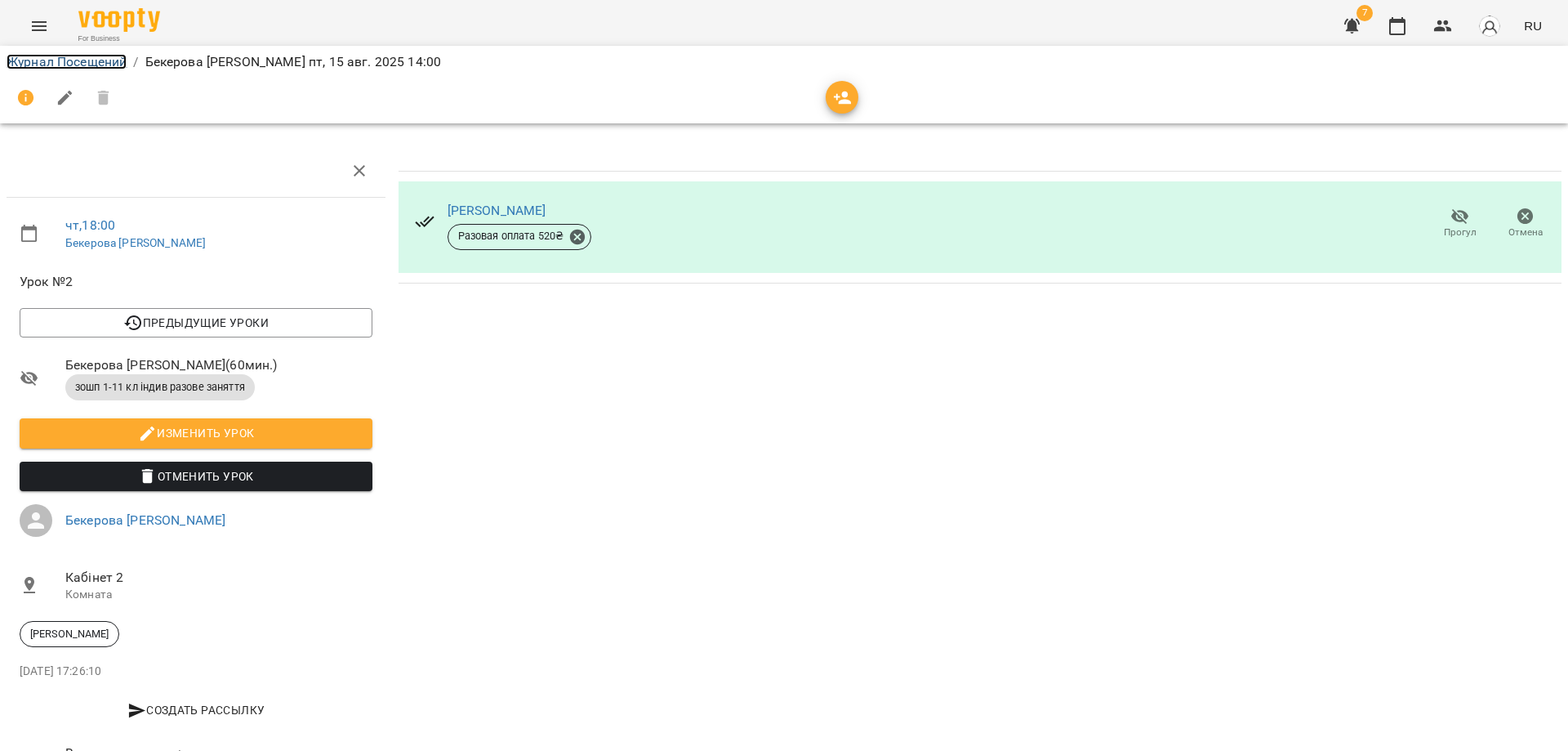
click at [55, 56] on link "Журнал Посещений" at bounding box center [67, 62] width 120 height 15
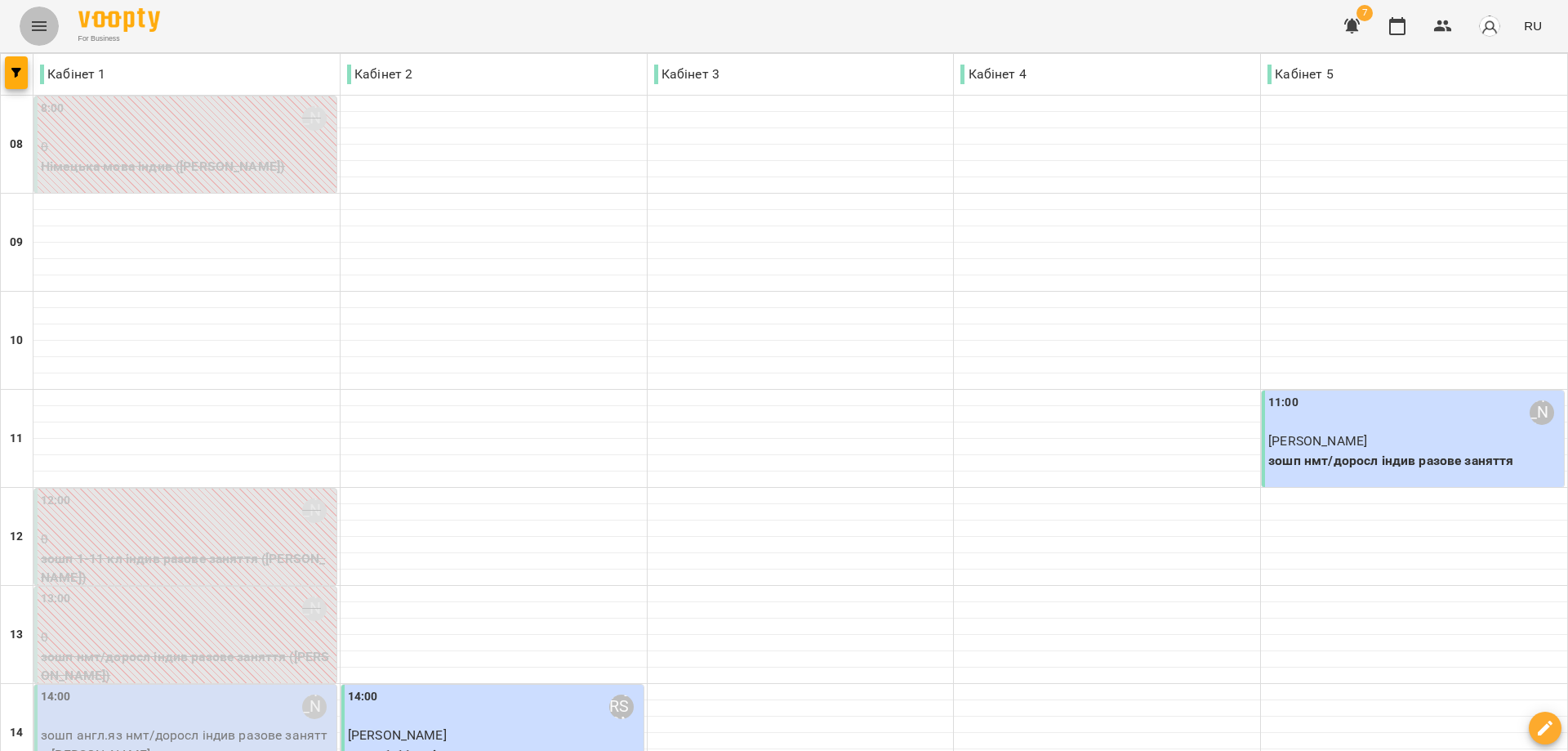
click at [35, 25] on icon "Menu" at bounding box center [39, 25] width 19 height 19
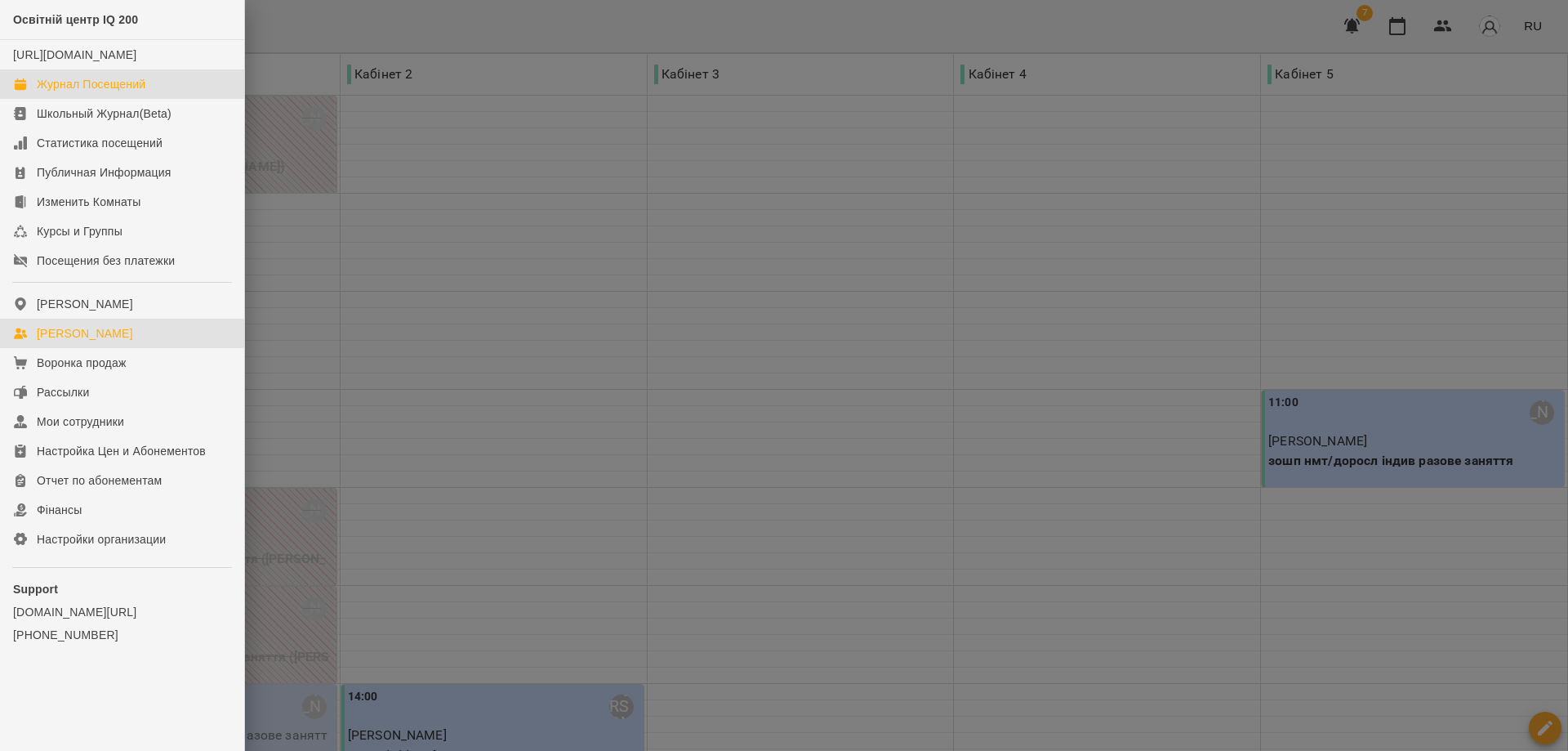
click at [66, 340] on link "[PERSON_NAME]" at bounding box center [122, 333] width 245 height 30
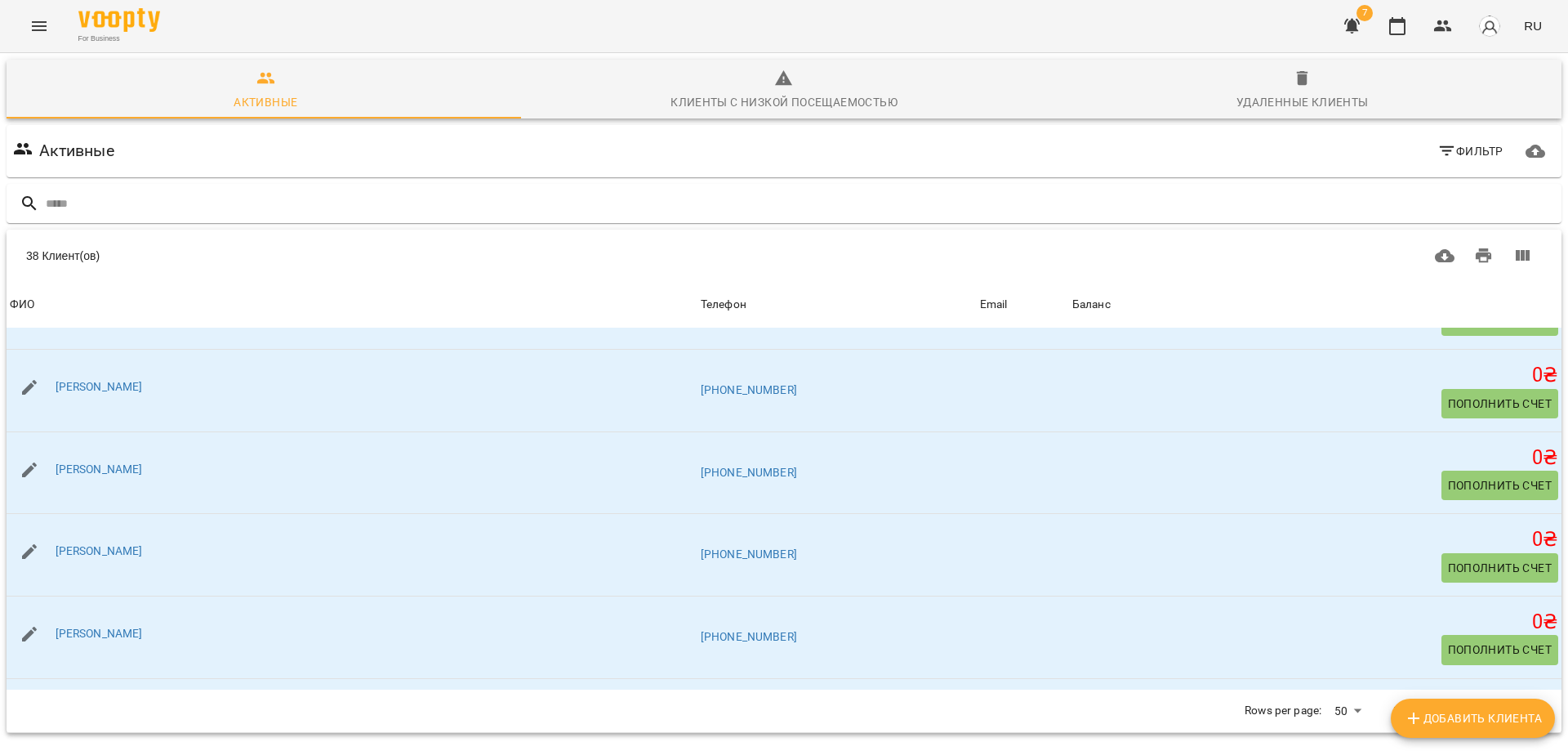
scroll to position [736, 0]
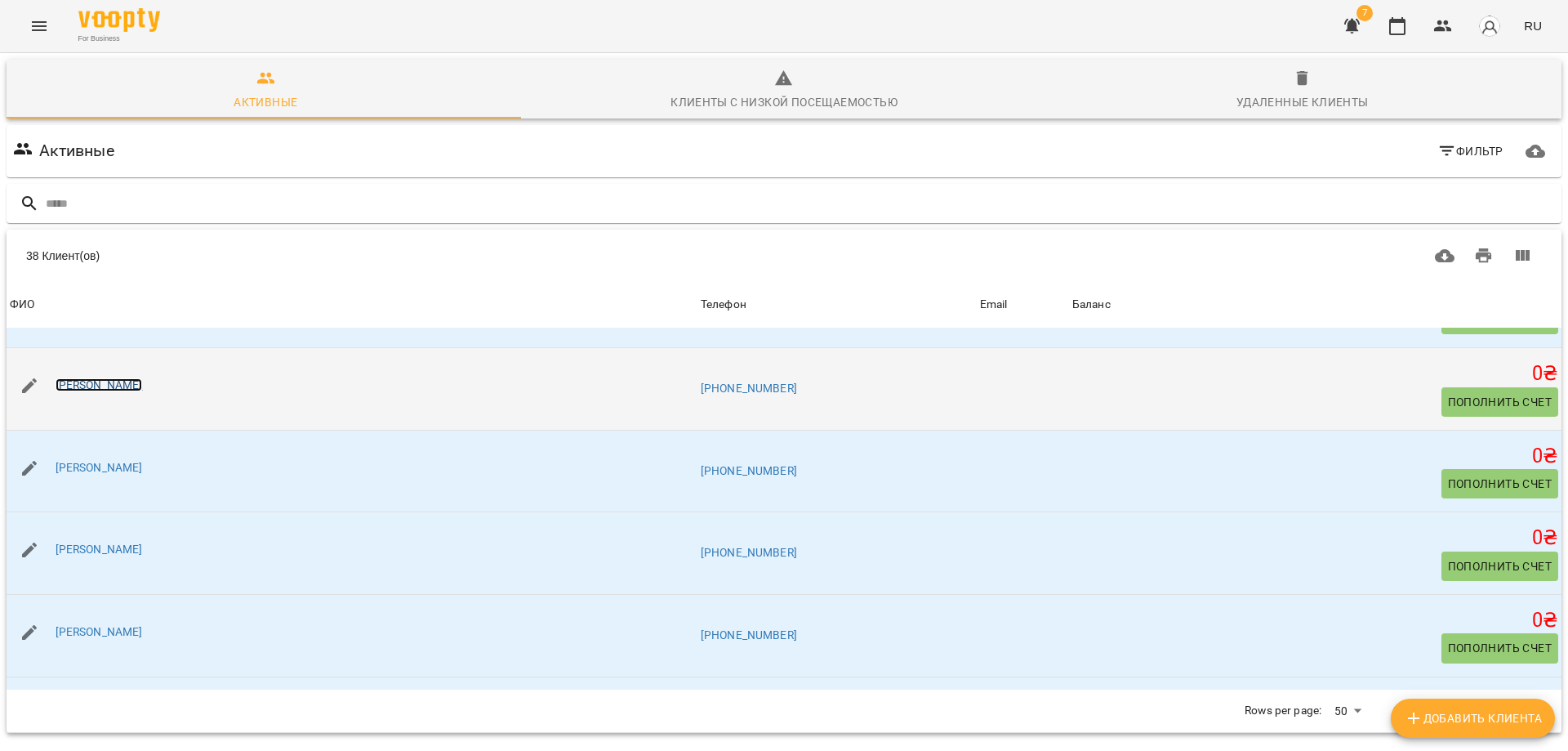
click at [92, 378] on link "[PERSON_NAME]" at bounding box center [100, 384] width 88 height 13
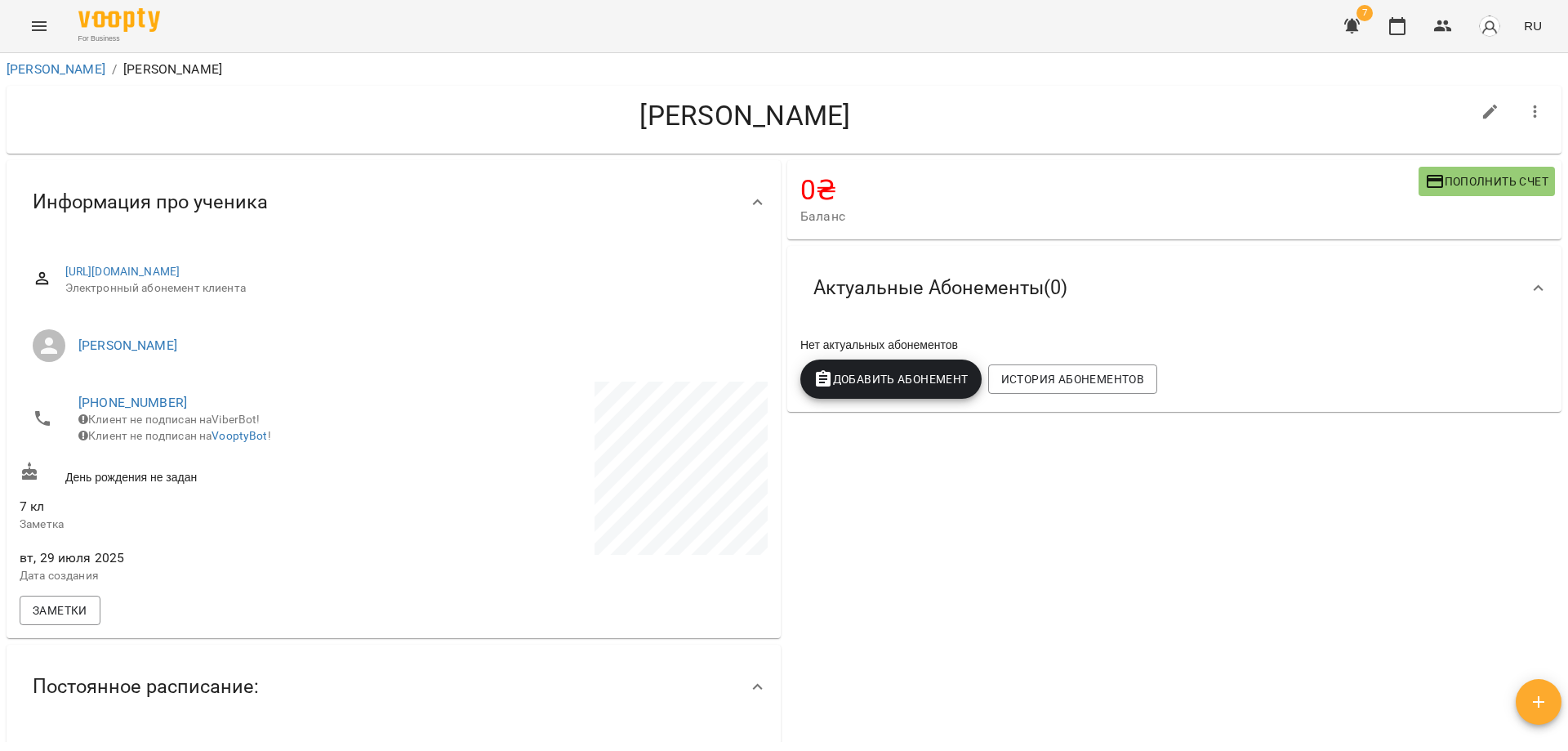
click at [1489, 176] on span "Пополнить счет" at bounding box center [1487, 181] width 123 height 19
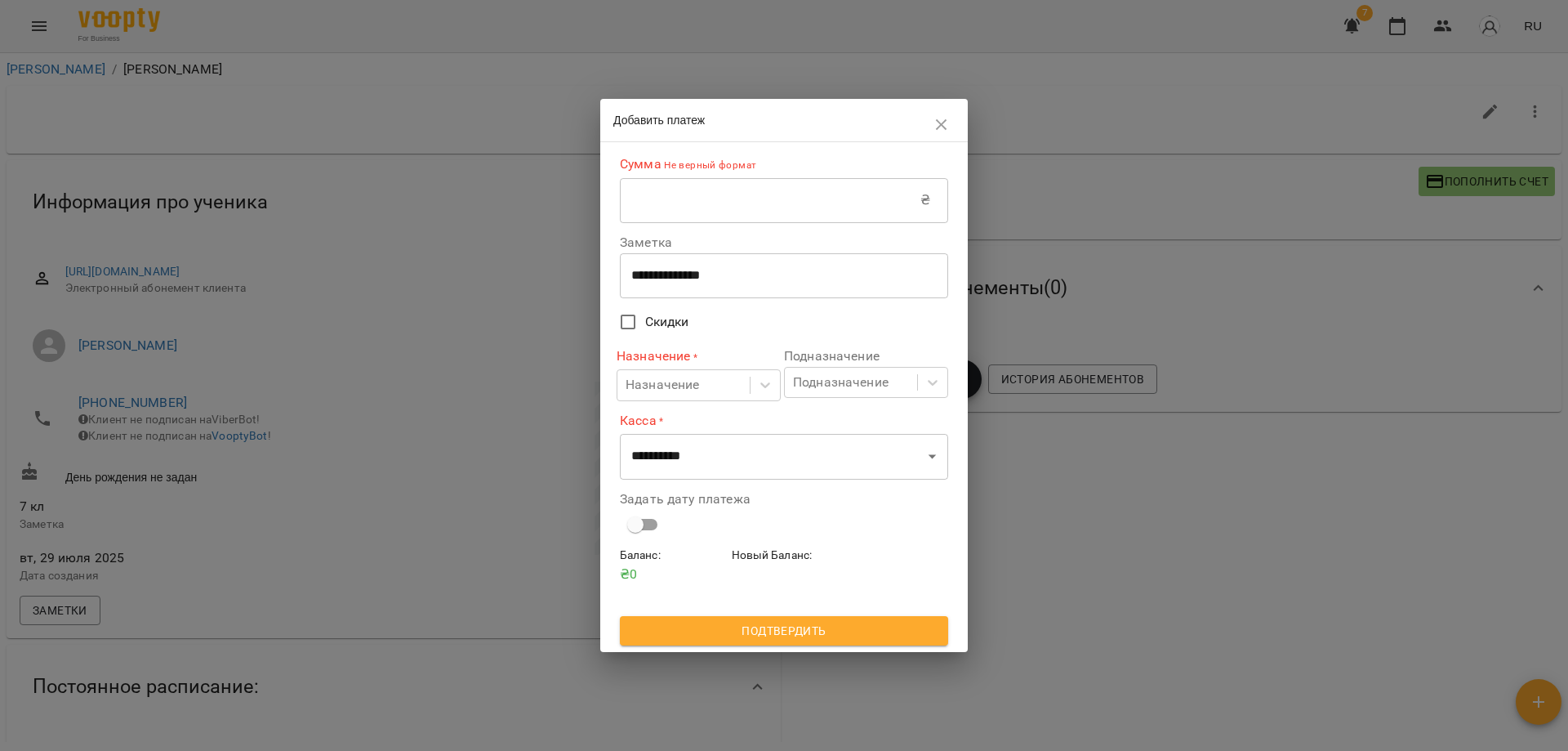
click at [784, 197] on input "text" at bounding box center [770, 200] width 300 height 46
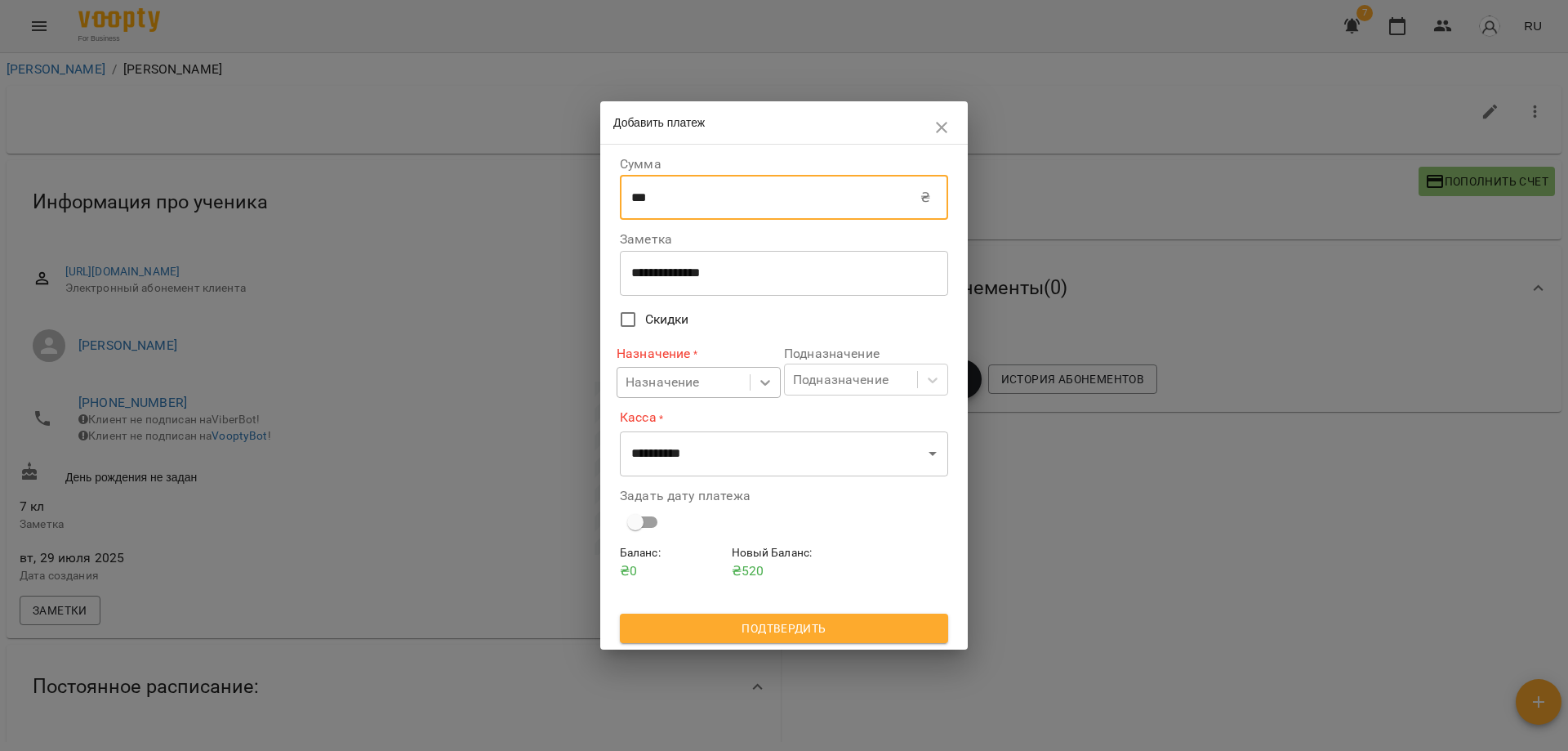
type input "***"
click at [763, 394] on div at bounding box center [765, 382] width 30 height 30
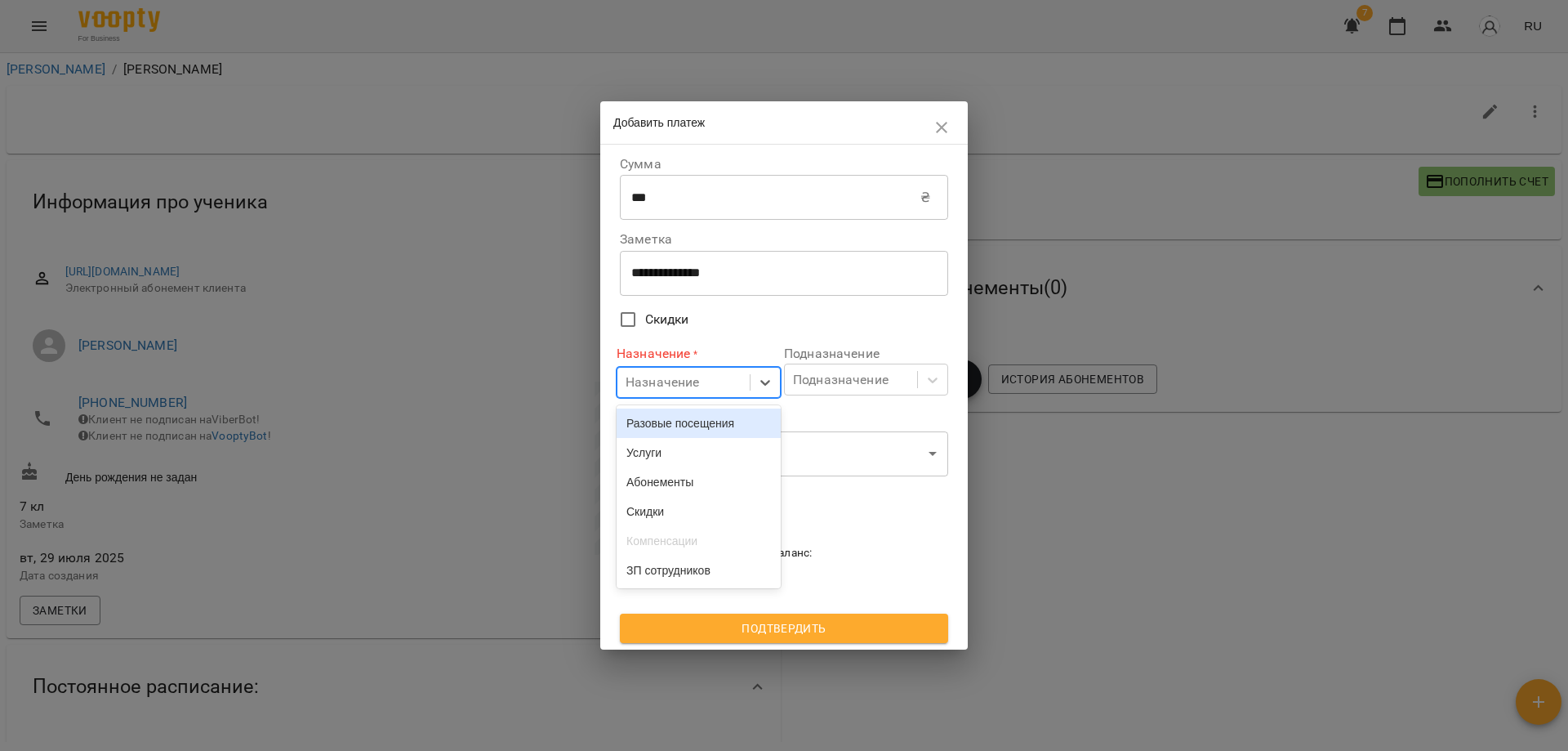
click at [745, 427] on div "Разовые посещения" at bounding box center [698, 423] width 164 height 30
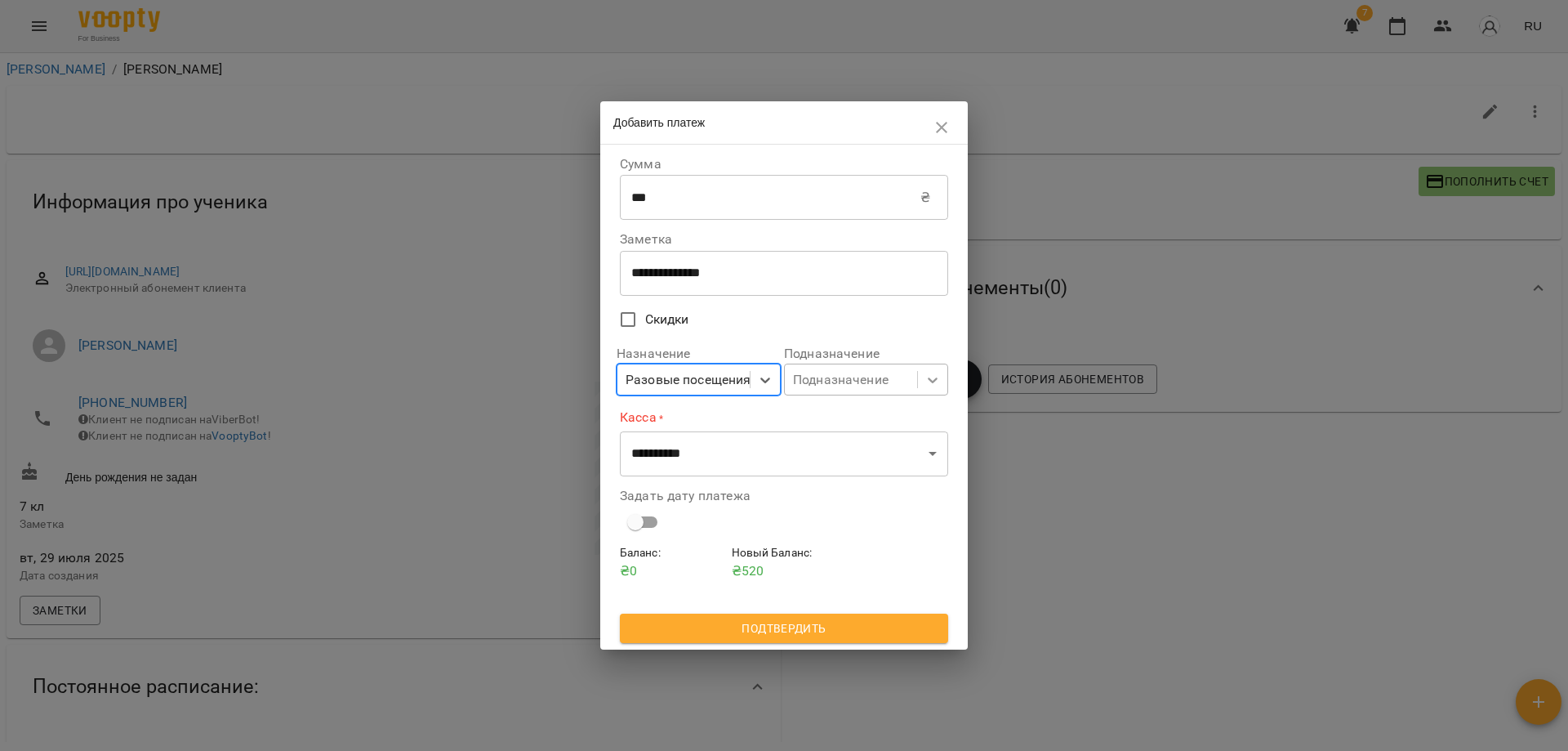
click at [929, 380] on icon at bounding box center [933, 380] width 10 height 6
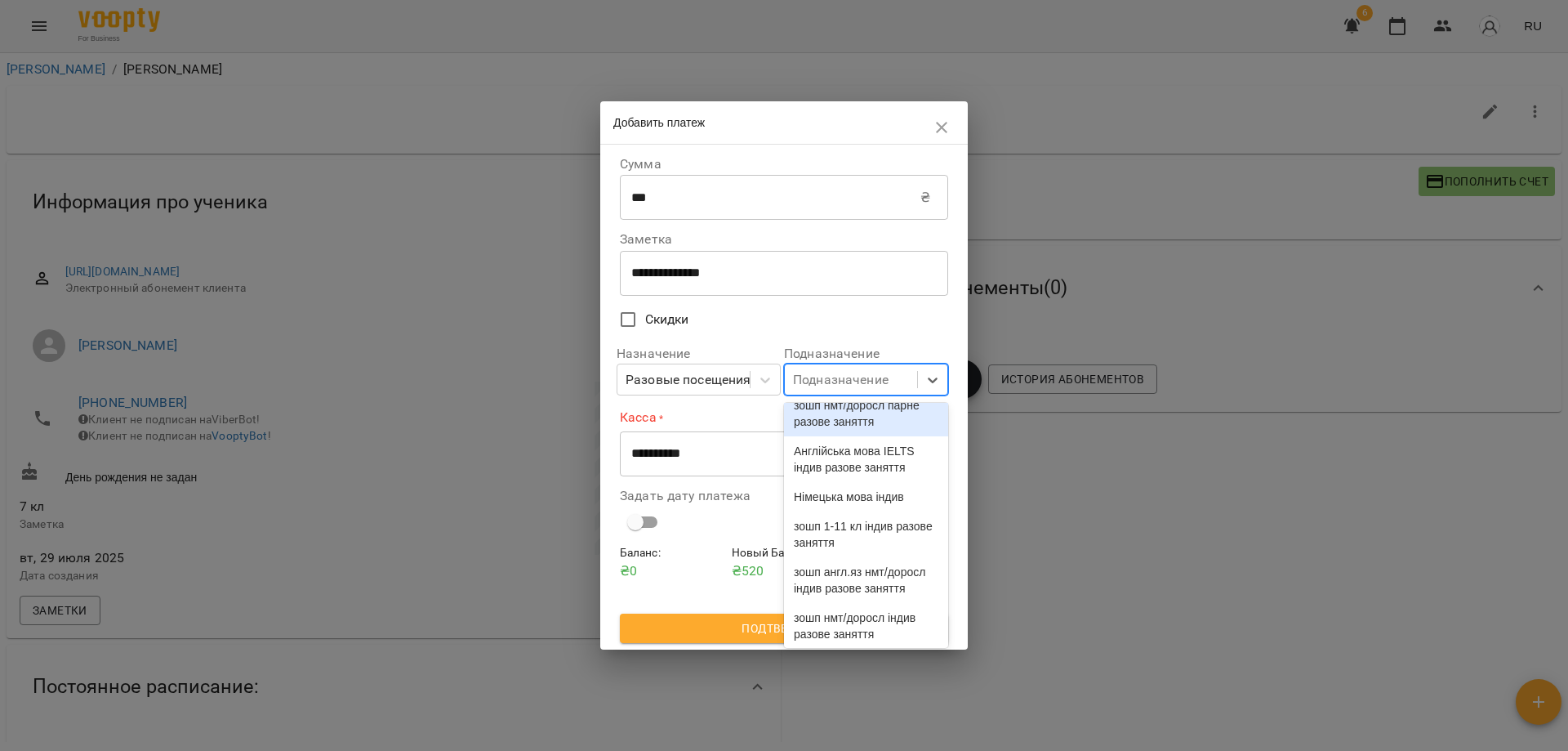
scroll to position [164, 0]
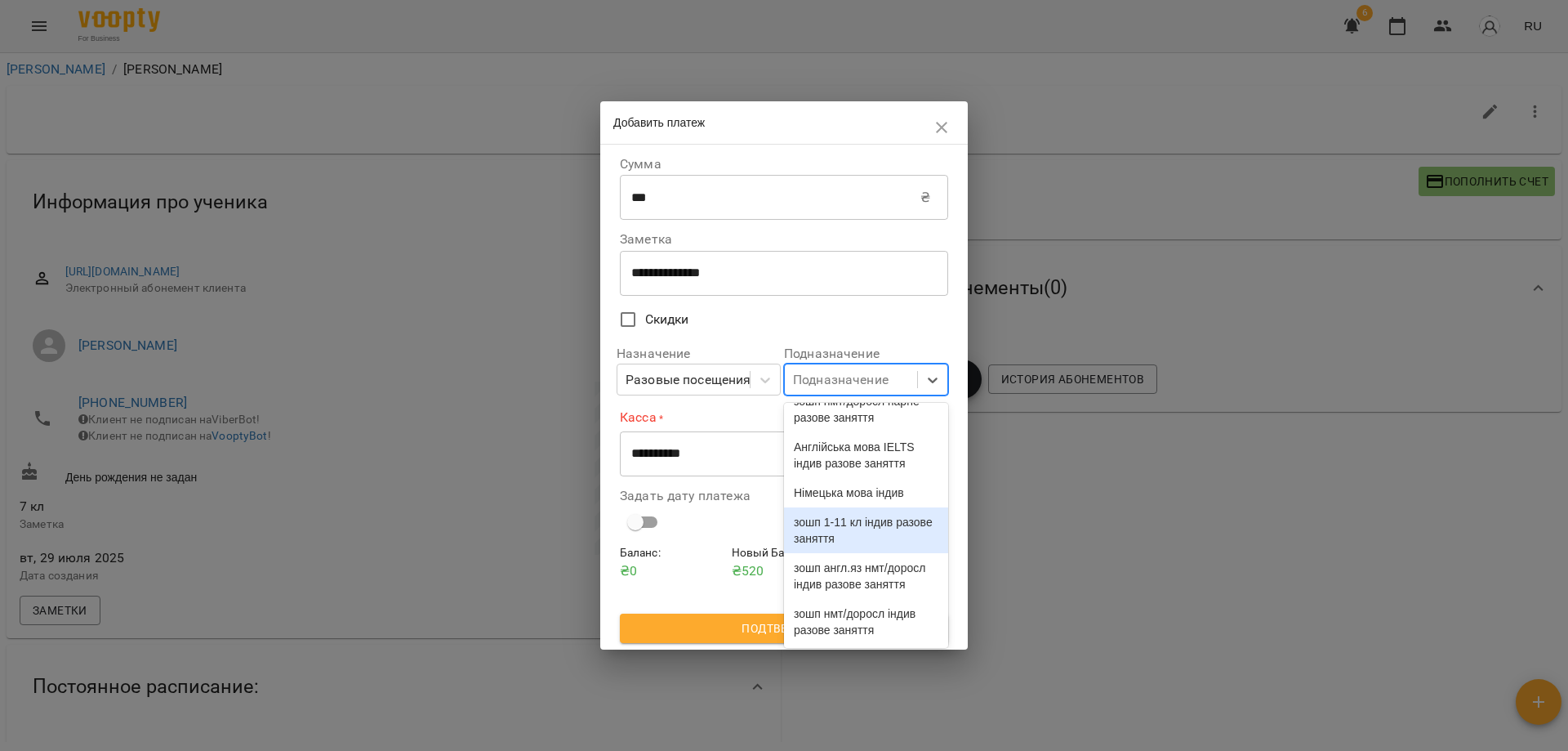
click at [849, 507] on div "зошп 1-11 кл індив разове заняття" at bounding box center [866, 530] width 164 height 46
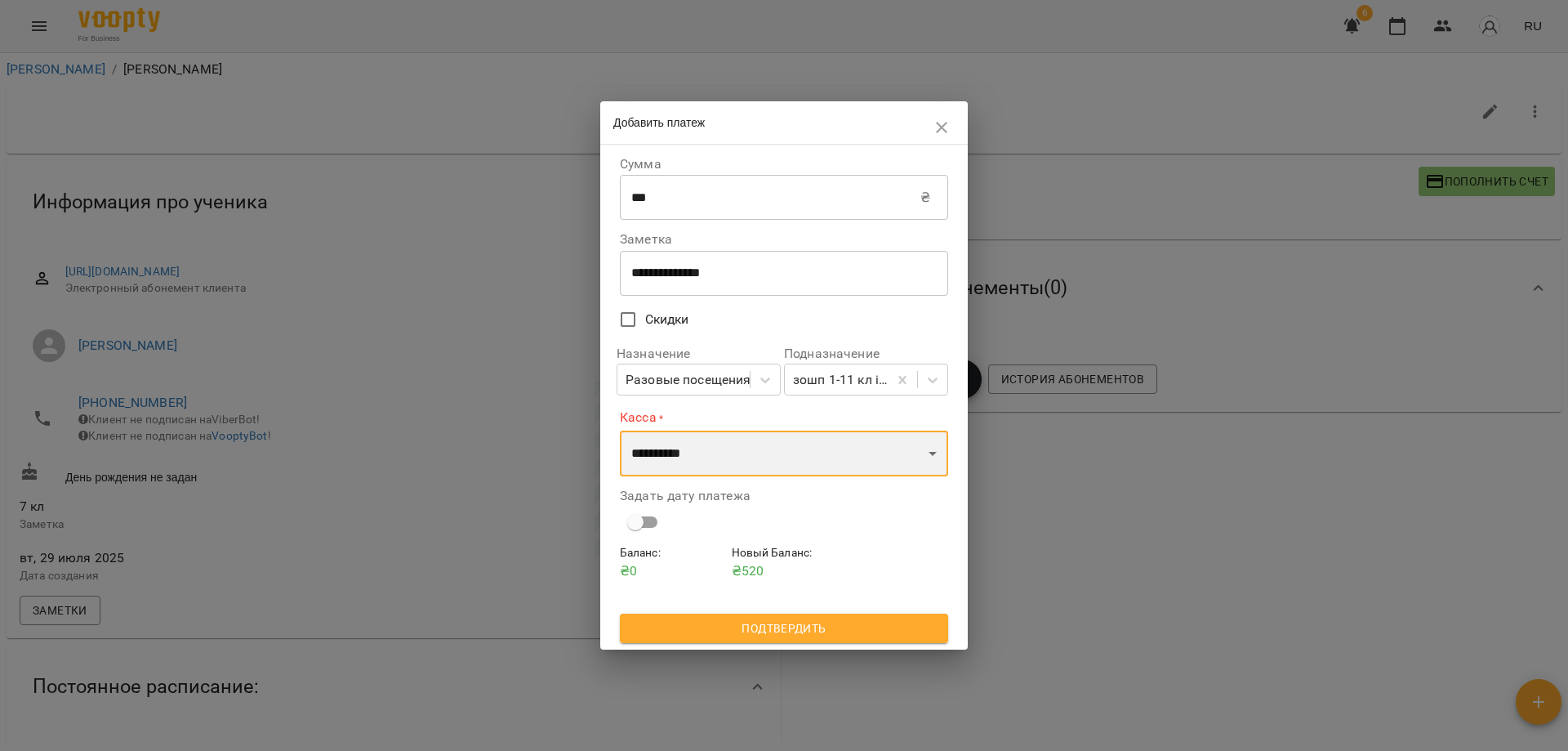
click at [926, 454] on select "**********" at bounding box center [784, 453] width 328 height 46
select select "****"
click at [620, 430] on select "**********" at bounding box center [784, 453] width 328 height 46
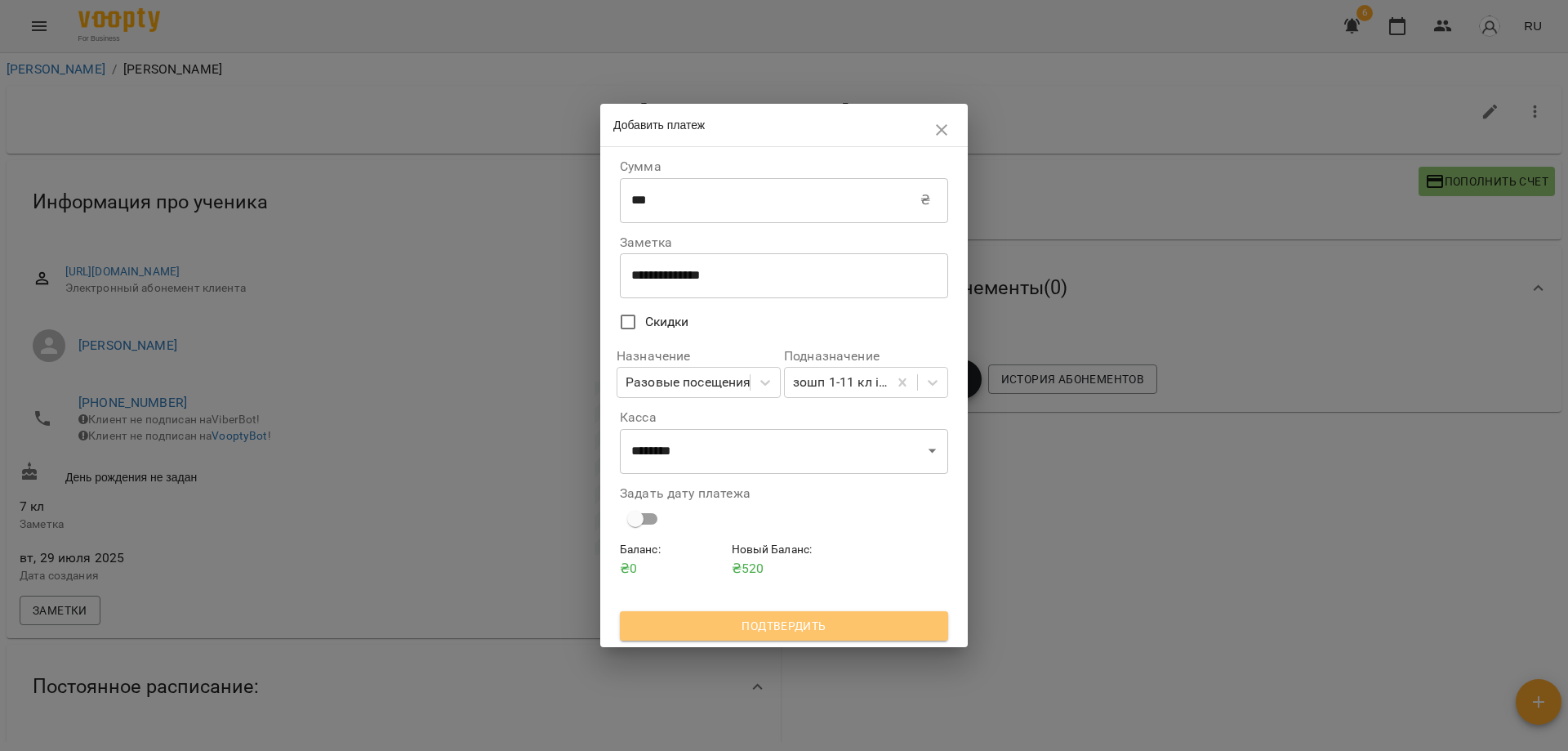
click at [822, 621] on span "Подтвердить" at bounding box center [784, 625] width 302 height 19
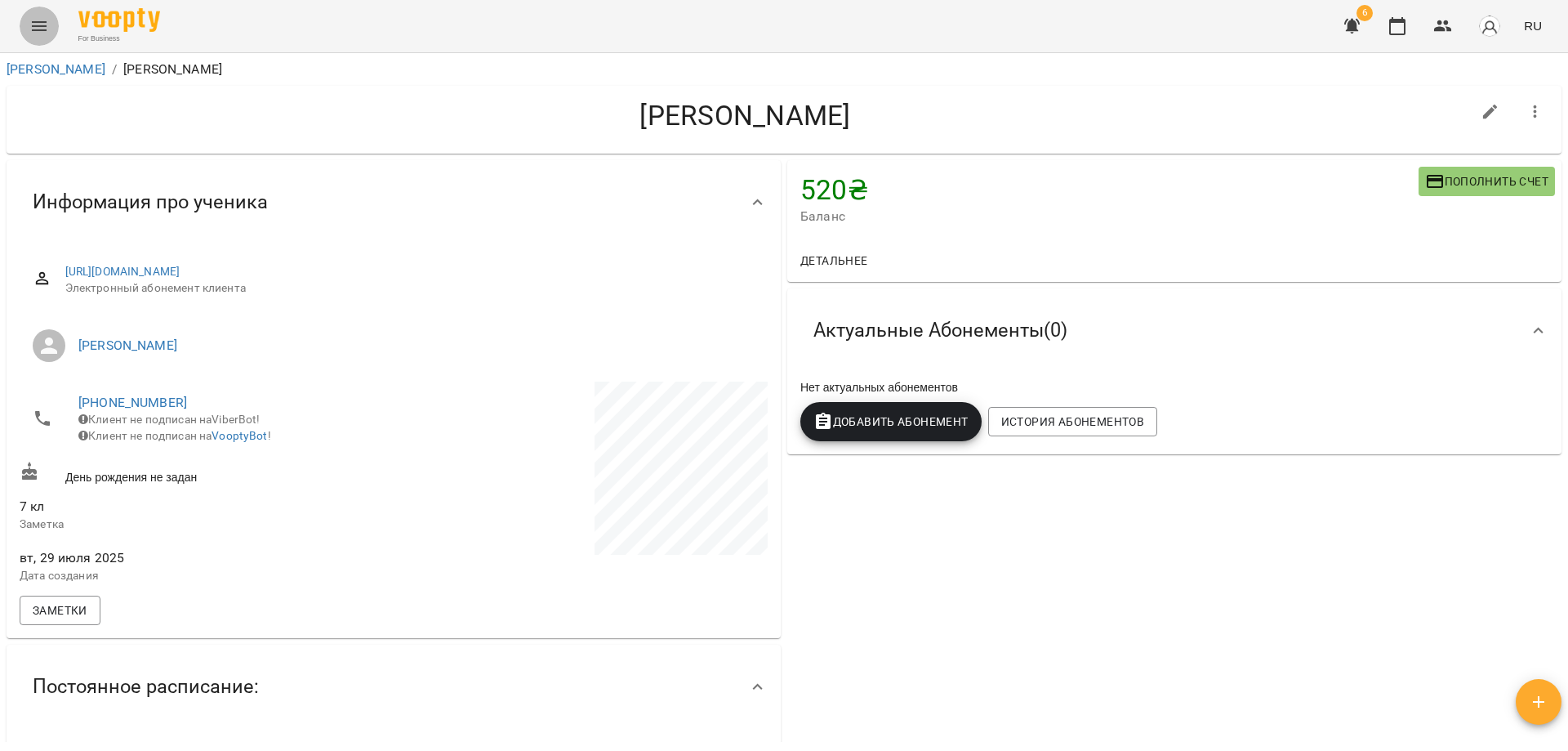
click at [39, 24] on icon "Menu" at bounding box center [39, 25] width 19 height 19
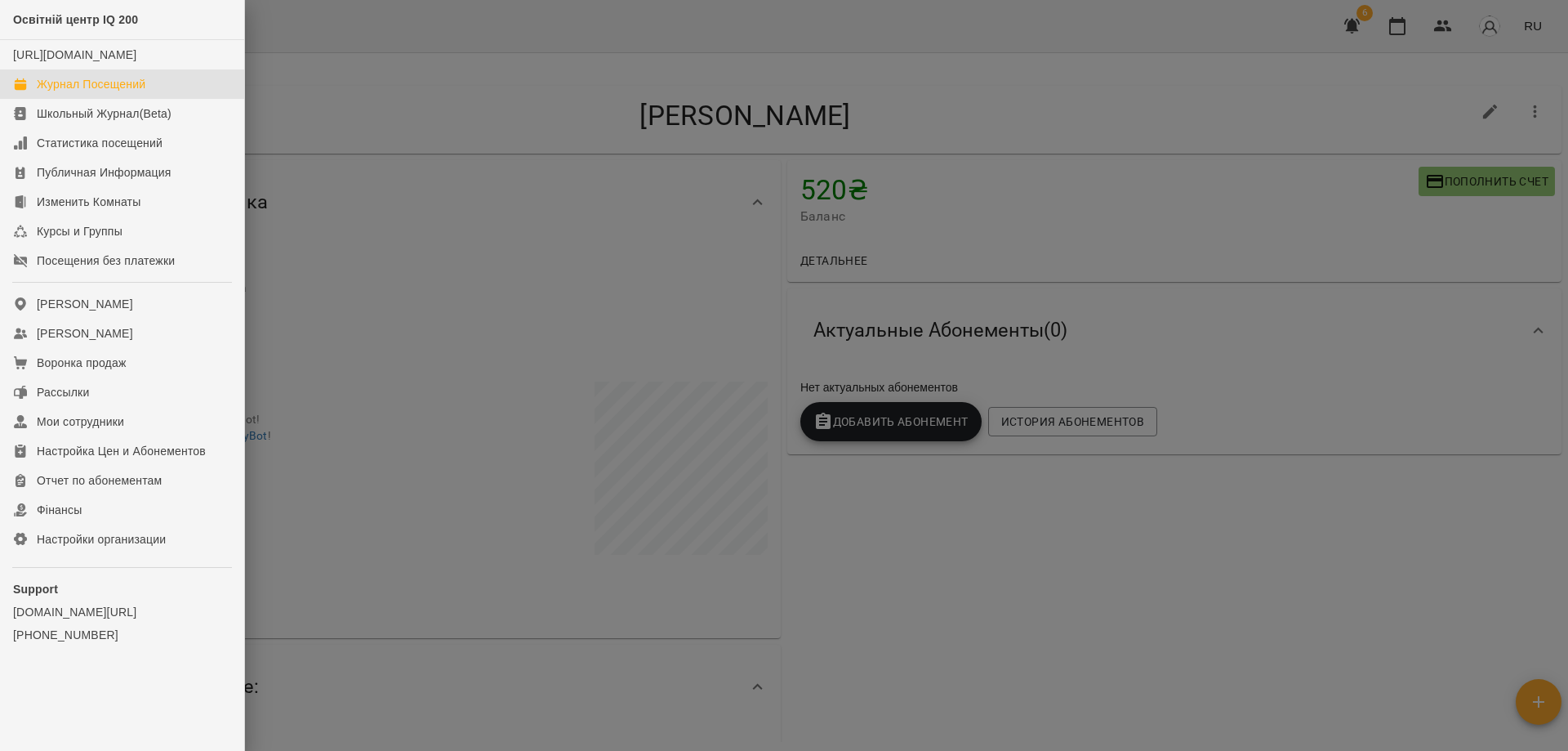
click at [97, 92] on div "Журнал Посещений" at bounding box center [91, 84] width 109 height 16
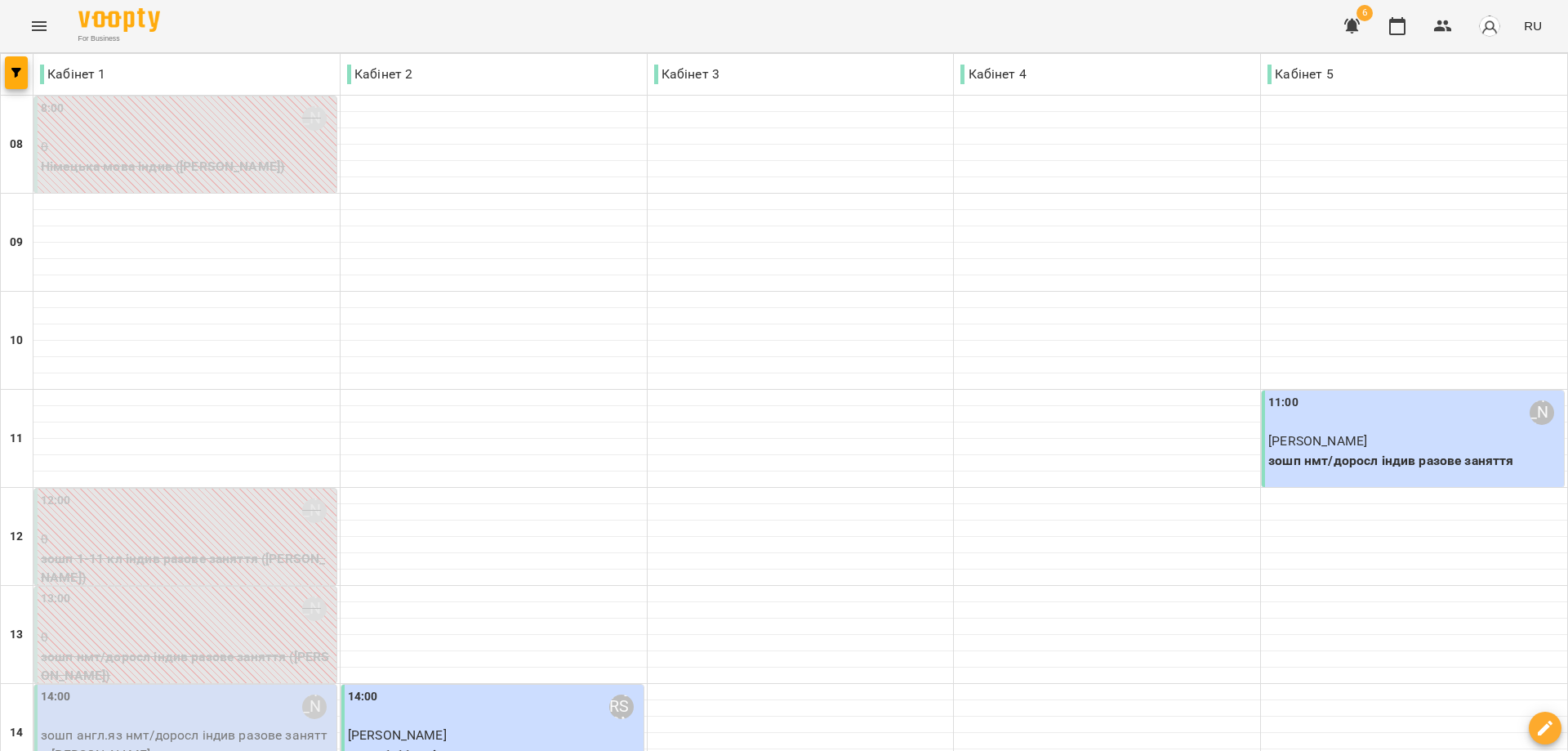
scroll to position [630, 0]
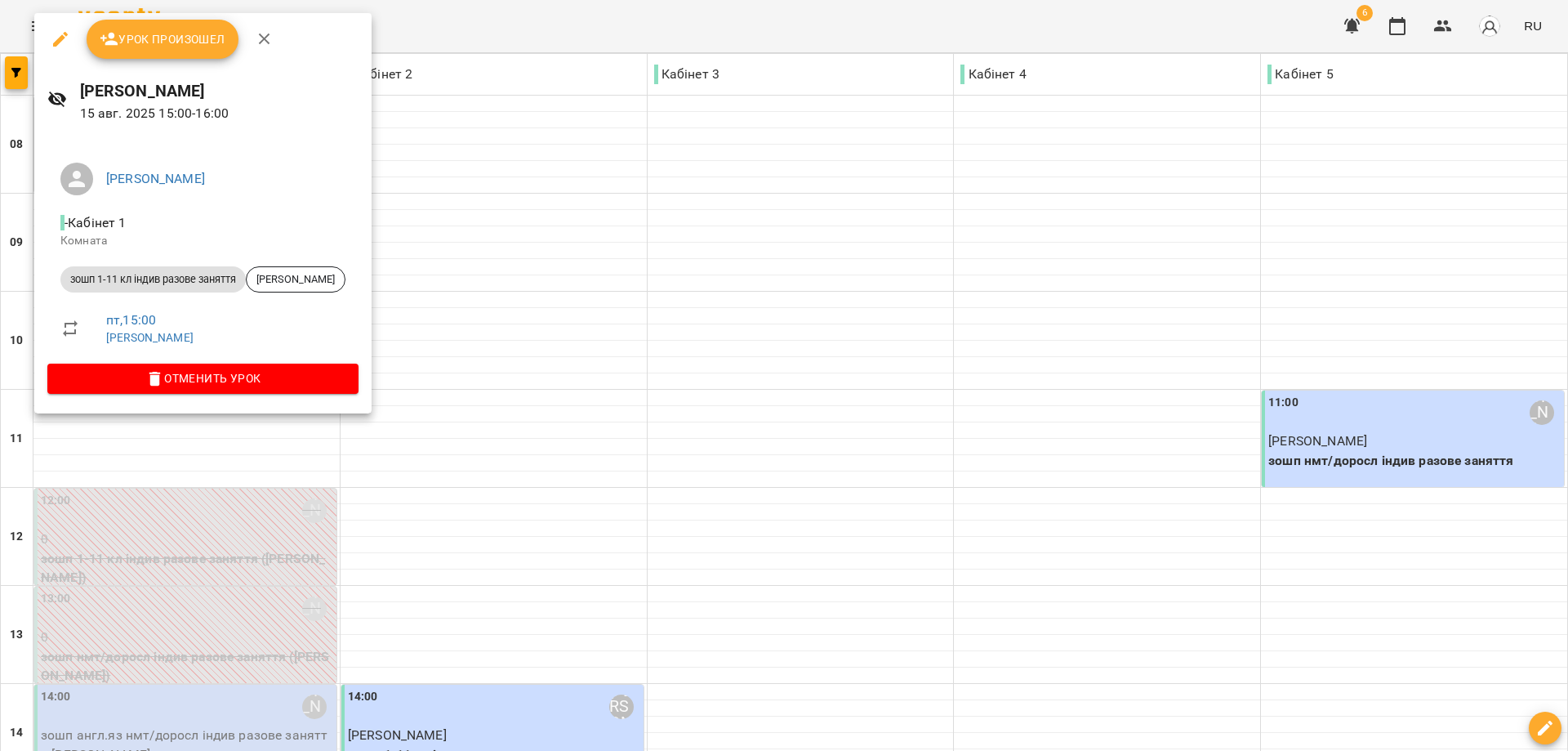
click at [170, 30] on span "Урок произошел" at bounding box center [162, 39] width 126 height 19
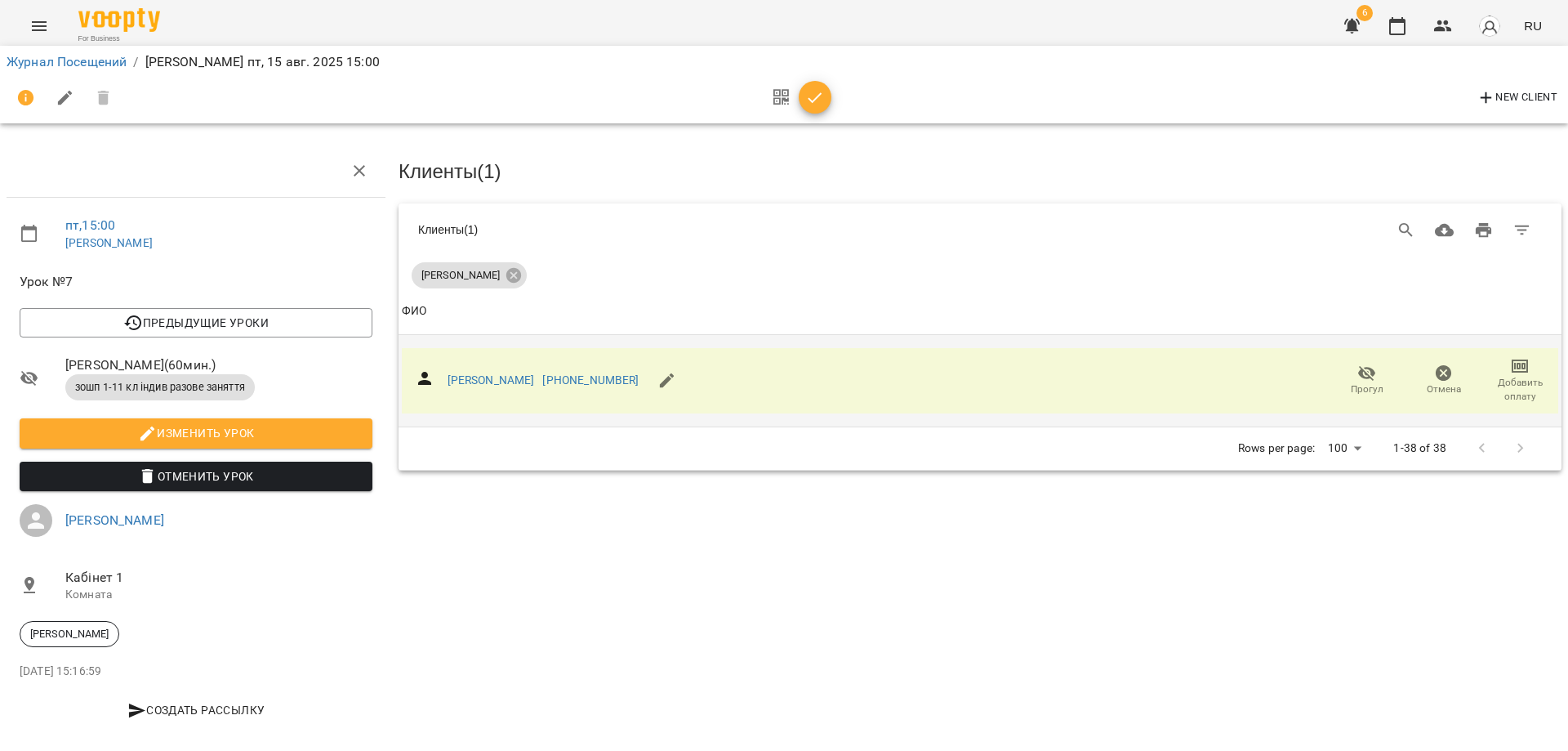
click at [1511, 370] on icon "button" at bounding box center [1520, 365] width 19 height 19
click at [1458, 361] on li "Добавить оплату разового" at bounding box center [1461, 364] width 194 height 30
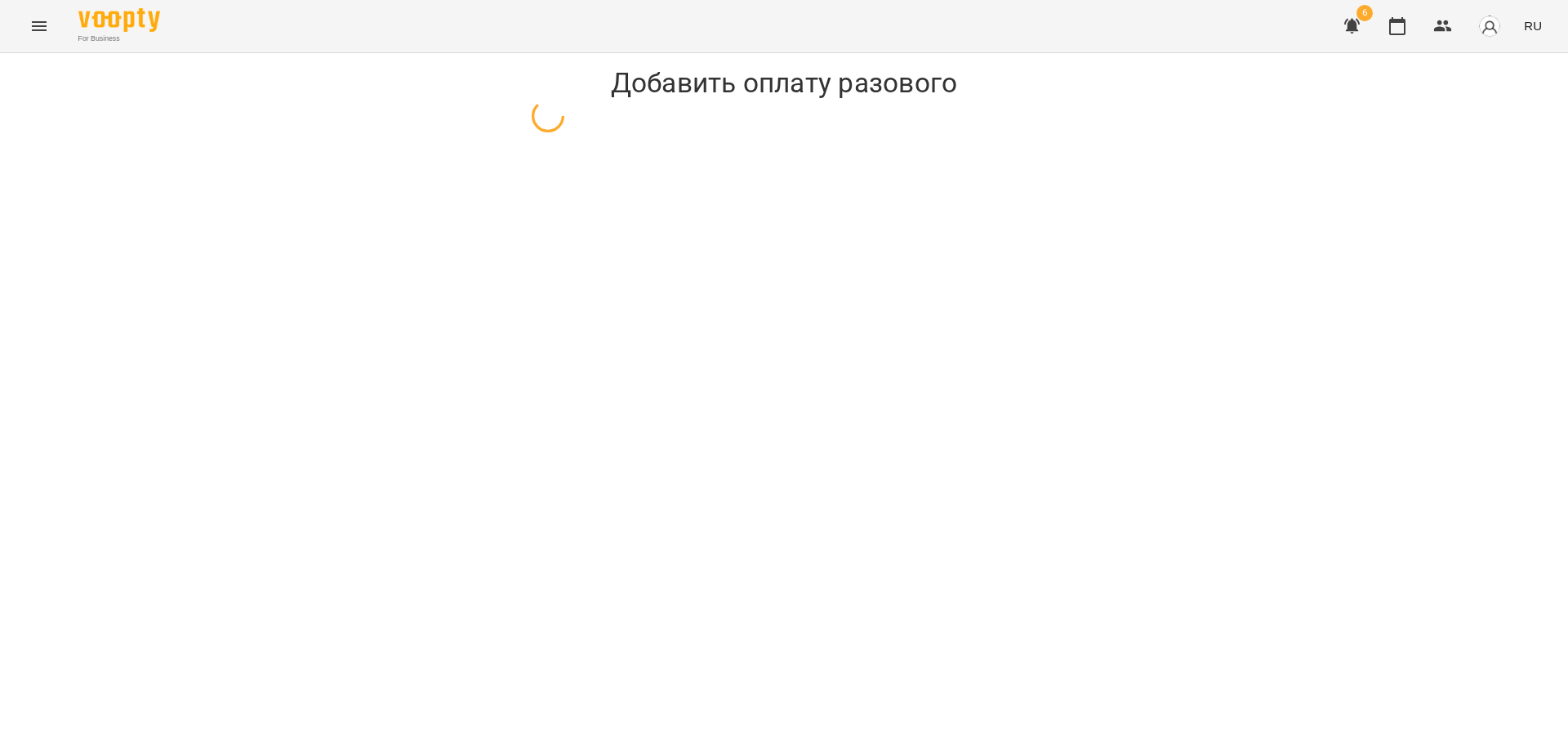
select select "**********"
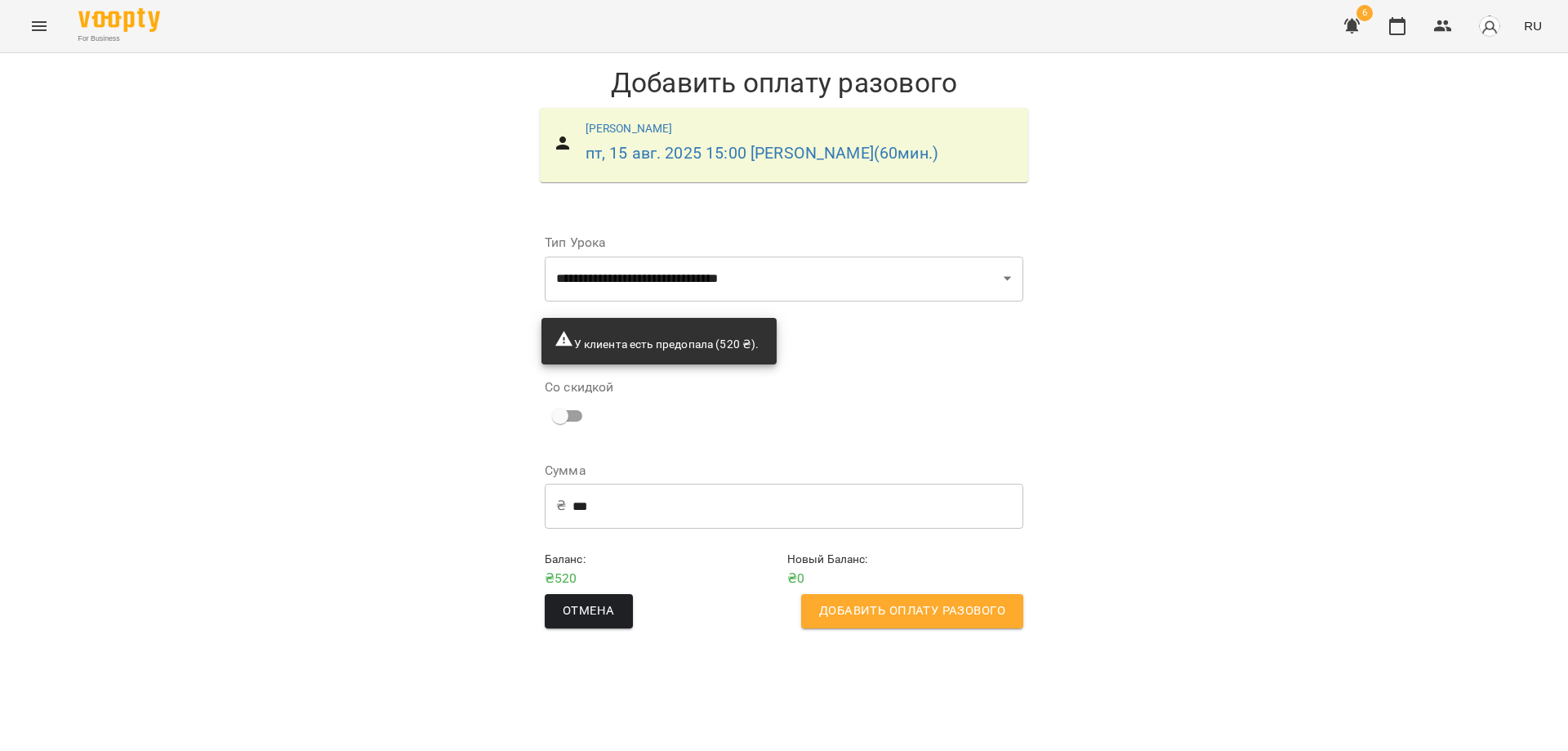
click at [940, 622] on span "Добавить оплату разового" at bounding box center [912, 611] width 186 height 21
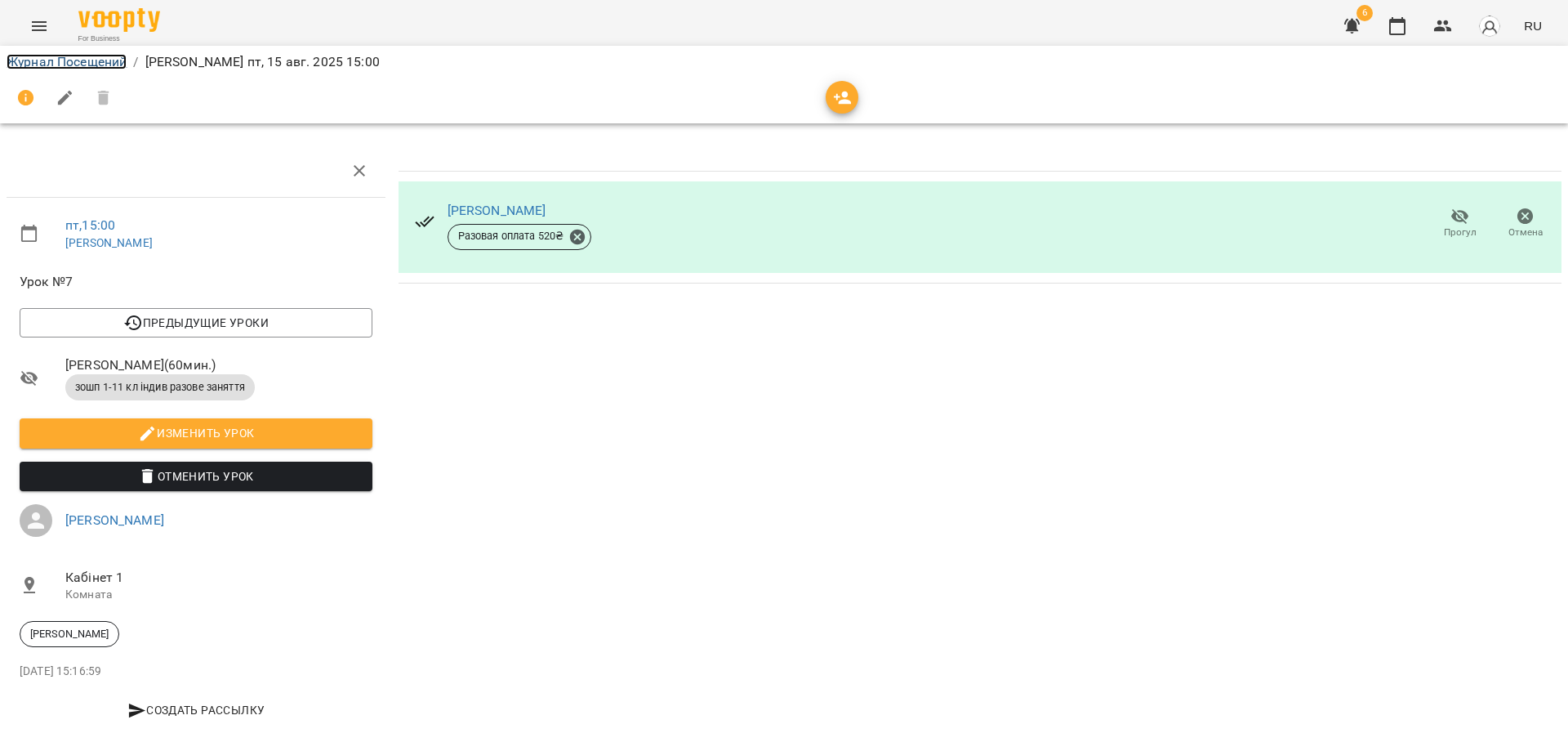
click at [52, 63] on link "Журнал Посещений" at bounding box center [67, 62] width 120 height 15
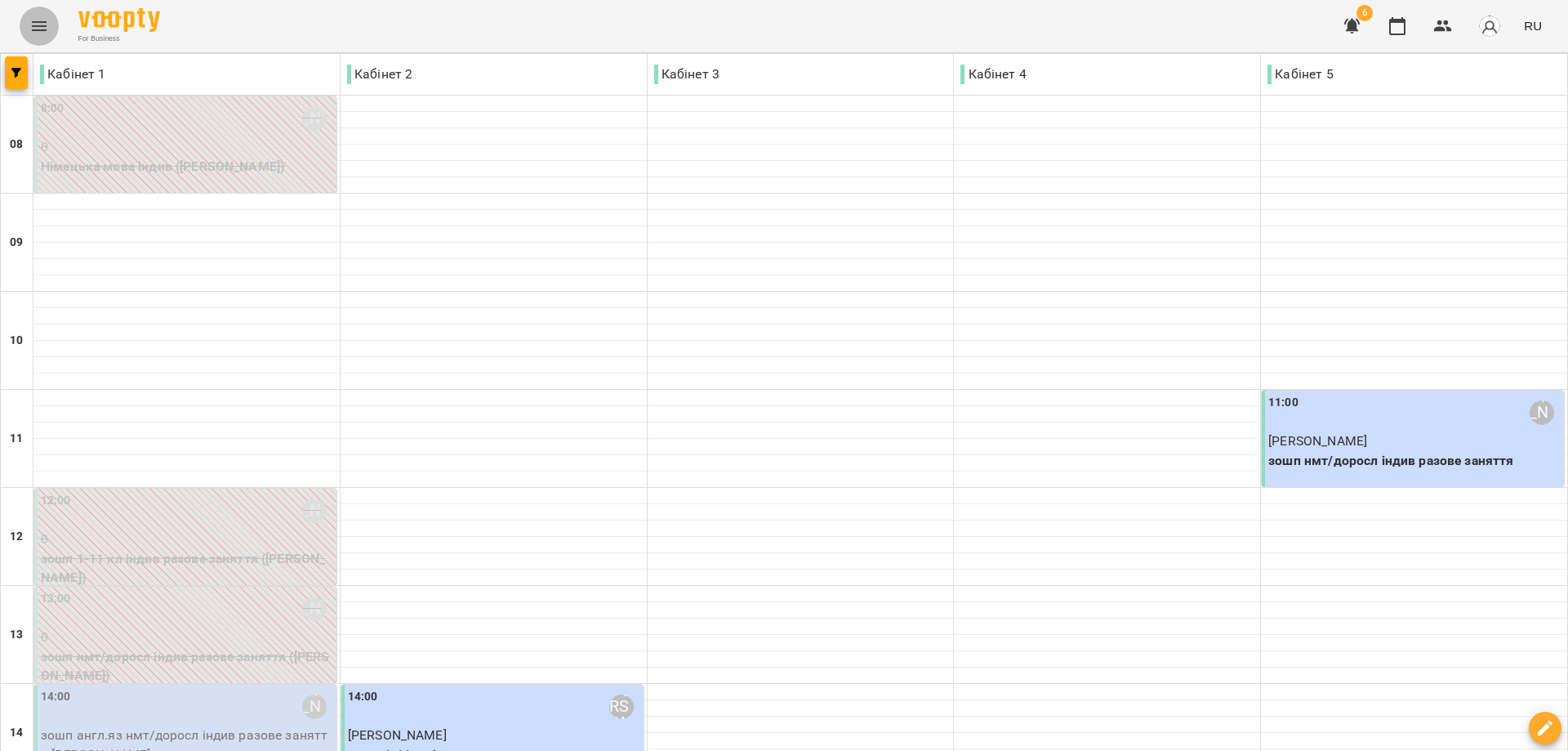
click at [39, 30] on icon "Menu" at bounding box center [39, 26] width 14 height 10
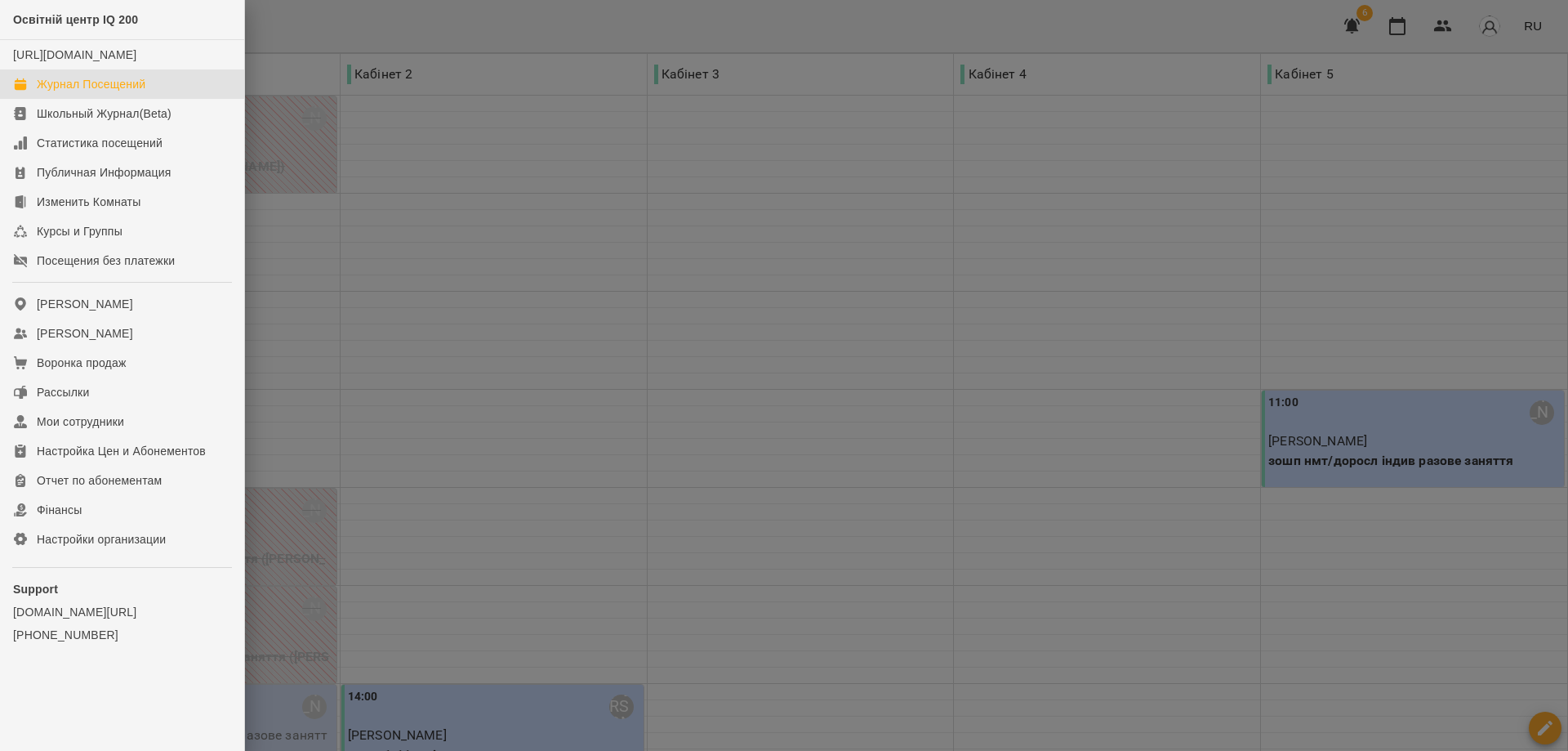
click at [80, 92] on div "Журнал Посещений" at bounding box center [91, 84] width 109 height 16
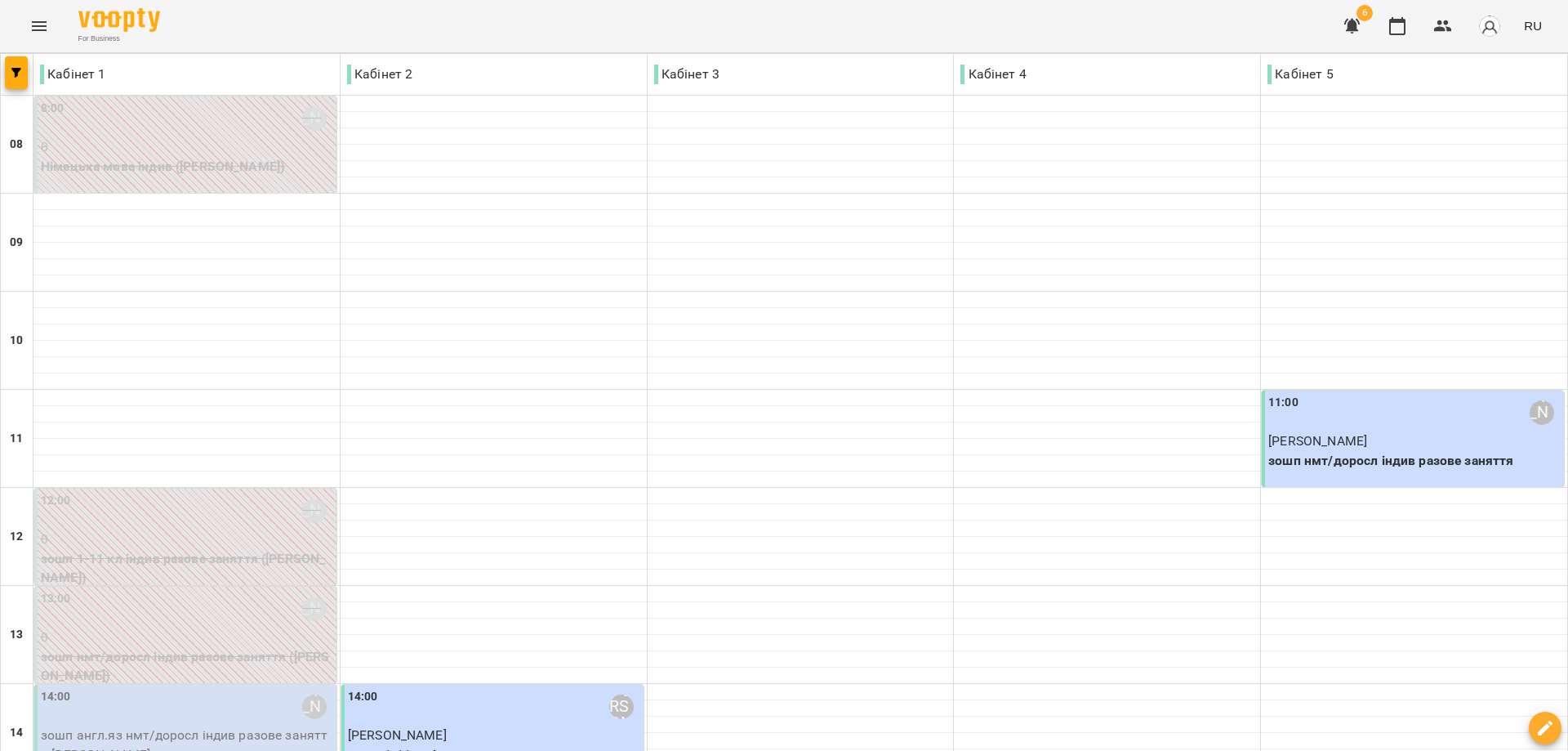
scroll to position [490, 0]
click at [169, 726] on p "зошп англ.яз нмт/доросл індив разове заняття - [PERSON_NAME]" at bounding box center [186, 745] width 293 height 39
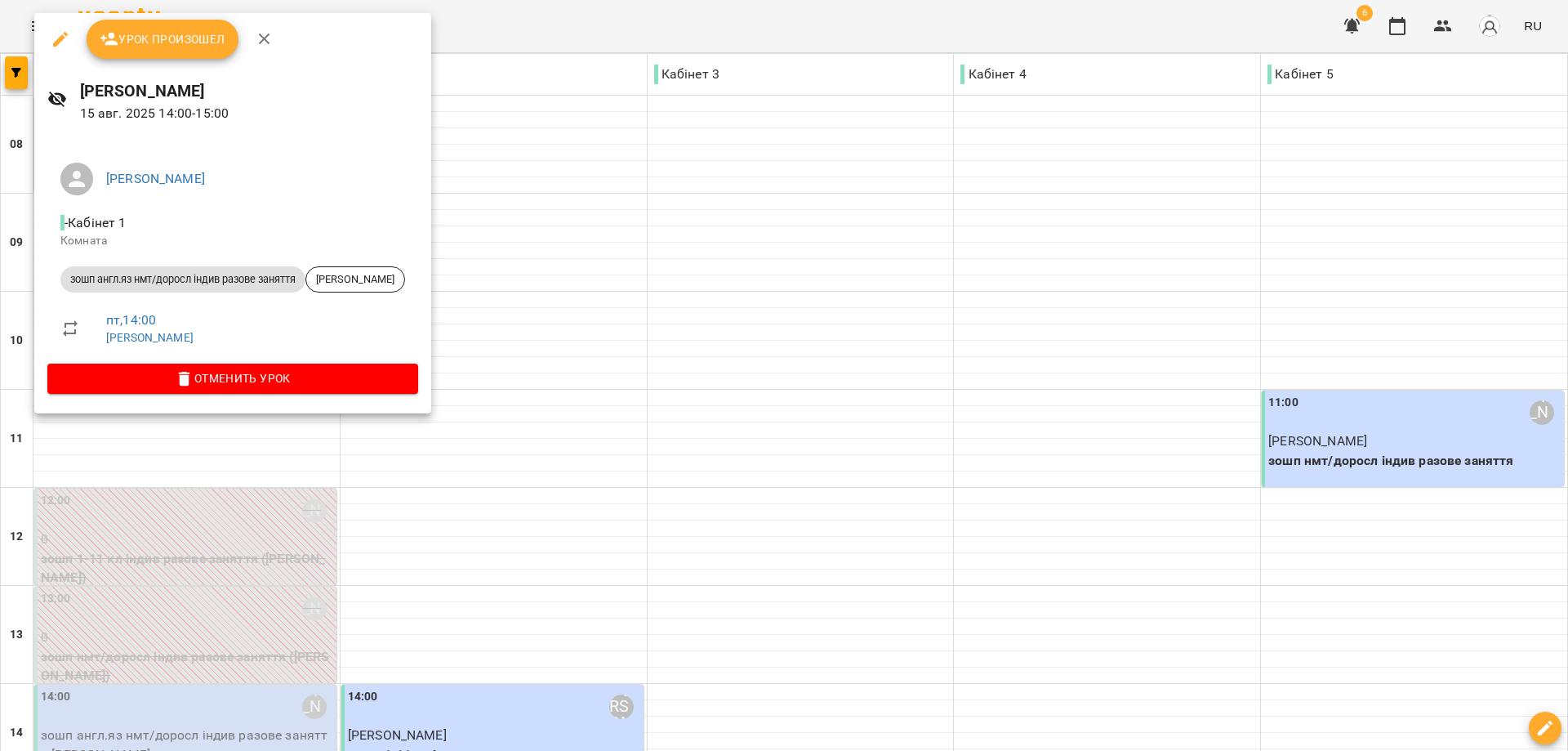
click at [162, 41] on span "Урок произошел" at bounding box center [162, 39] width 126 height 19
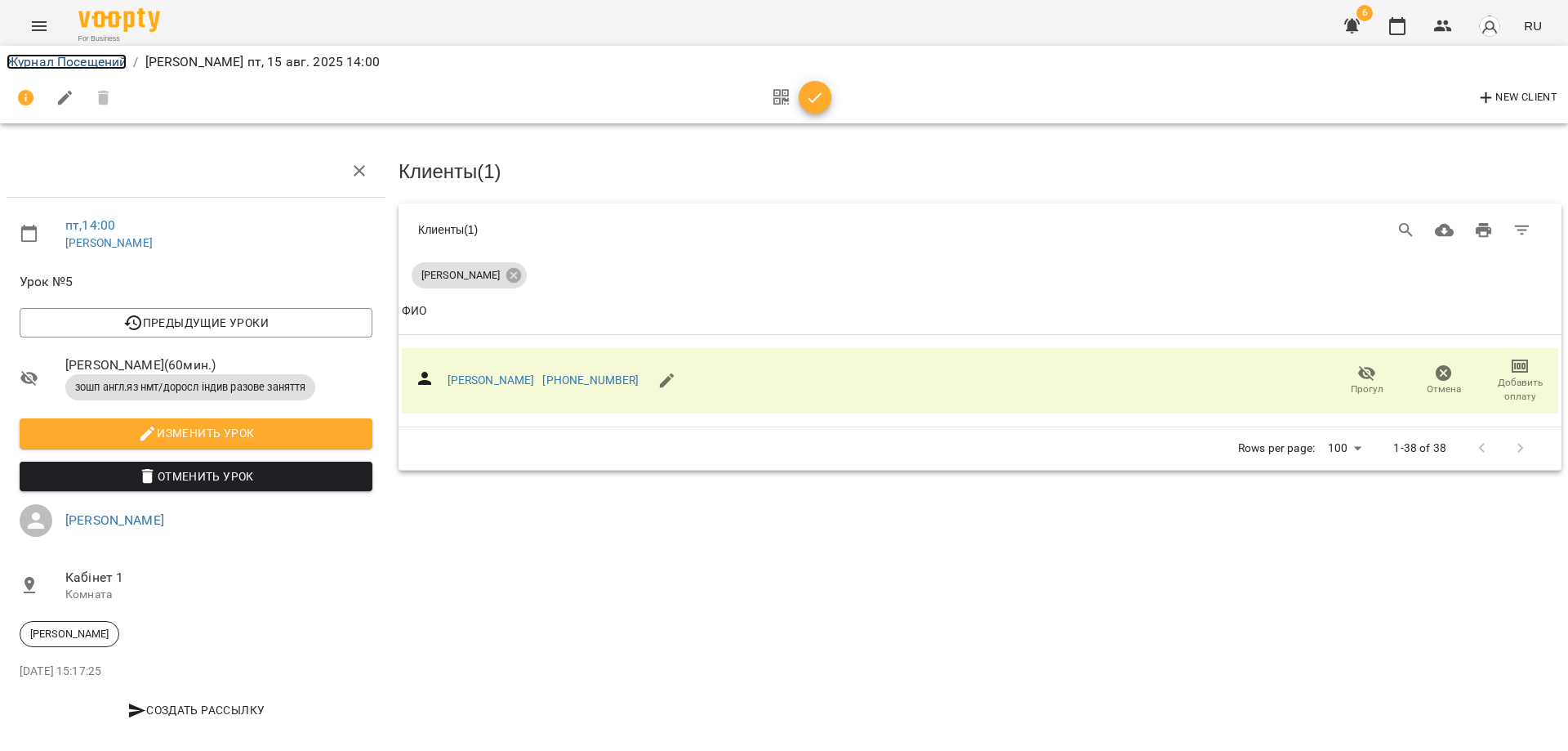
click at [36, 57] on link "Журнал Посещений" at bounding box center [67, 62] width 120 height 15
